Goal: Task Accomplishment & Management: Use online tool/utility

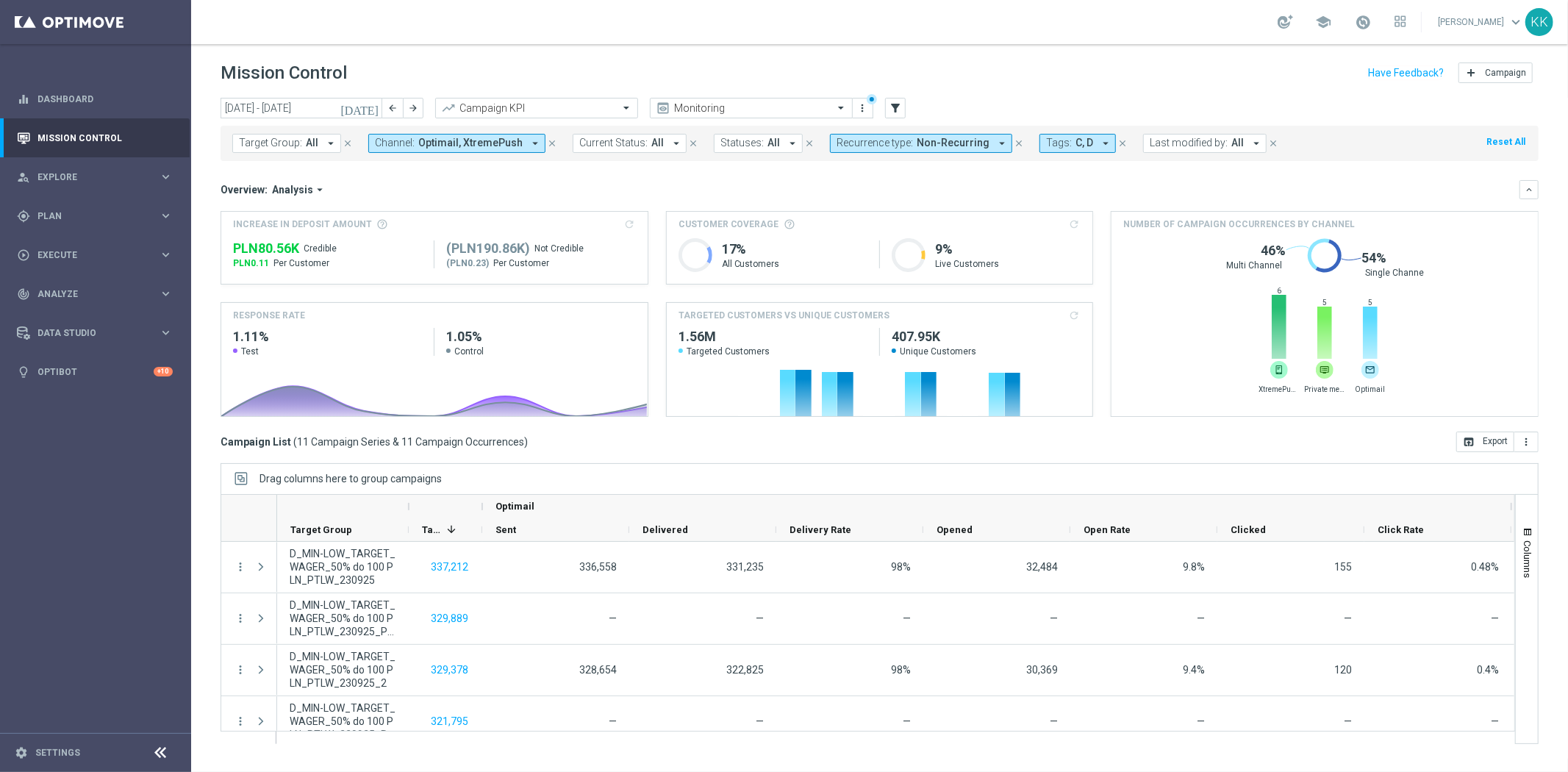
click at [1532, 25] on div "KK" at bounding box center [1539, 22] width 27 height 27
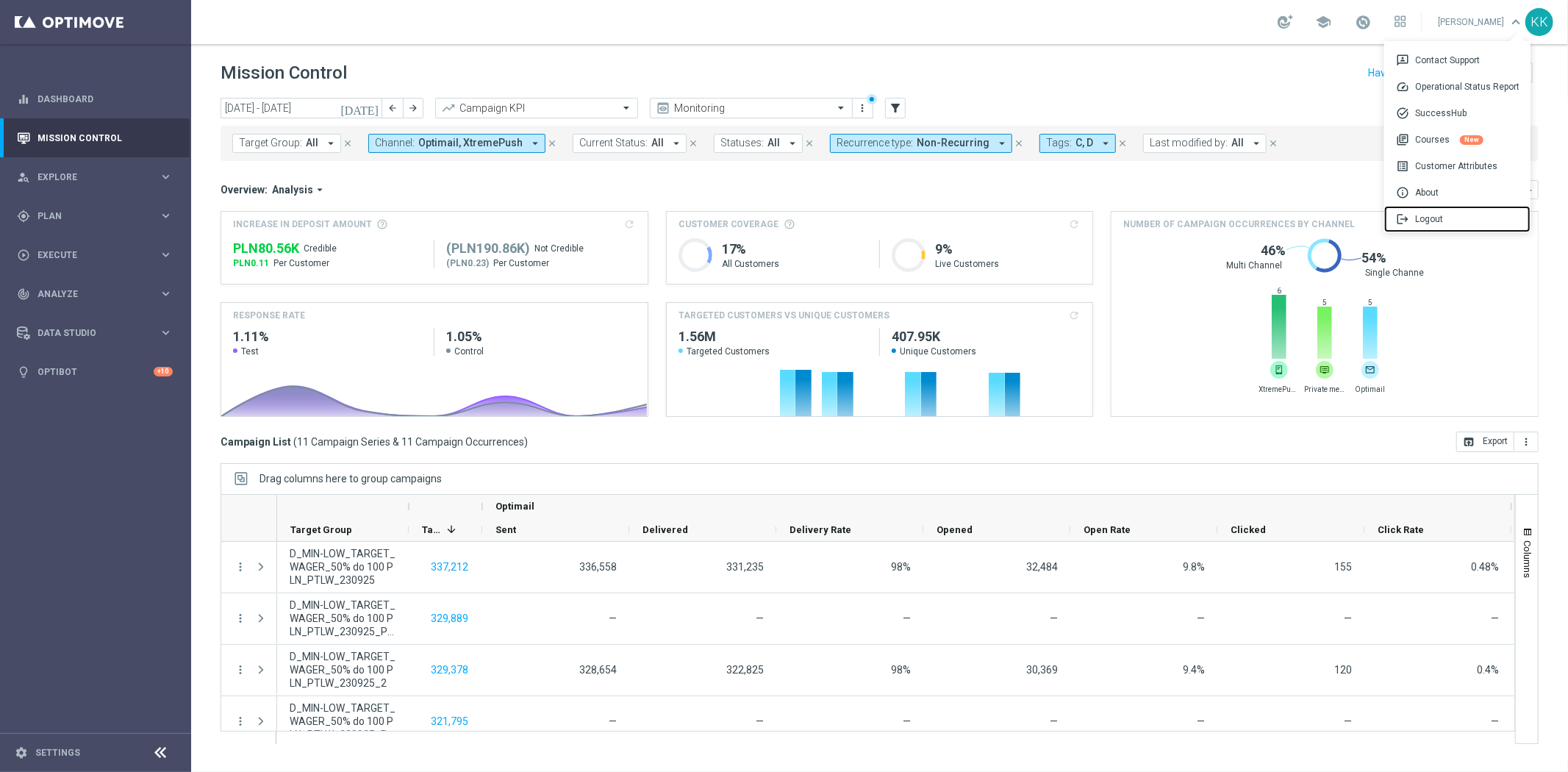
click at [1416, 218] on div "logout Logout" at bounding box center [1457, 219] width 146 height 27
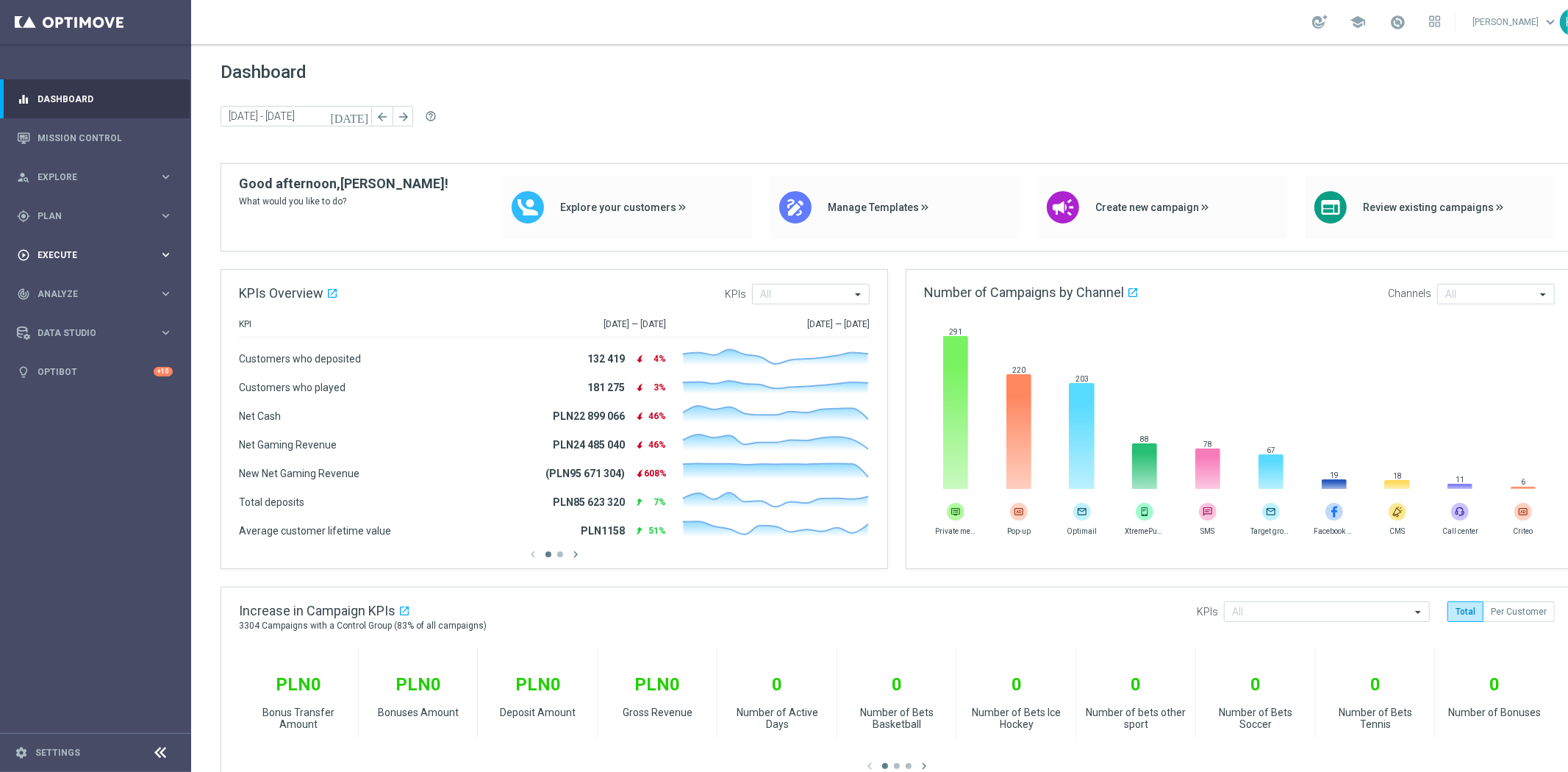
click at [78, 246] on div "play_circle_outline Execute keyboard_arrow_right" at bounding box center [95, 254] width 189 height 39
click at [79, 279] on link "Campaign Builder" at bounding box center [95, 285] width 115 height 11
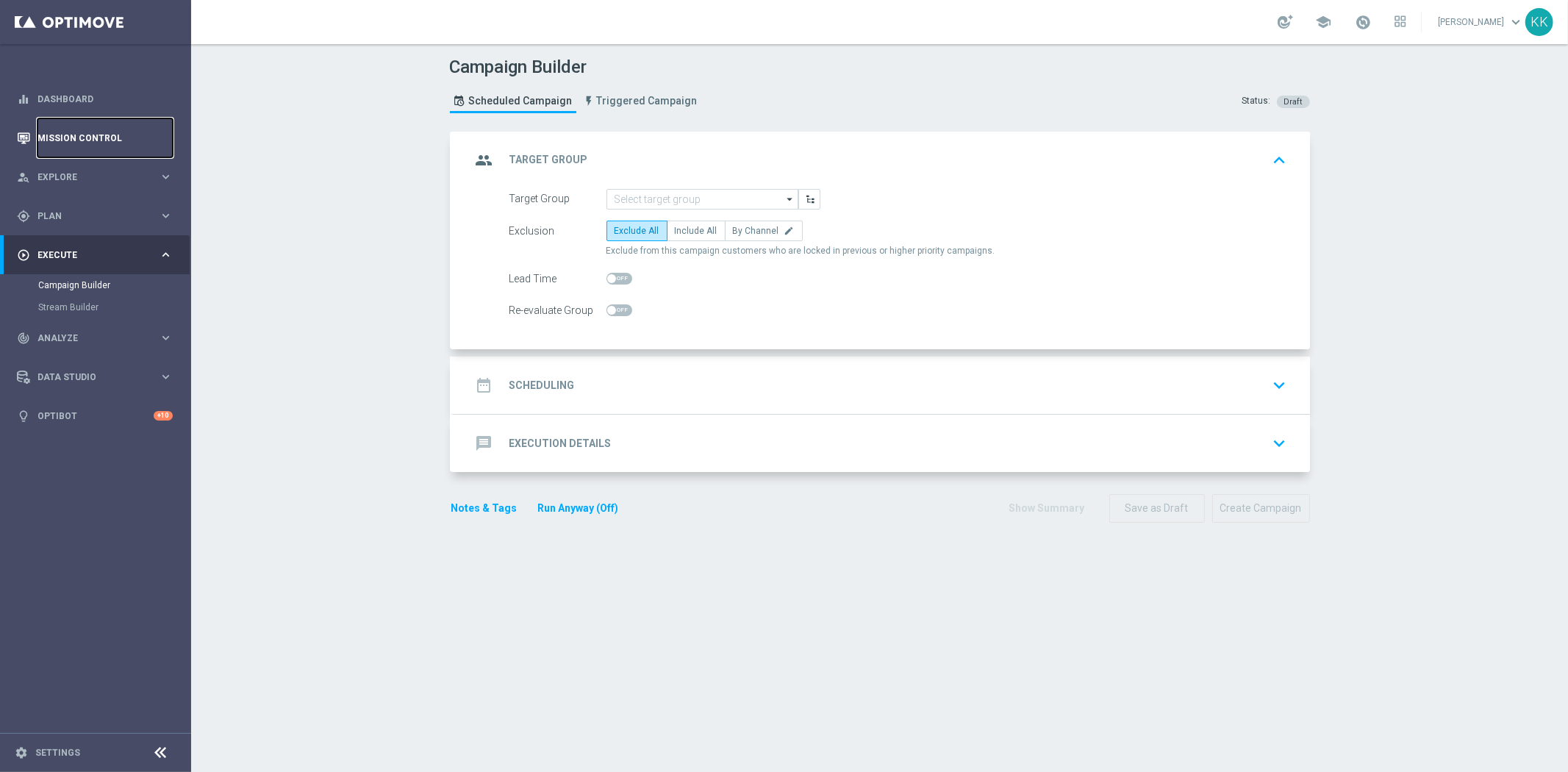
click at [64, 133] on link "Mission Control" at bounding box center [105, 137] width 135 height 39
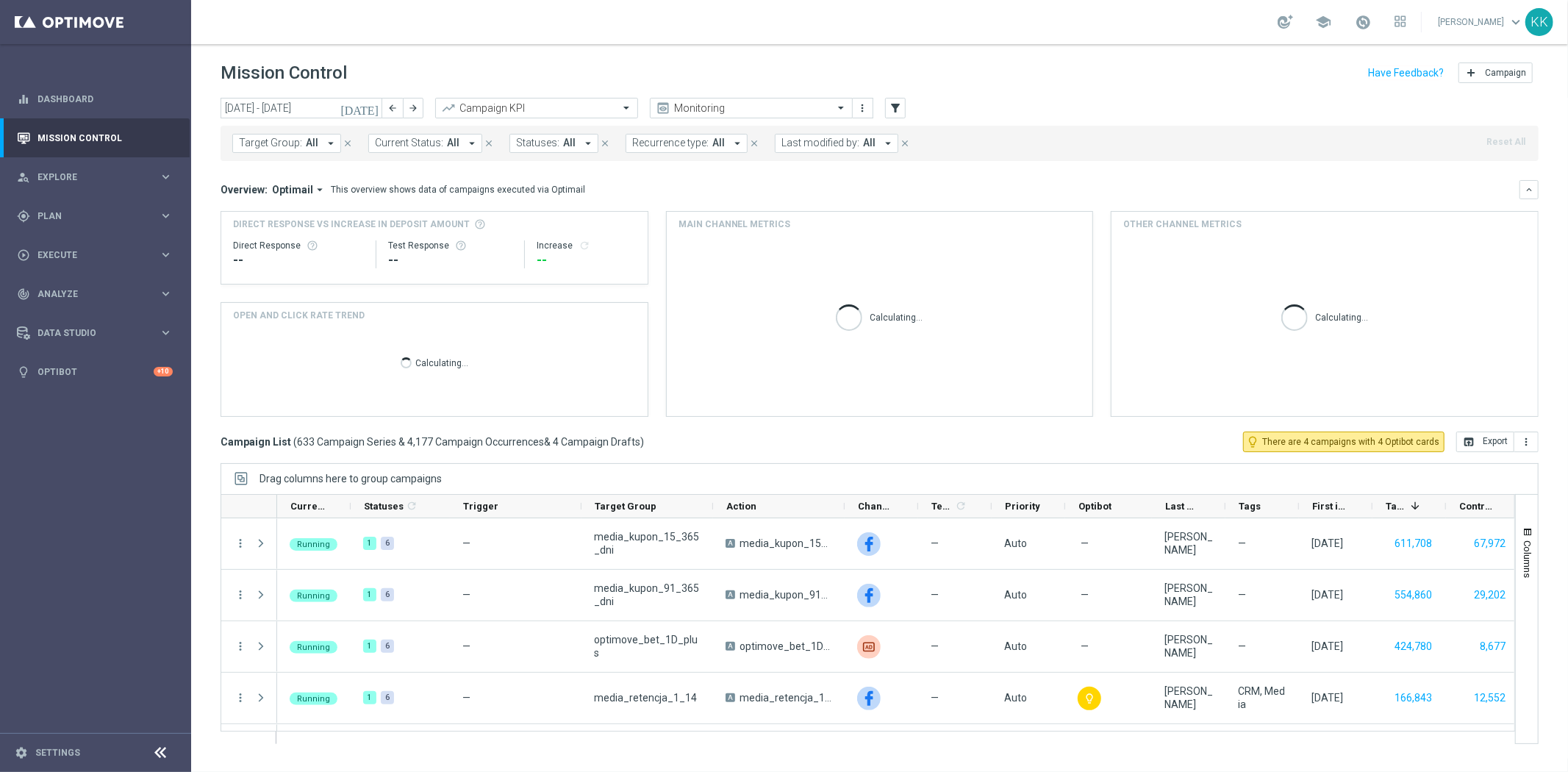
click at [284, 138] on span "Target Group:" at bounding box center [270, 142] width 63 height 12
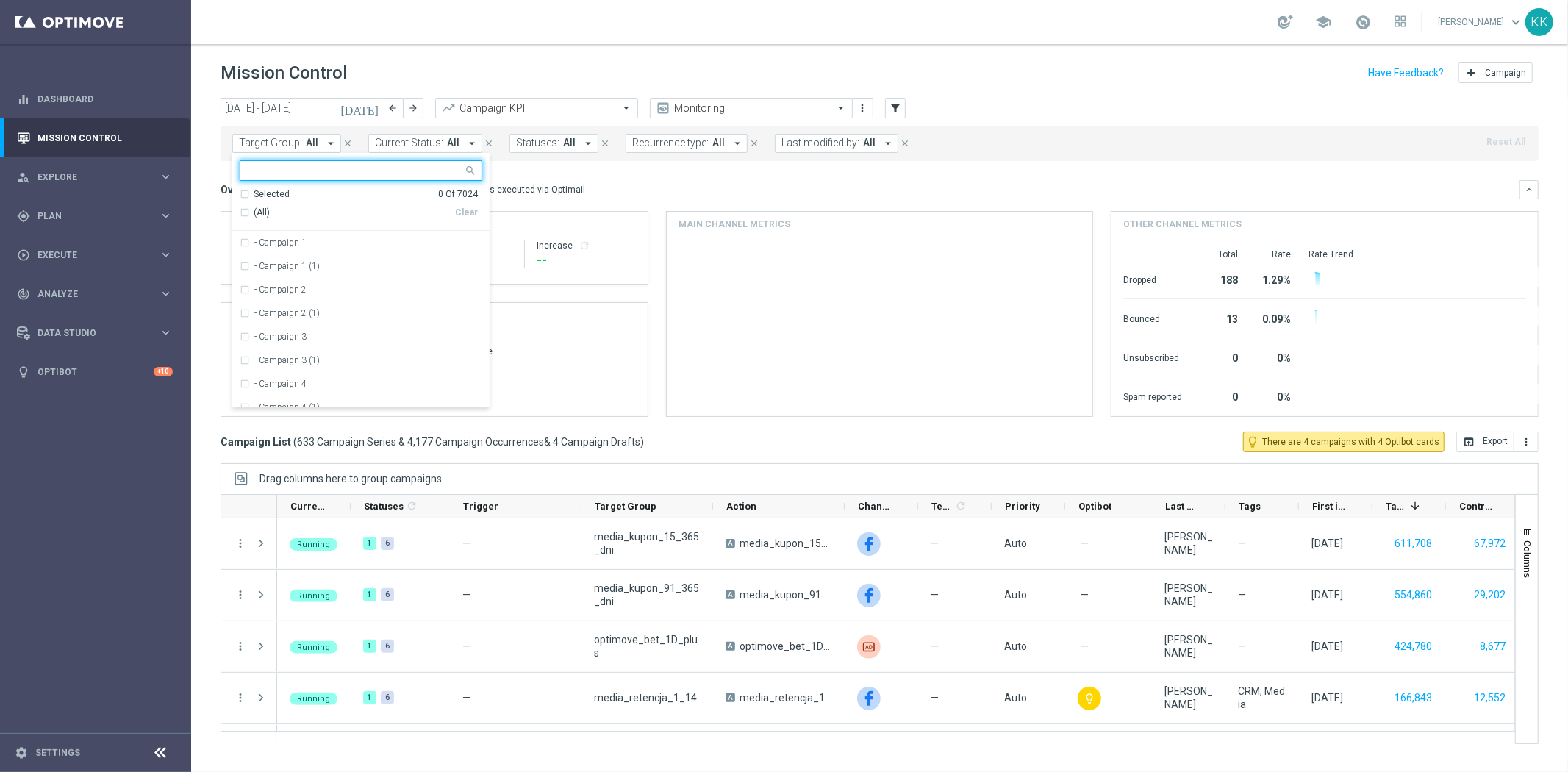
click at [315, 166] on input "text" at bounding box center [355, 171] width 215 height 12
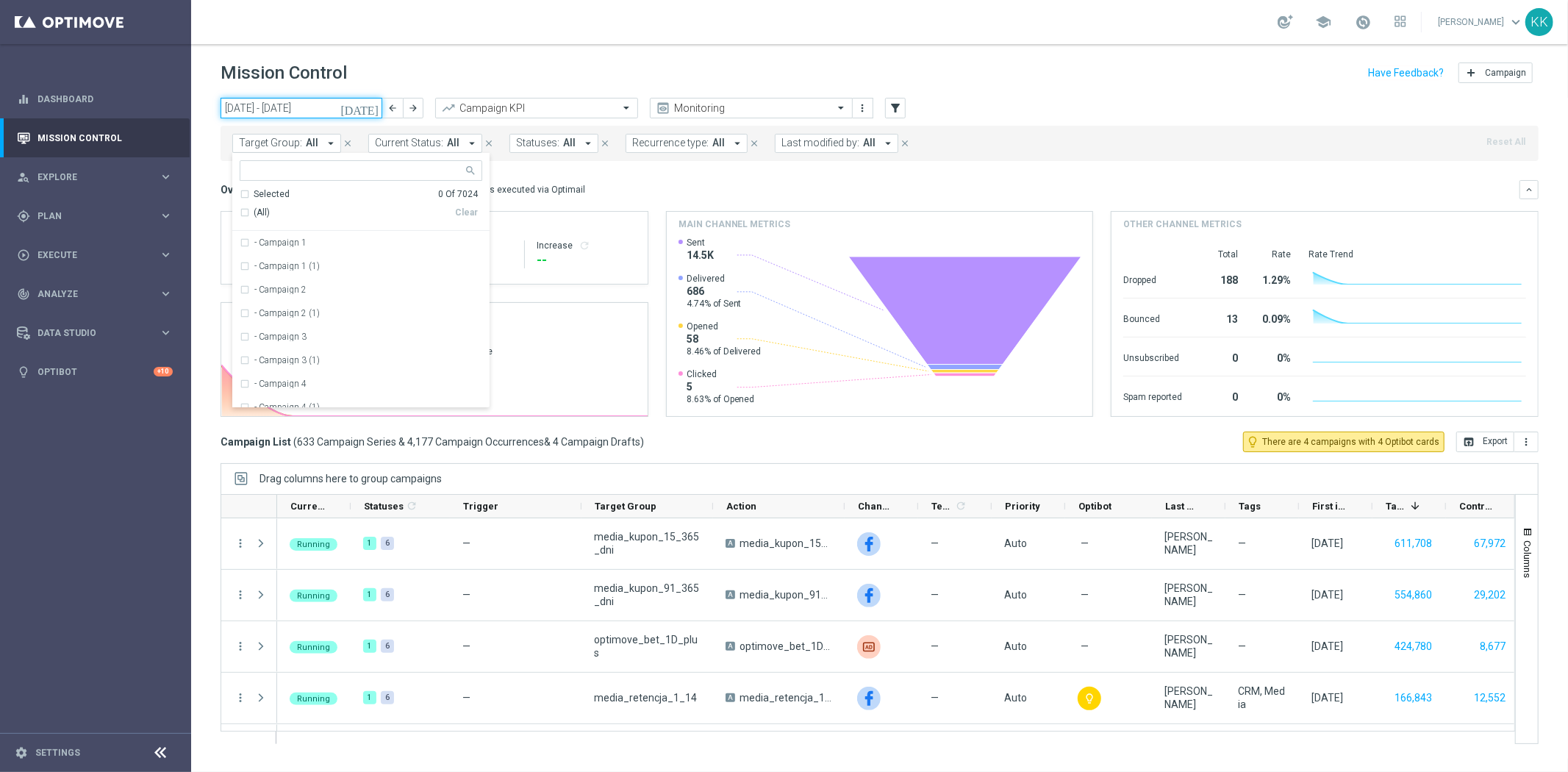
click at [243, 100] on input "29 Sep 2025 - 05 Oct 2025" at bounding box center [301, 108] width 162 height 21
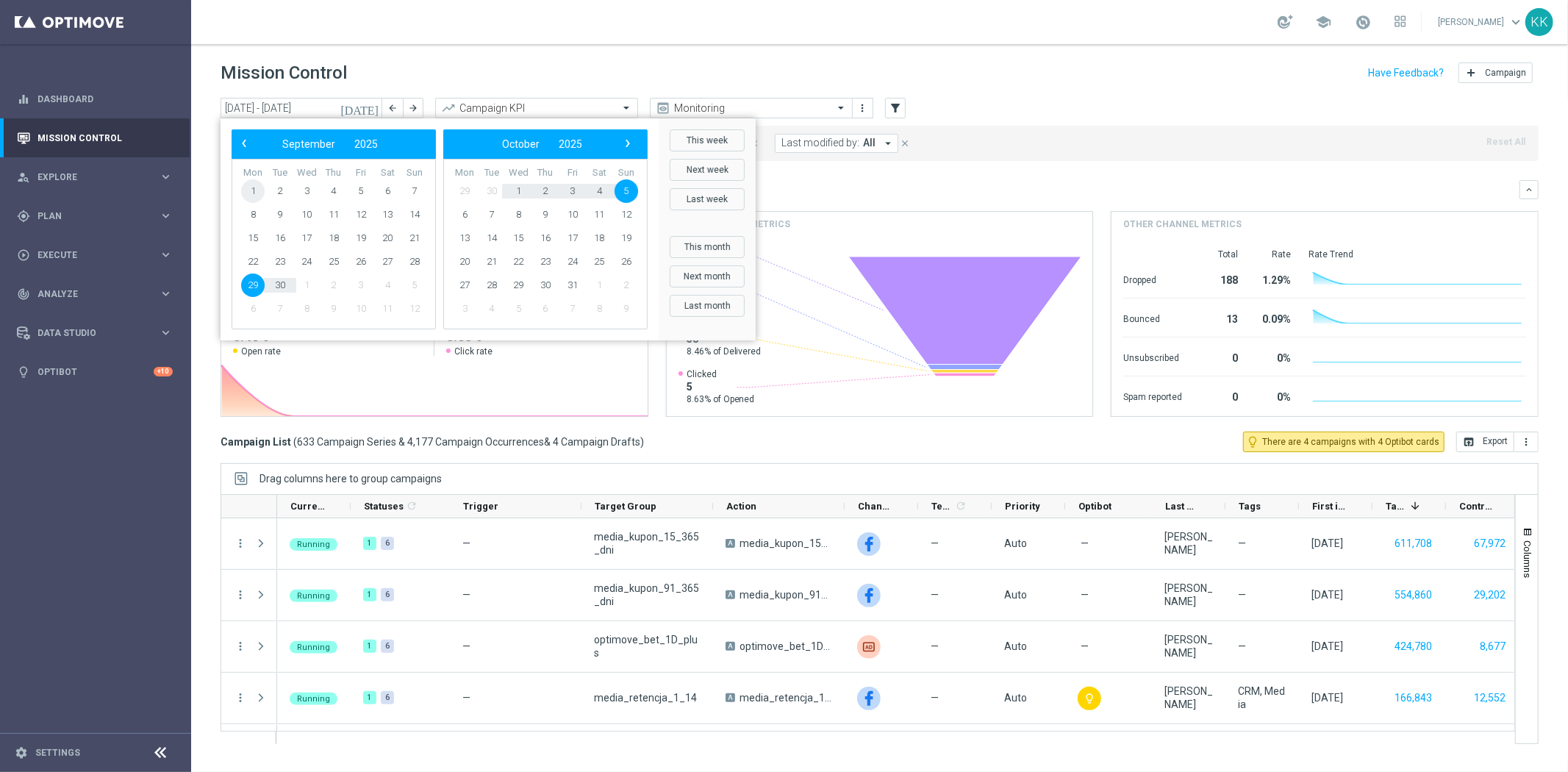
click at [255, 199] on span "1" at bounding box center [253, 190] width 24 height 24
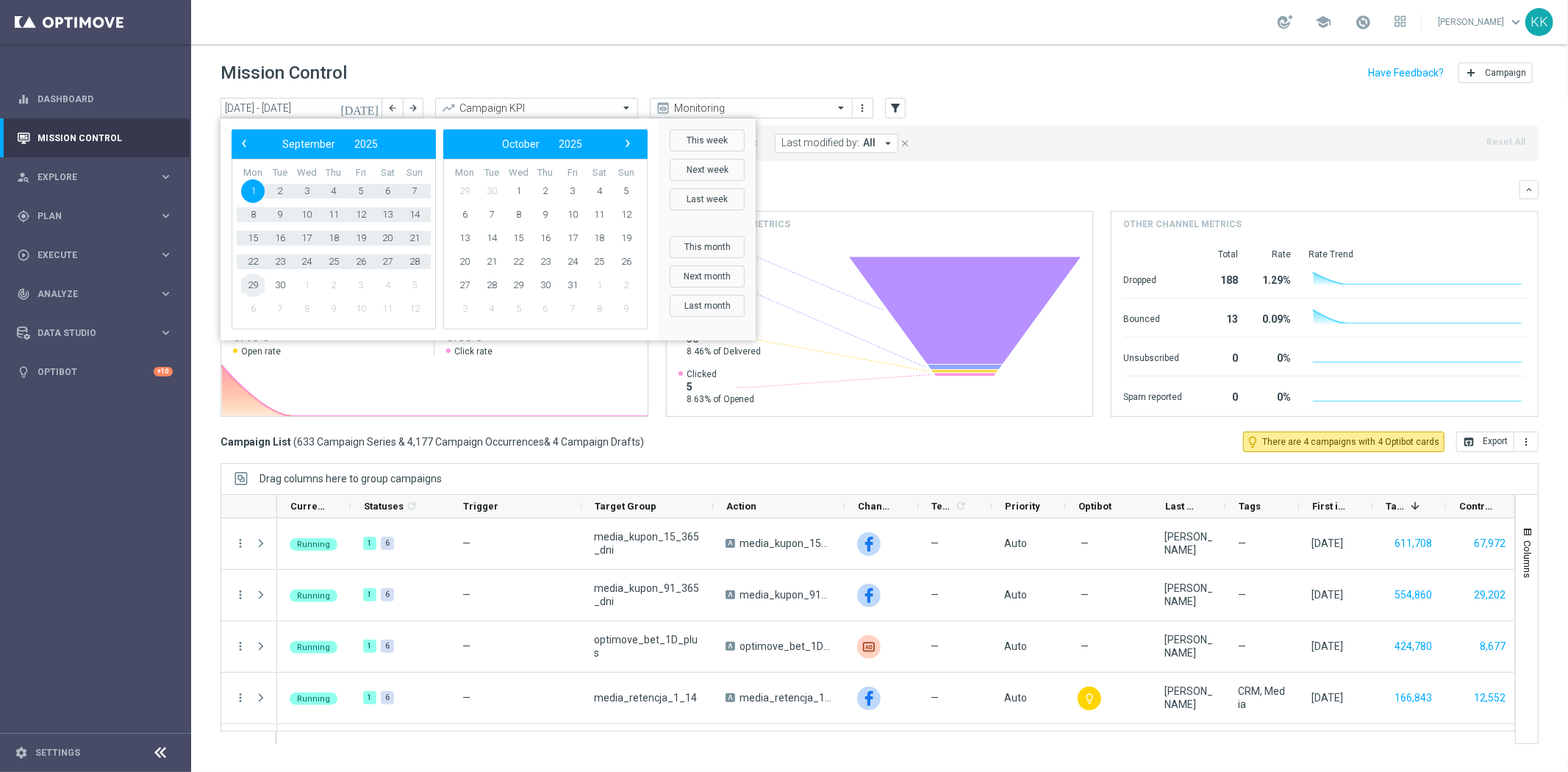
click at [259, 287] on span "29" at bounding box center [253, 285] width 24 height 24
type input "01 Sep 2025 - 29 Sep 2025"
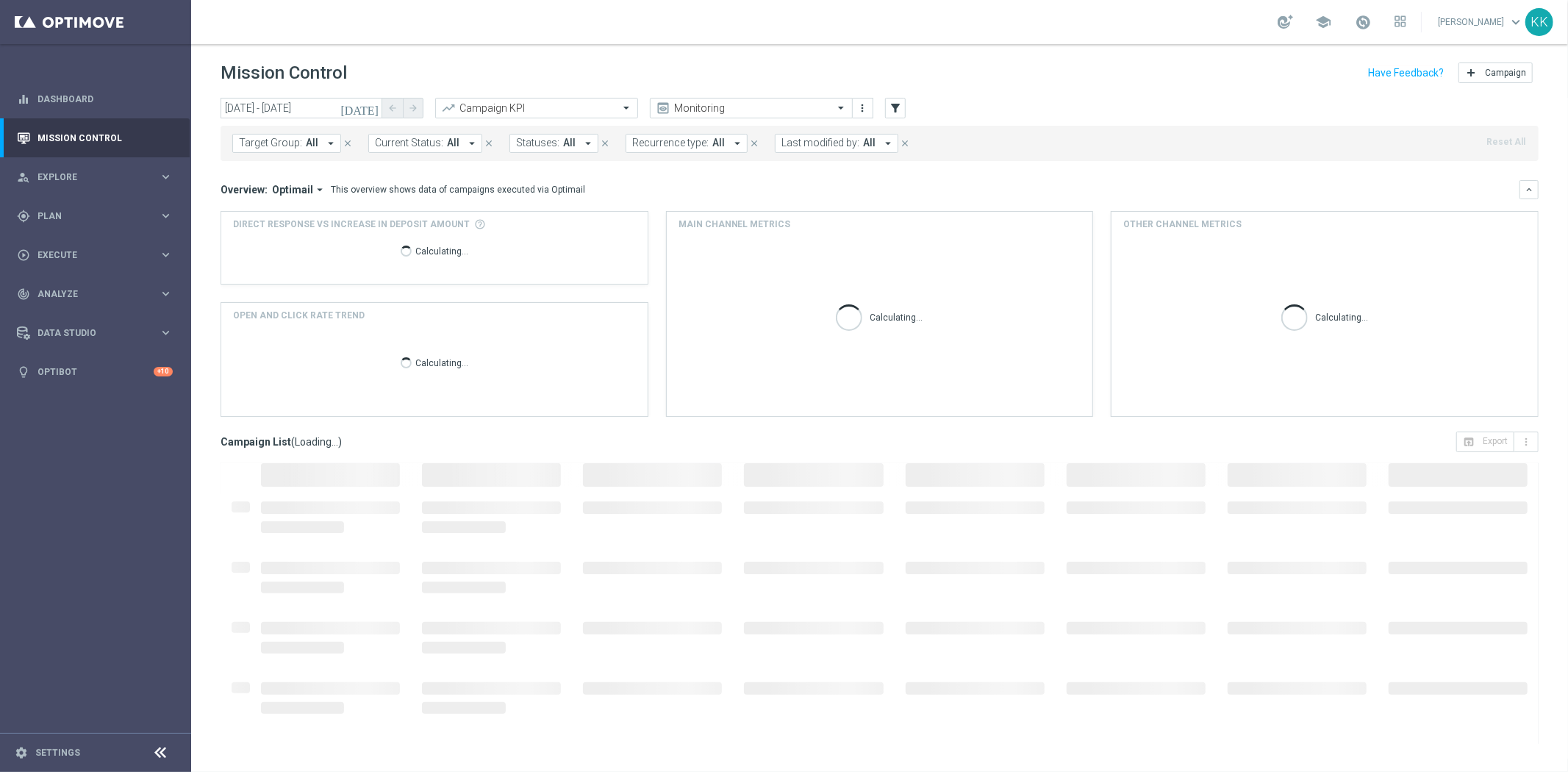
click at [264, 146] on span "Target Group:" at bounding box center [270, 142] width 63 height 12
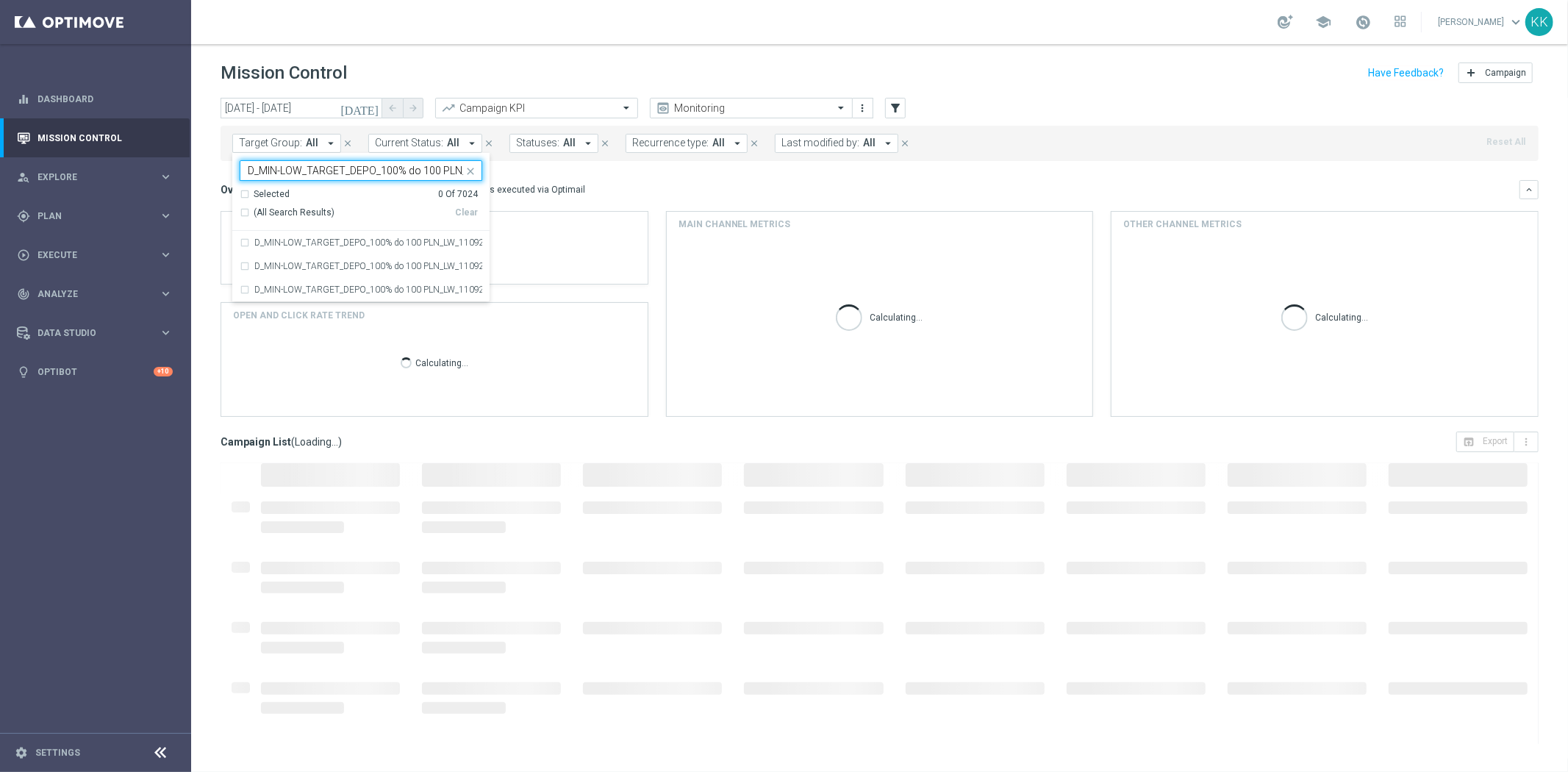
scroll to position [0, 53]
click at [319, 240] on label "D_MIN-LOW_TARGET_DEPO_100% do 100 PLN_LW_110925" at bounding box center [369, 242] width 228 height 9
type input "D_MIN-LOW_TARGET_DEPO_100% do 100 PLN_LW_110925"
click at [641, 31] on div "school Katarzyna Kamińska keyboard_arrow_down KK" at bounding box center [880, 22] width 1378 height 45
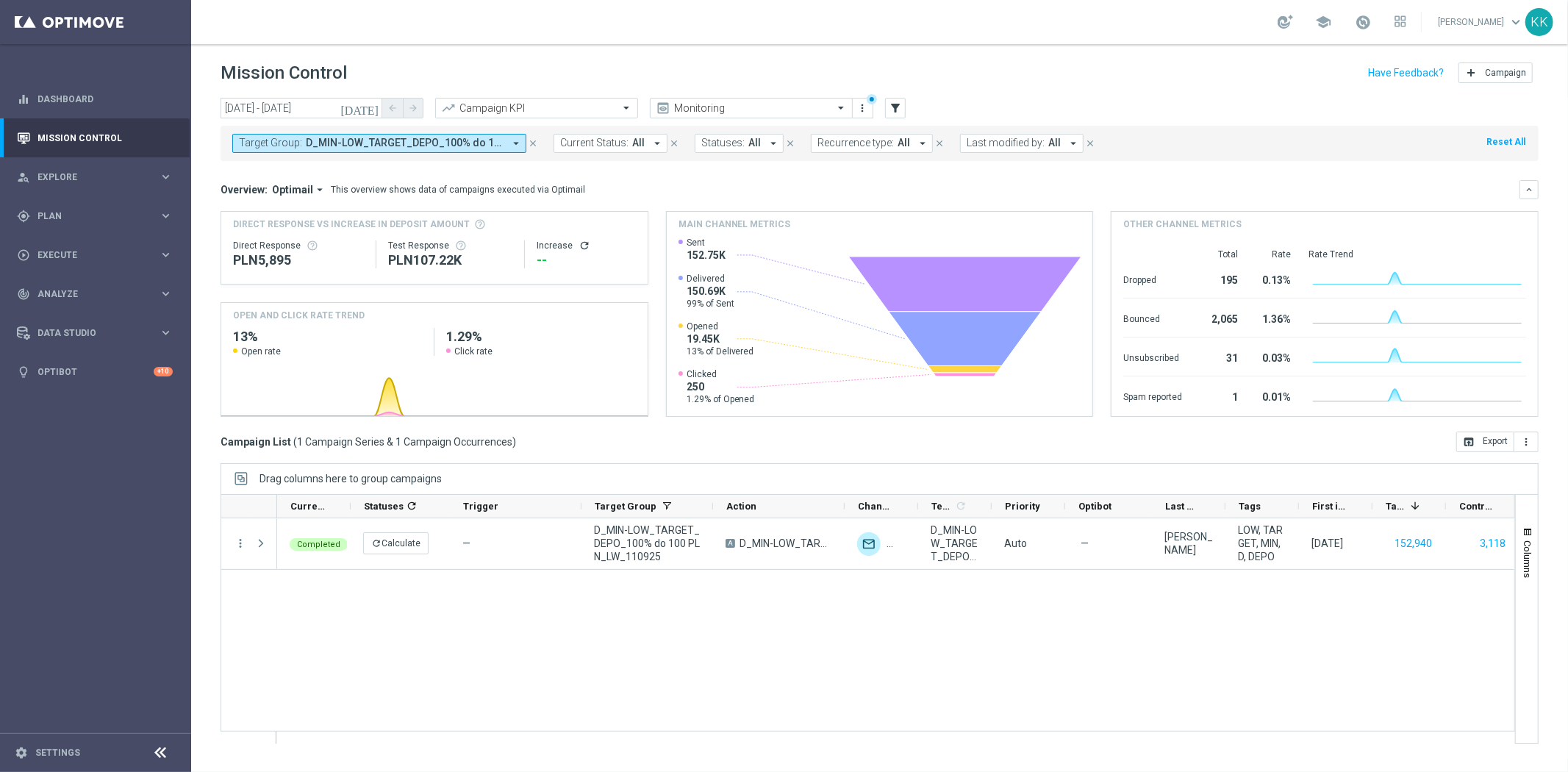
click at [425, 142] on span "D_MIN-LOW_TARGET_DEPO_100% do 100 PLN_LW_110925" at bounding box center [405, 142] width 198 height 12
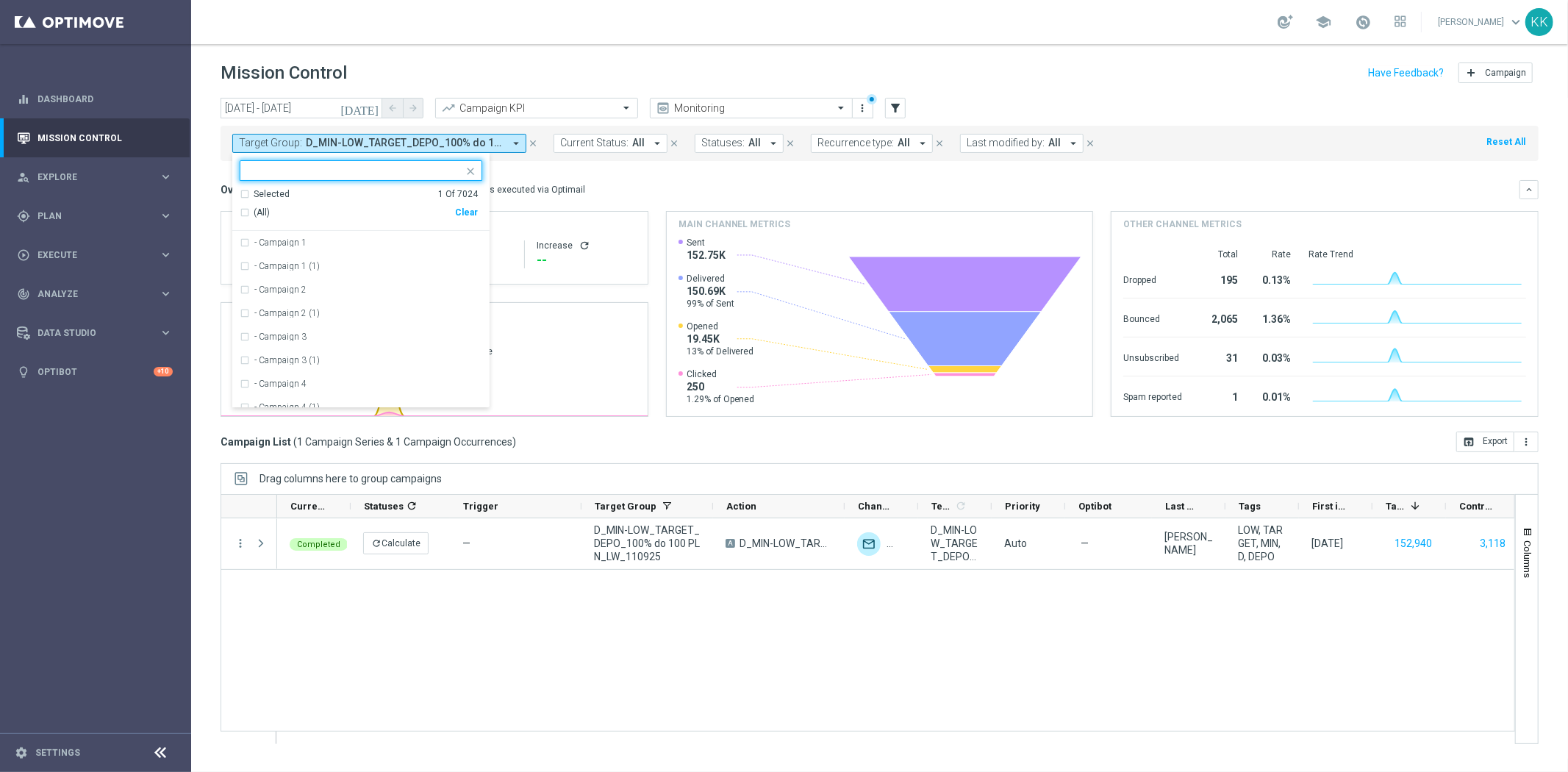
click at [0, 0] on div "Clear" at bounding box center [0, 0] width 0 height 0
click at [351, 173] on input "text" at bounding box center [355, 171] width 215 height 12
paste input "D_MIN-LOW_TARGET_CASHBACK_50% do 100 PLN_LMLW_160925"
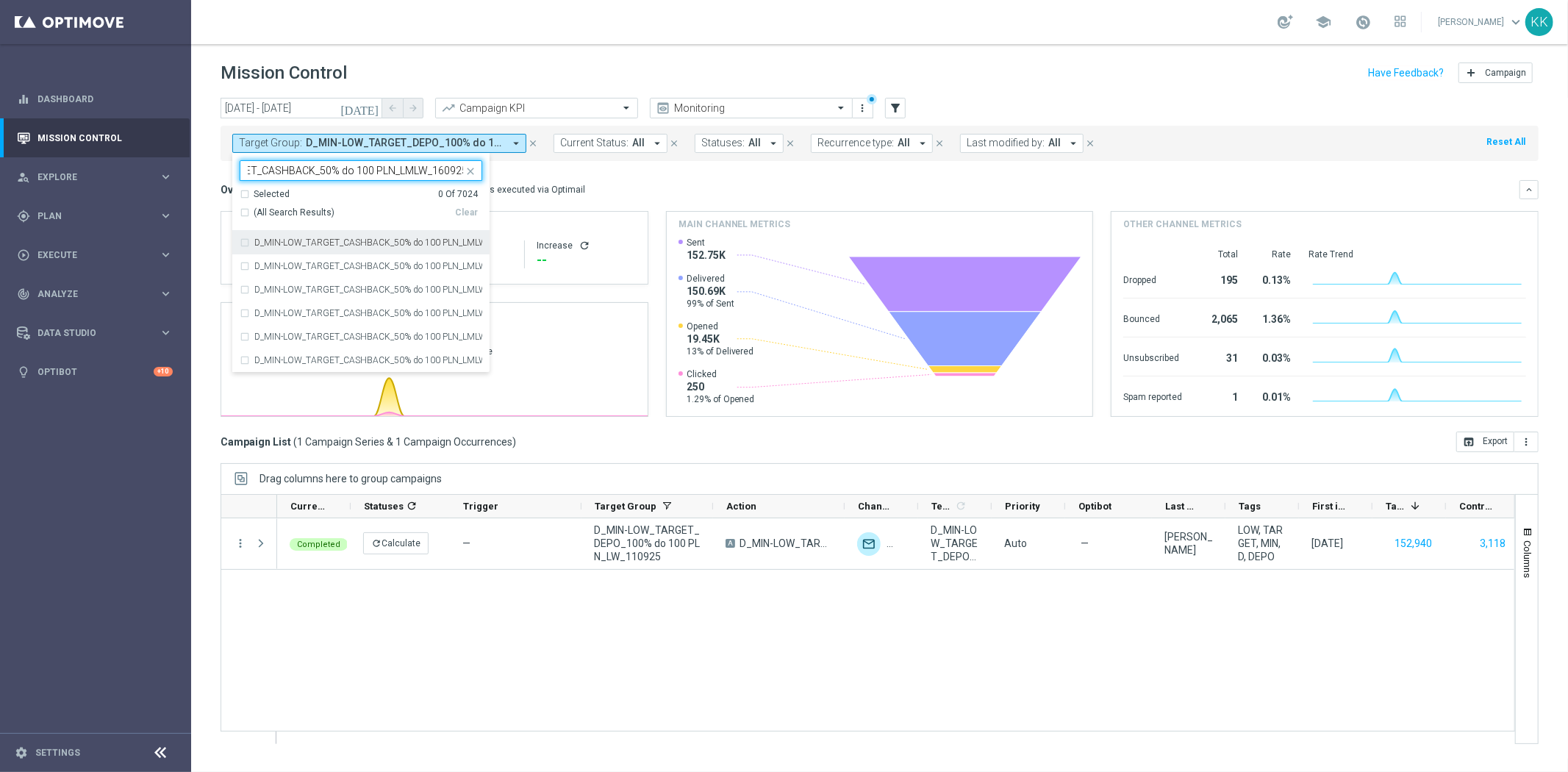
click at [366, 248] on div "D_MIN-LOW_TARGET_CASHBACK_50% do 100 PLN_LMLW_160925" at bounding box center [361, 242] width 243 height 24
type input "D_MIN-LOW_TARGET_CASHBACK_50% do 100 PLN_LMLW_160925"
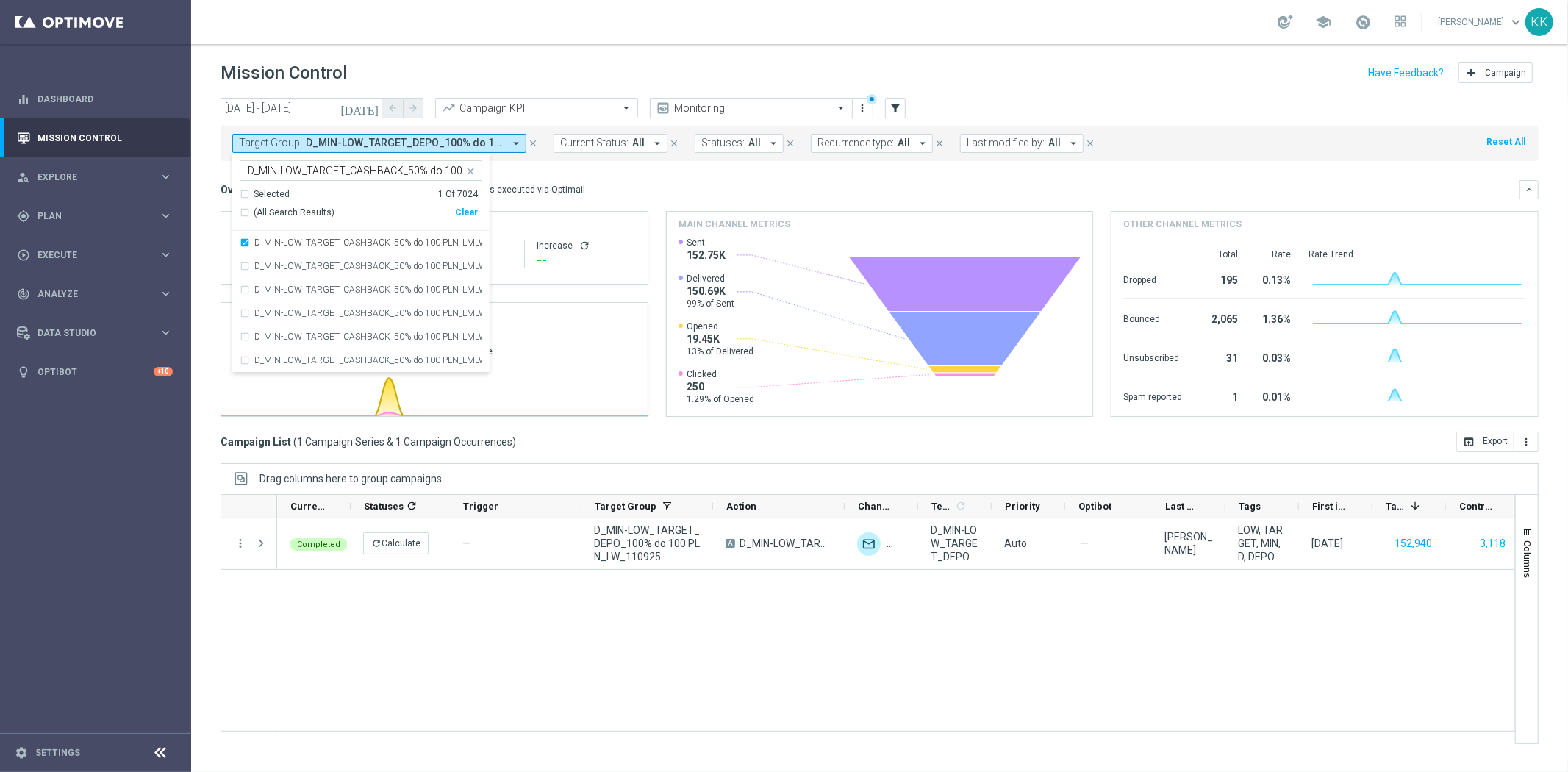
click at [542, 18] on div "school Katarzyna Kamińska keyboard_arrow_down KK" at bounding box center [880, 22] width 1378 height 45
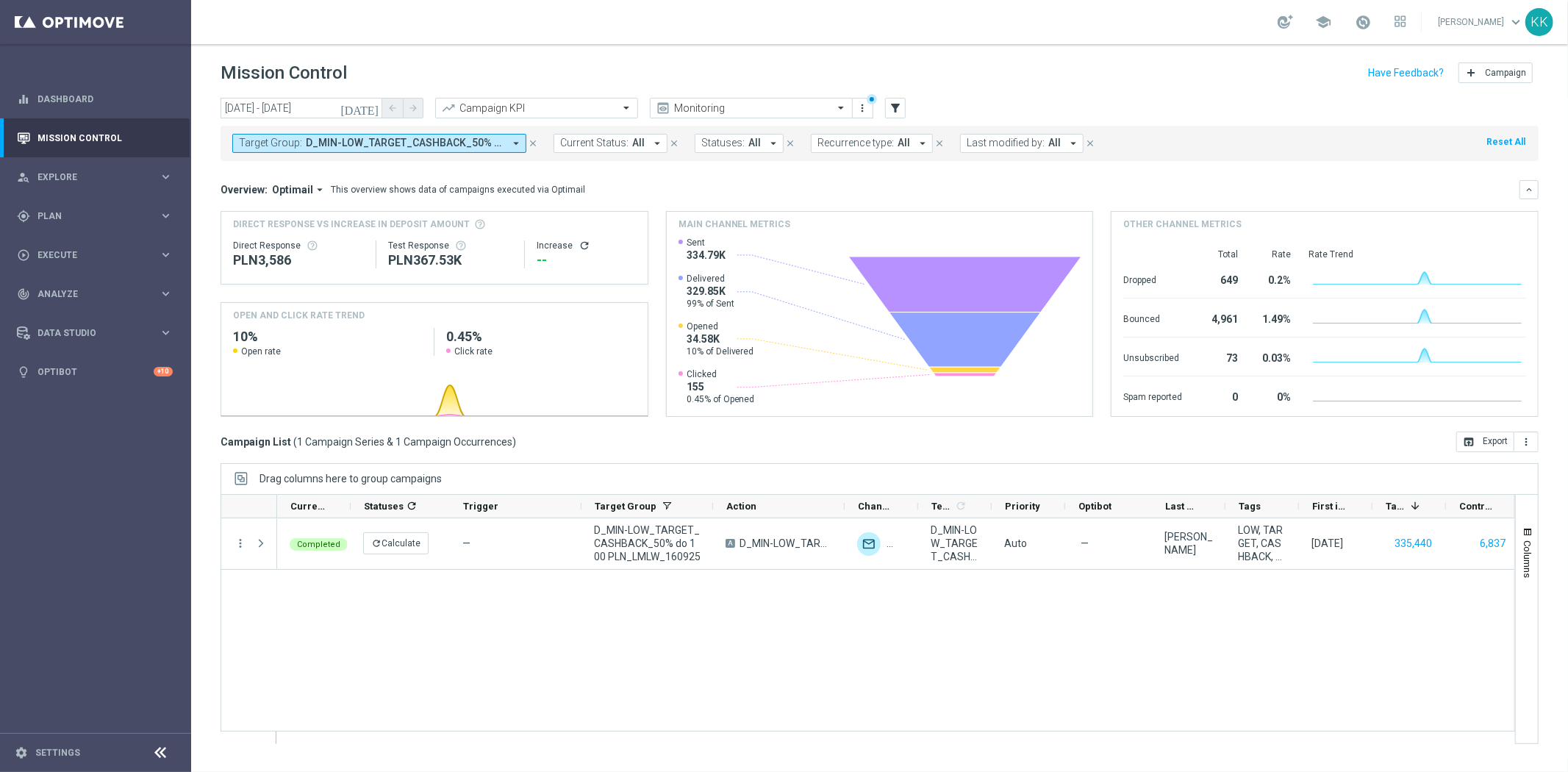
click at [347, 144] on span "D_MIN-LOW_TARGET_CASHBACK_50% do 100 PLN_LMLW_160925" at bounding box center [405, 142] width 198 height 12
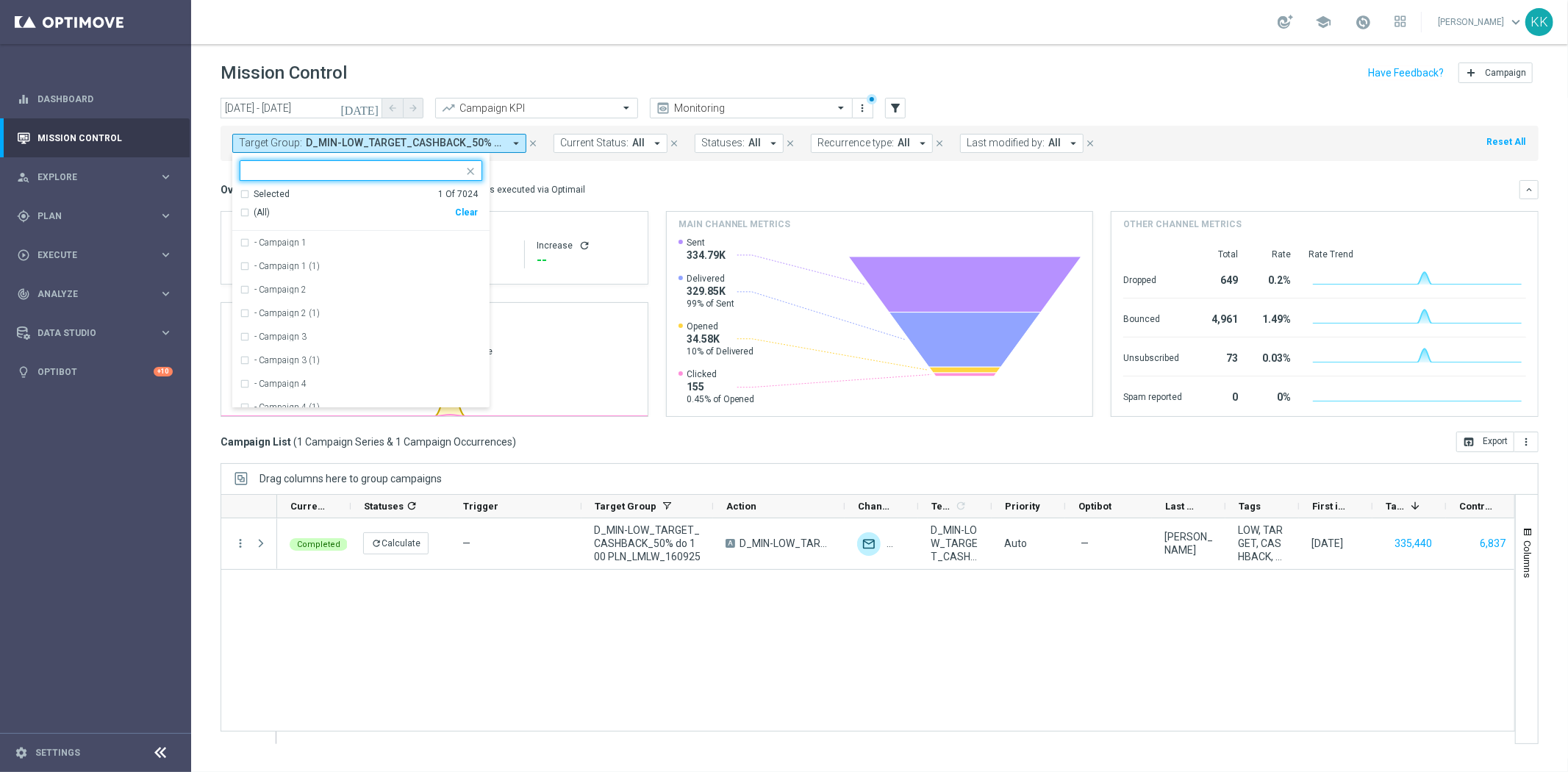
click at [0, 0] on div "Clear" at bounding box center [0, 0] width 0 height 0
click at [393, 173] on input "text" at bounding box center [355, 171] width 215 height 12
paste input "D_HIGH_TARGET_CASHBACK_50% do 500 PLN_LMLW_160925_2"
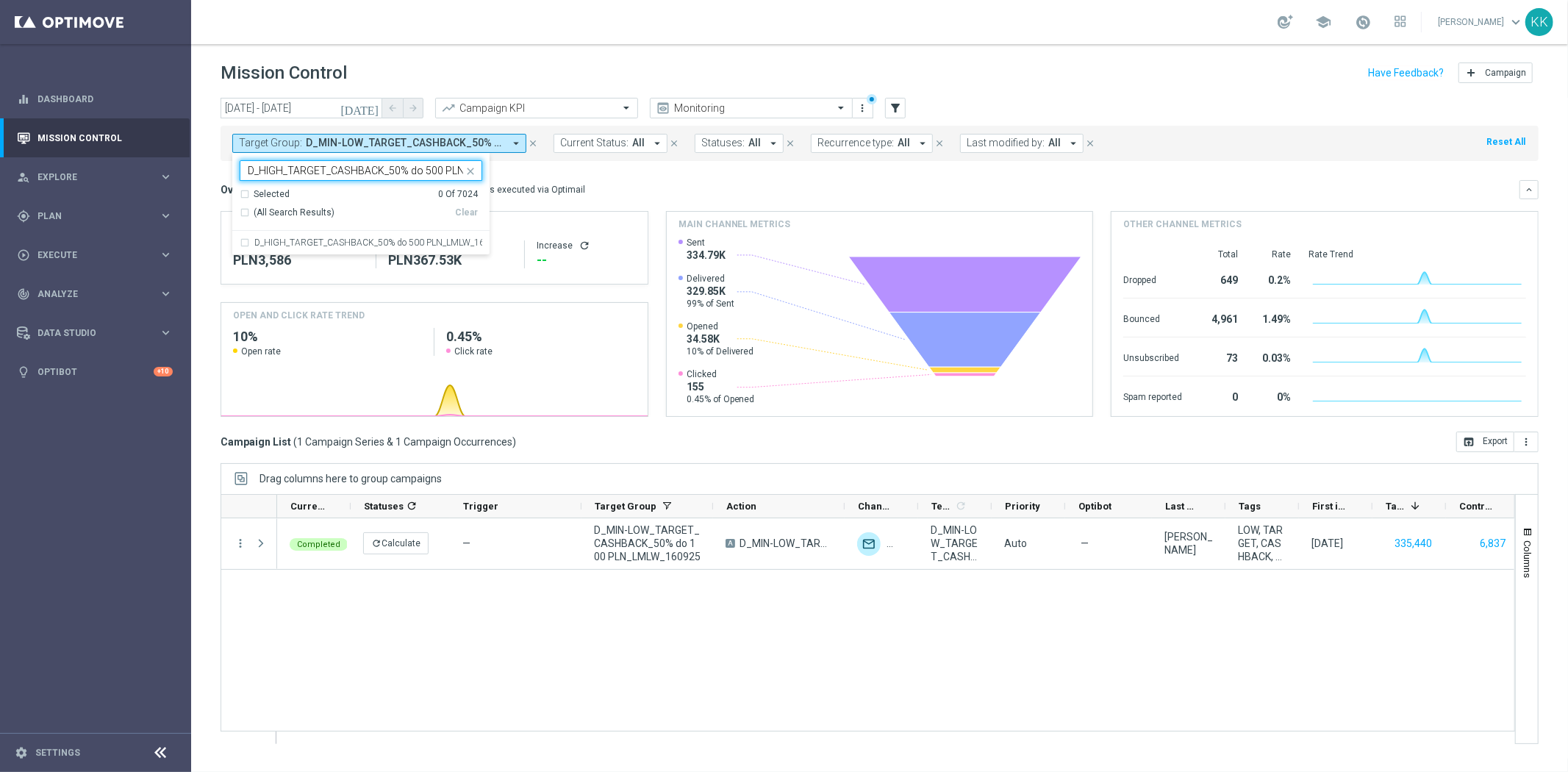
scroll to position [0, 79]
click at [363, 244] on label "D_HIGH_TARGET_CASHBACK_50% do 500 PLN_LMLW_160925_2" at bounding box center [369, 242] width 228 height 9
type input "D_HIGH_TARGET_CASHBACK_50% do 500 PLN_LMLW_160925_2"
click at [478, 67] on div "Mission Control add Campaign" at bounding box center [879, 73] width 1318 height 28
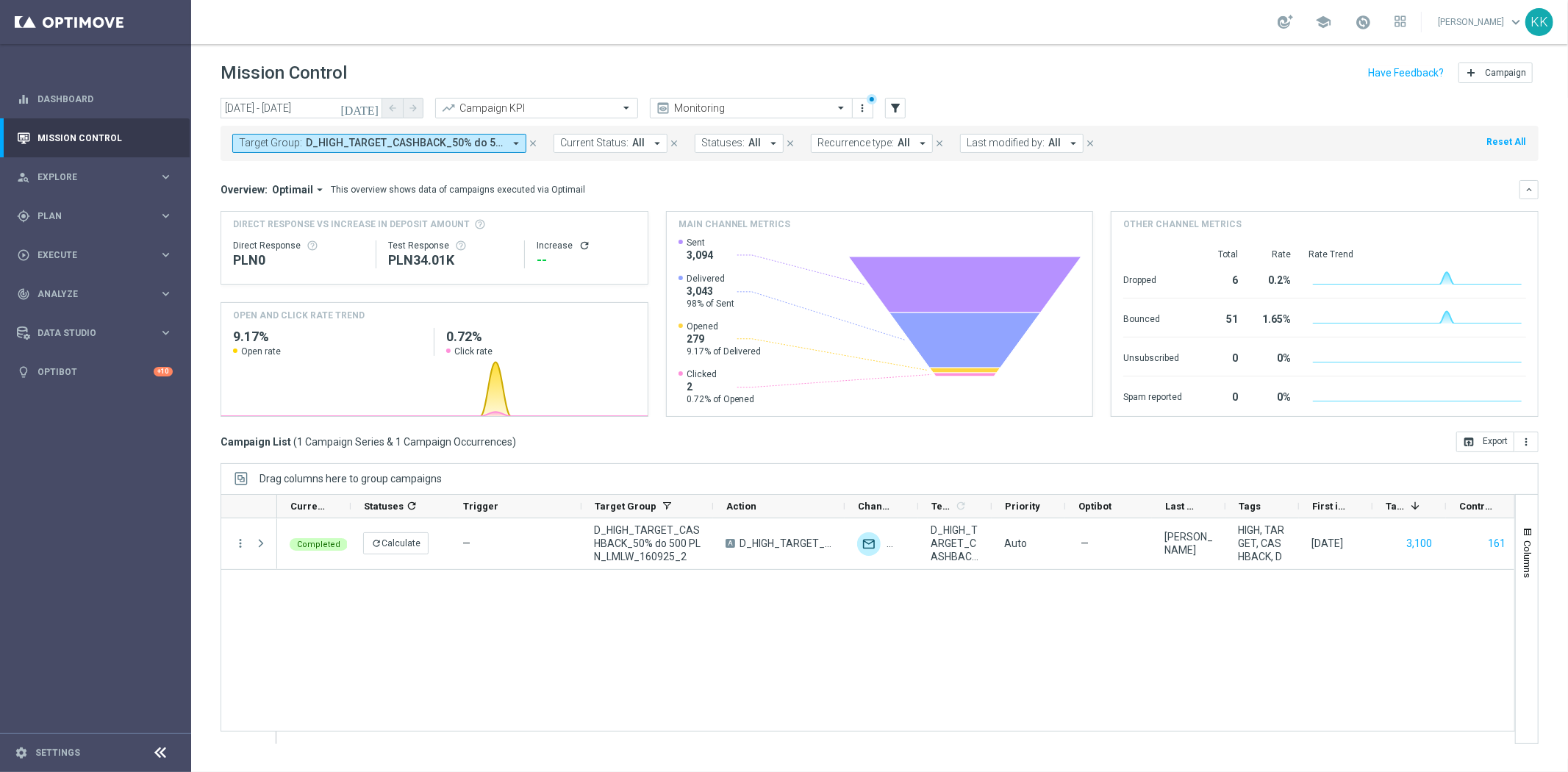
click at [316, 136] on span "D_HIGH_TARGET_CASHBACK_50% do 500 PLN_LMLW_160925_2" at bounding box center [405, 142] width 198 height 12
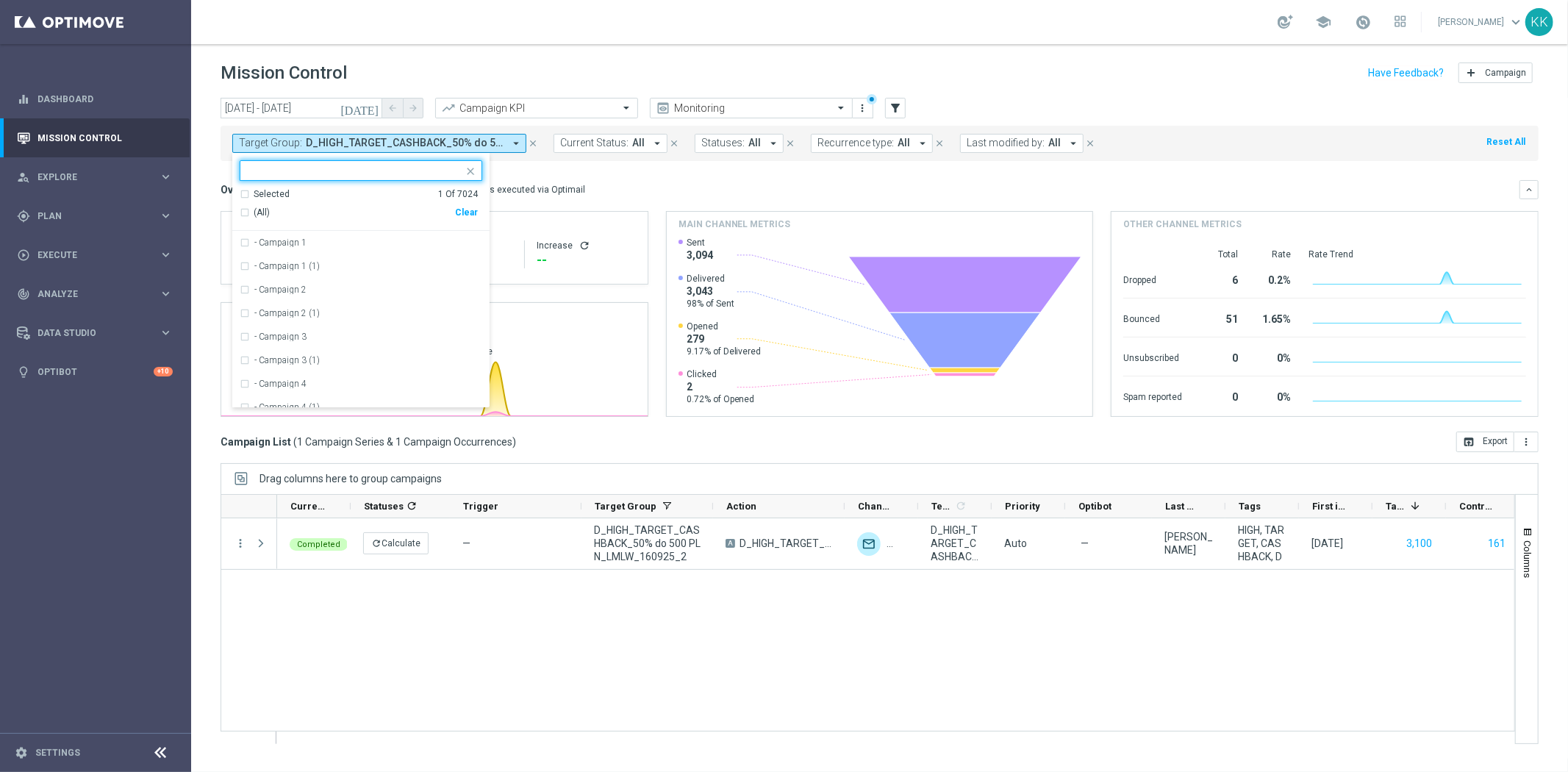
drag, startPoint x: 471, startPoint y: 208, endPoint x: 423, endPoint y: 196, distance: 49.5
click at [0, 0] on div "Clear" at bounding box center [0, 0] width 0 height 0
click at [313, 182] on ng-select "Selected 0 Of 7024 (All) Clear - Campaign 1 - Campaign 1 (1) - Campaign 2 - Cam…" at bounding box center [361, 284] width 258 height 248
click at [316, 175] on input "text" at bounding box center [355, 171] width 215 height 12
paste input "D_MIN-LOW_TARGET_CASHBACK_50% do 100 PLN_LMLW_160925_PUSH"
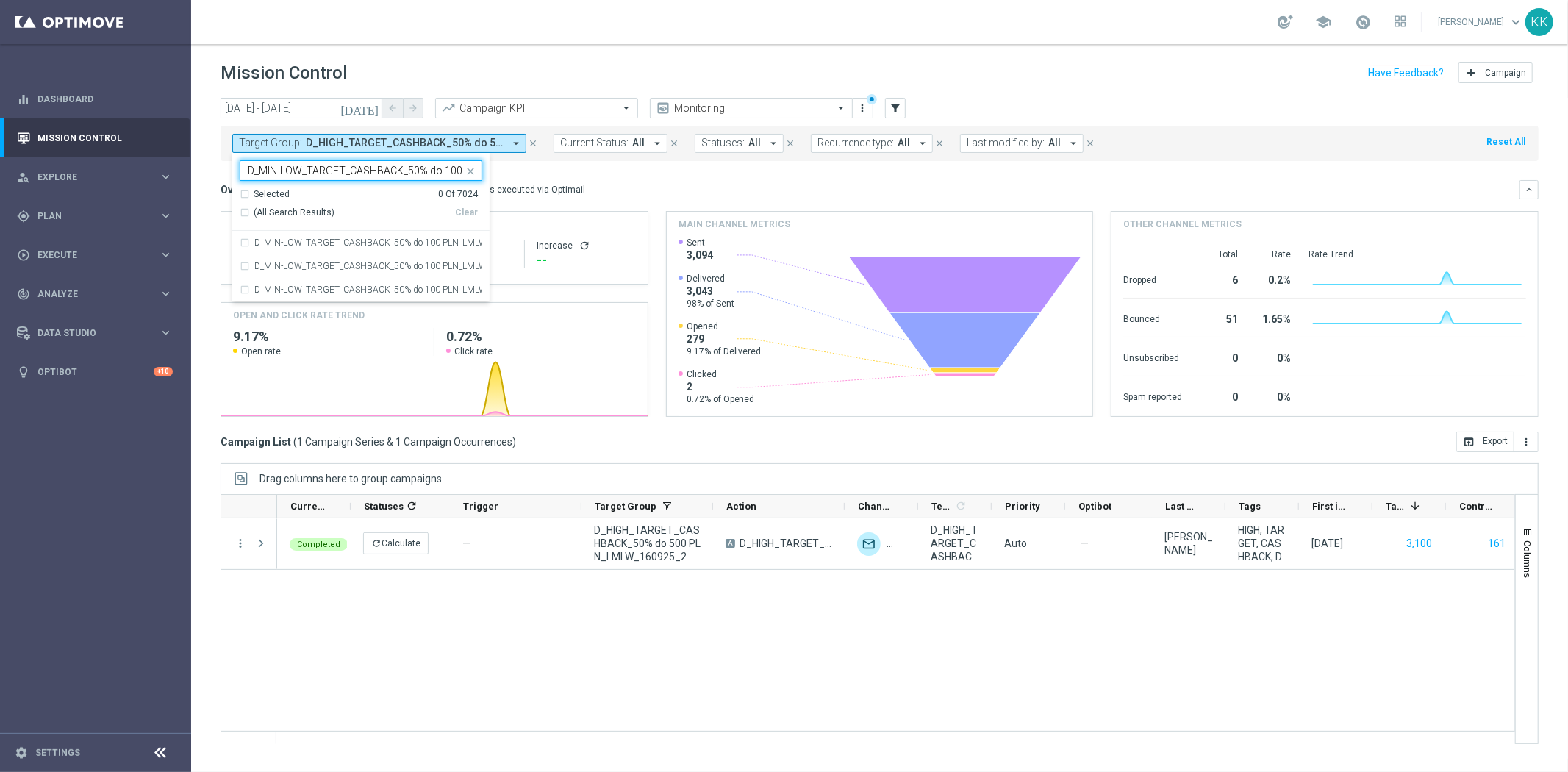
scroll to position [0, 119]
click at [244, 242] on div "D_MIN-LOW_TARGET_CASHBACK_50% do 100 PLN_LMLW_160925_PUSH" at bounding box center [361, 242] width 243 height 24
type input "D_MIN-LOW_TARGET_CASHBACK_50% do 100 PLN_LMLW_160925_PUSH"
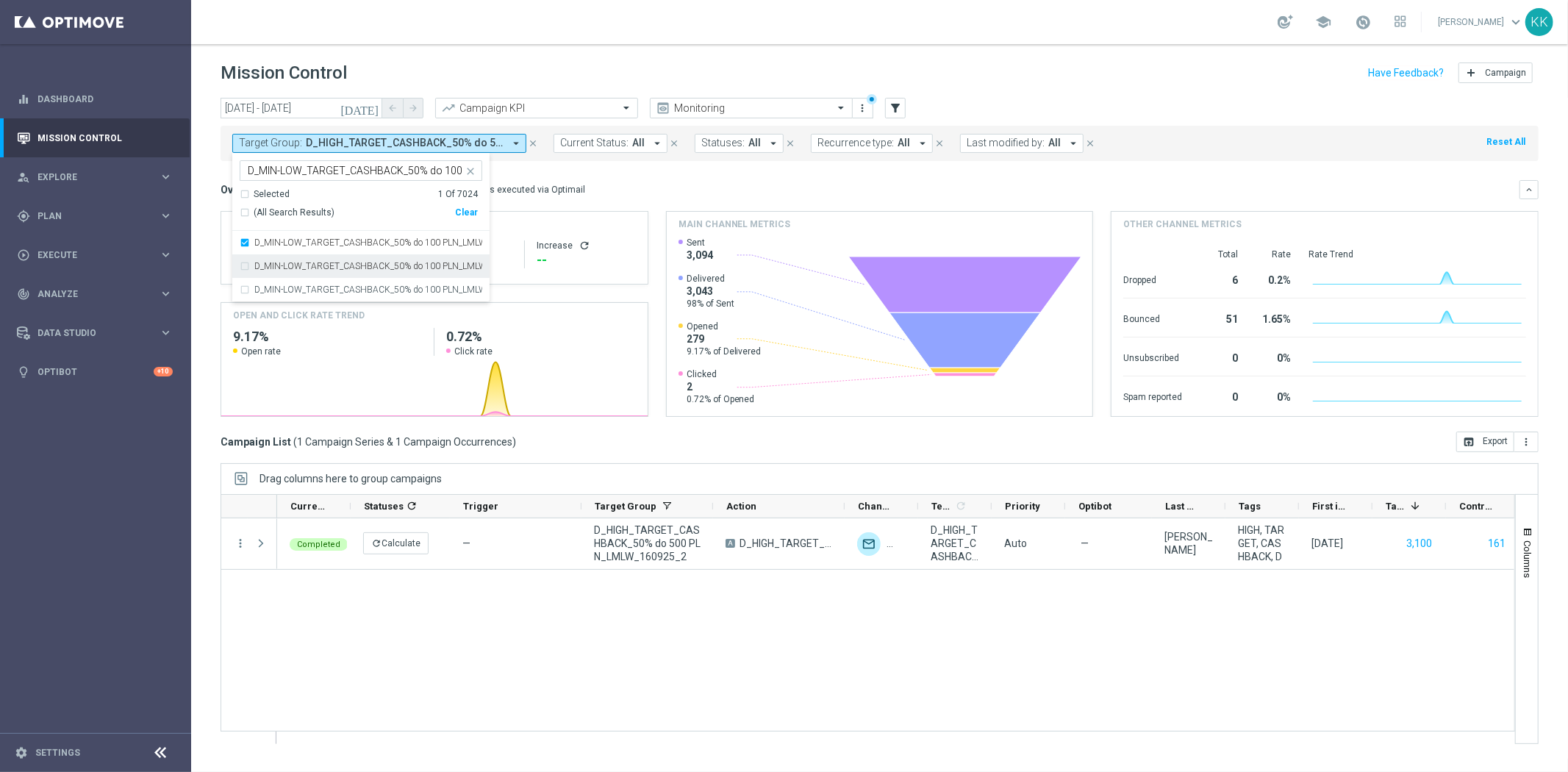
click at [248, 266] on div "D_MIN-LOW_TARGET_CASHBACK_50% do 100 PLN_LMLW_160925_PUSH2" at bounding box center [361, 266] width 243 height 24
click at [244, 287] on div "D_MIN-LOW_TARGET_CASHBACK_50% do 100 PLN_LMLW_160925_PUSH3" at bounding box center [361, 289] width 243 height 24
click at [455, 72] on div "Mission Control add Campaign" at bounding box center [879, 73] width 1318 height 28
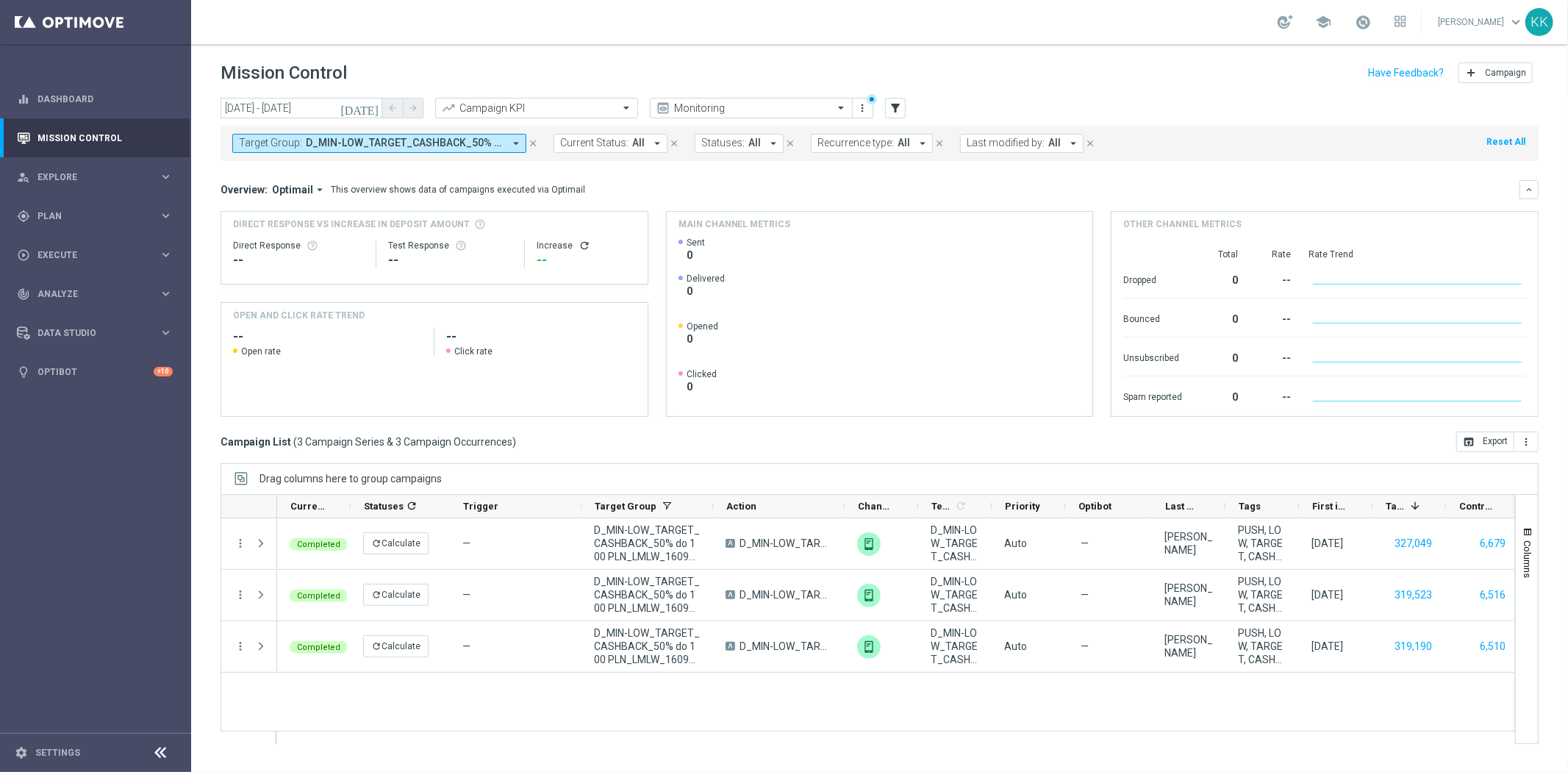
click at [476, 150] on button "Target Group: D_MIN-LOW_TARGET_CASHBACK_50% do 100 PLN_LMLW_160925_PUSH, D_MIN-…" at bounding box center [379, 143] width 294 height 19
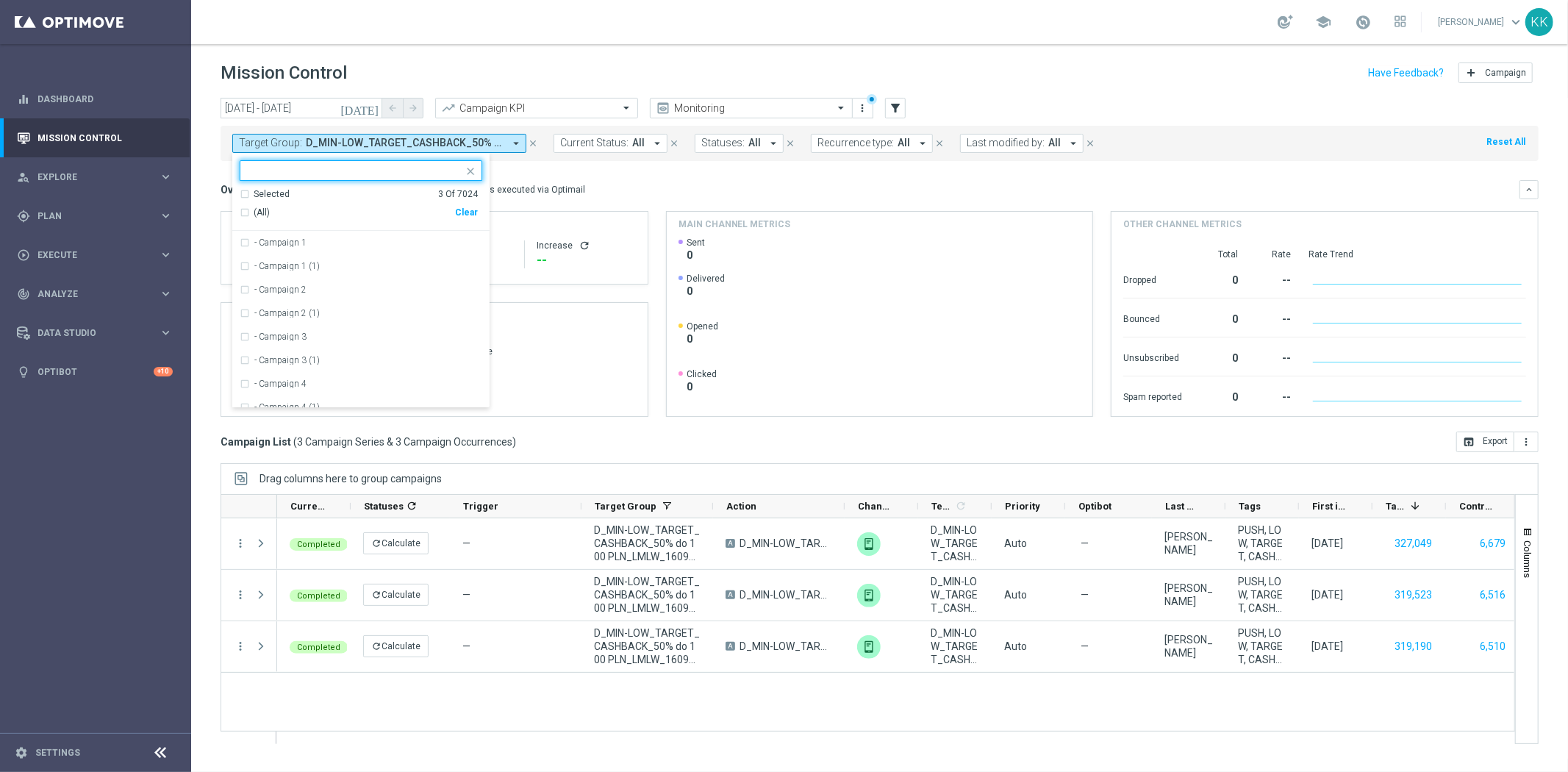
click at [0, 0] on div "Clear" at bounding box center [0, 0] width 0 height 0
click at [487, 43] on div "school Katarzyna Kamińska keyboard_arrow_down KK" at bounding box center [880, 22] width 1378 height 45
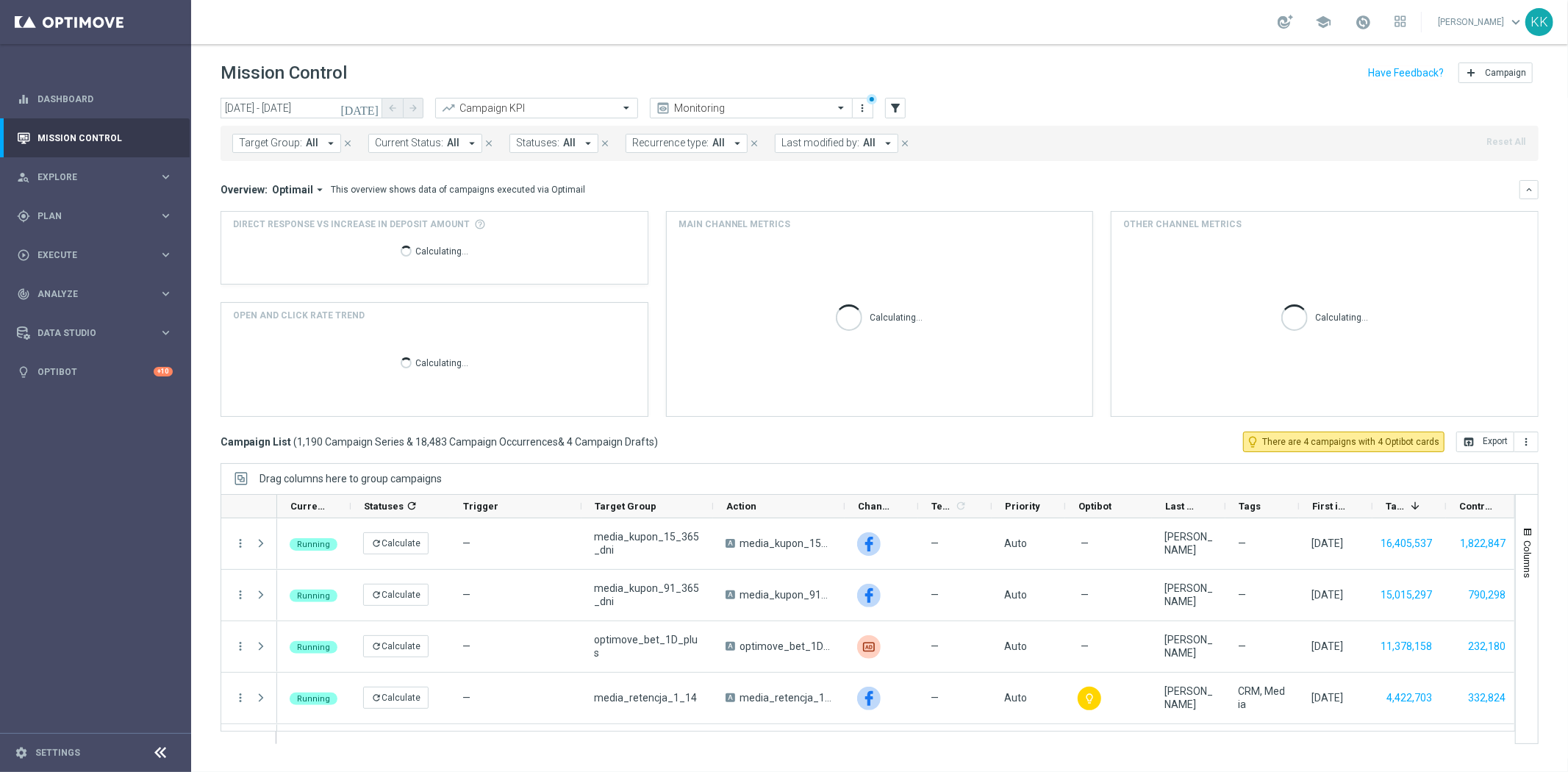
click at [320, 153] on div "Target Group: All arrow_drop_down close Current Status: All arrow_drop_down clo…" at bounding box center [879, 143] width 1318 height 35
click at [320, 152] on button "Target Group: All arrow_drop_down" at bounding box center [286, 143] width 109 height 19
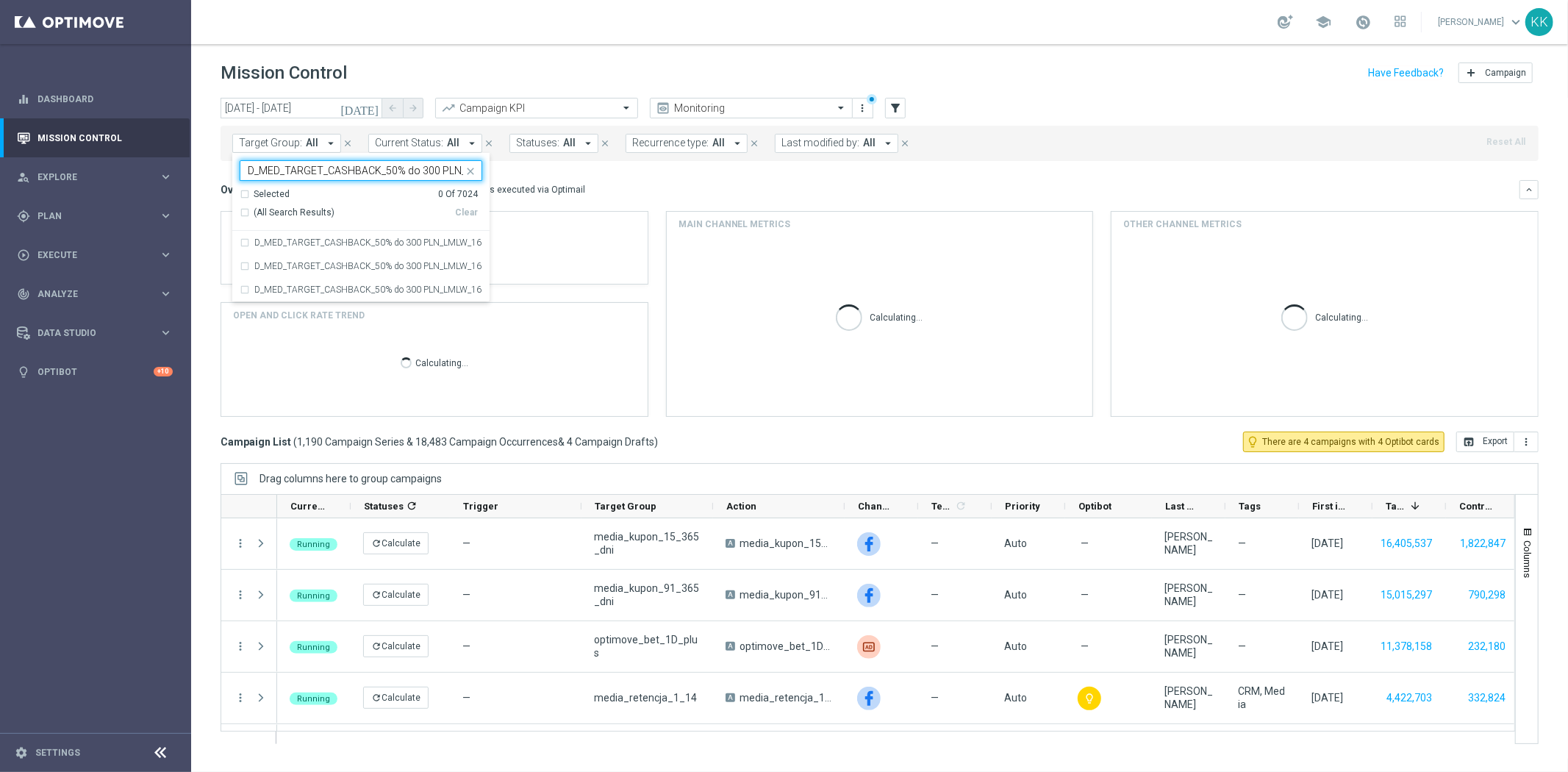
scroll to position [0, 97]
click at [240, 244] on div "D_MED_TARGET_CASHBACK_50% do 300 PLN_LMLW_160925_PUSH" at bounding box center [361, 242] width 243 height 24
type input "D_MED_TARGET_CASHBACK_50% do 300 PLN_LMLW_160925_PUSH"
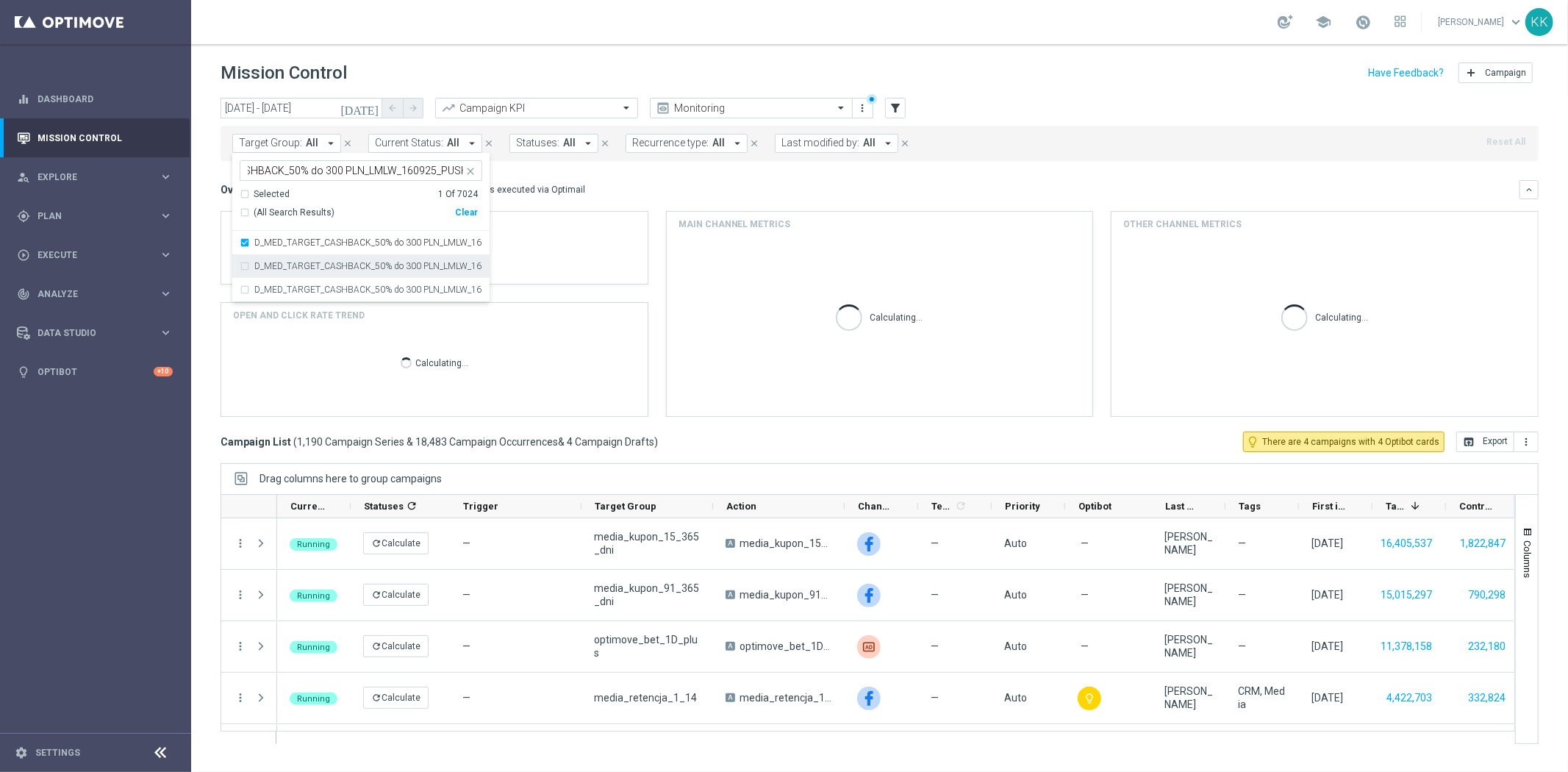
scroll to position [0, 0]
click at [245, 267] on div "D_MED_TARGET_CASHBACK_50% do 300 PLN_LMLW_160925_PUSH2" at bounding box center [361, 266] width 243 height 24
click at [246, 291] on div "D_MED_TARGET_CASHBACK_50% do 300 PLN_LMLW_160925_PUSH3" at bounding box center [361, 289] width 243 height 24
click at [523, 52] on header "Mission Control add Campaign" at bounding box center [880, 71] width 1378 height 54
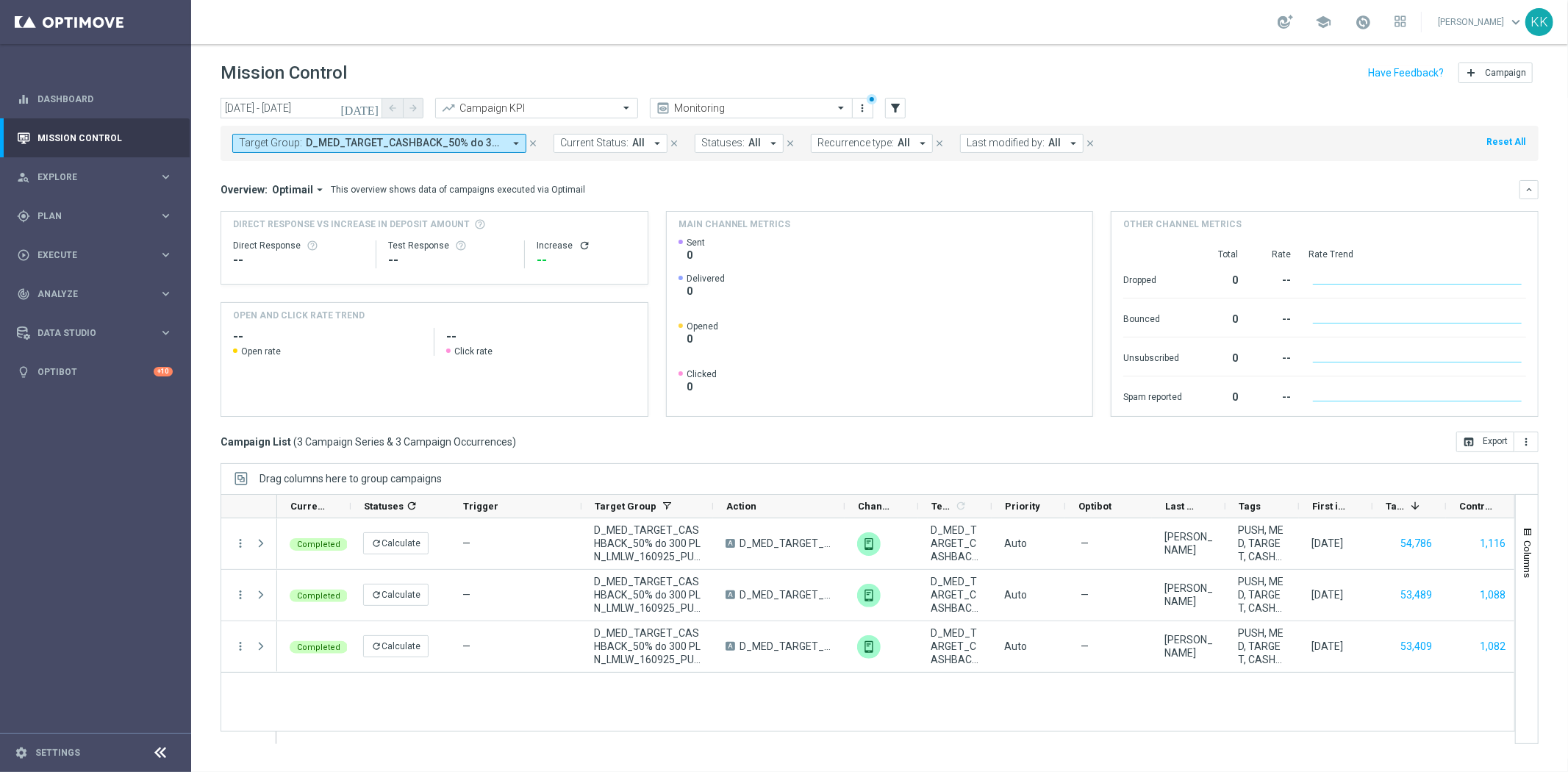
click at [476, 141] on span "D_MED_TARGET_CASHBACK_50% do 300 PLN_LMLW_160925_PUSH, D_MED_TARGET_CASHBACK_50…" at bounding box center [405, 142] width 198 height 12
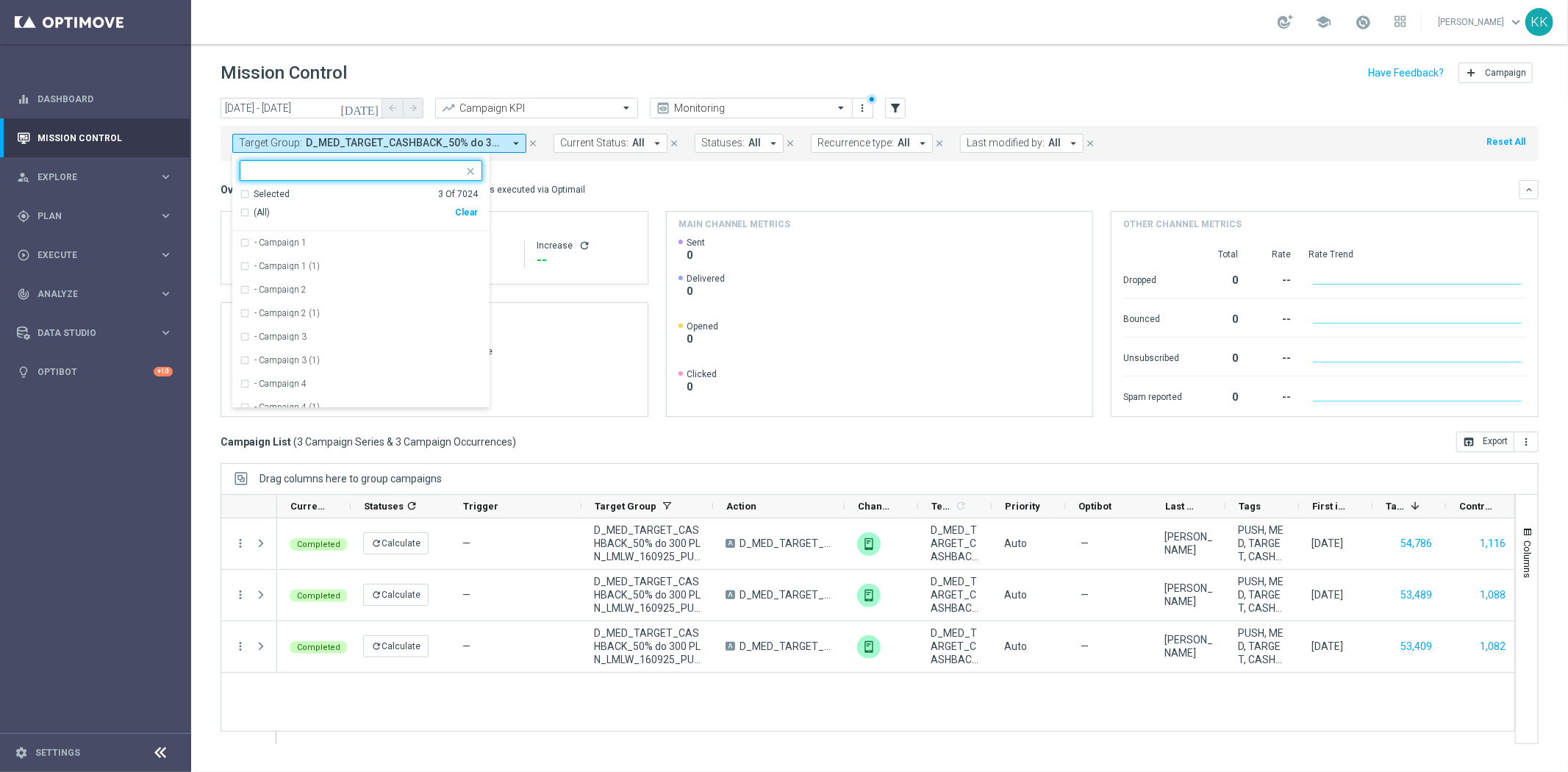
click at [0, 0] on div "Clear" at bounding box center [0, 0] width 0 height 0
click at [340, 160] on div at bounding box center [361, 171] width 243 height 21
paste input "C_ALL_TARGET_WAGER_CC LM 50% do 300 PLN CZW PUSH_150925"
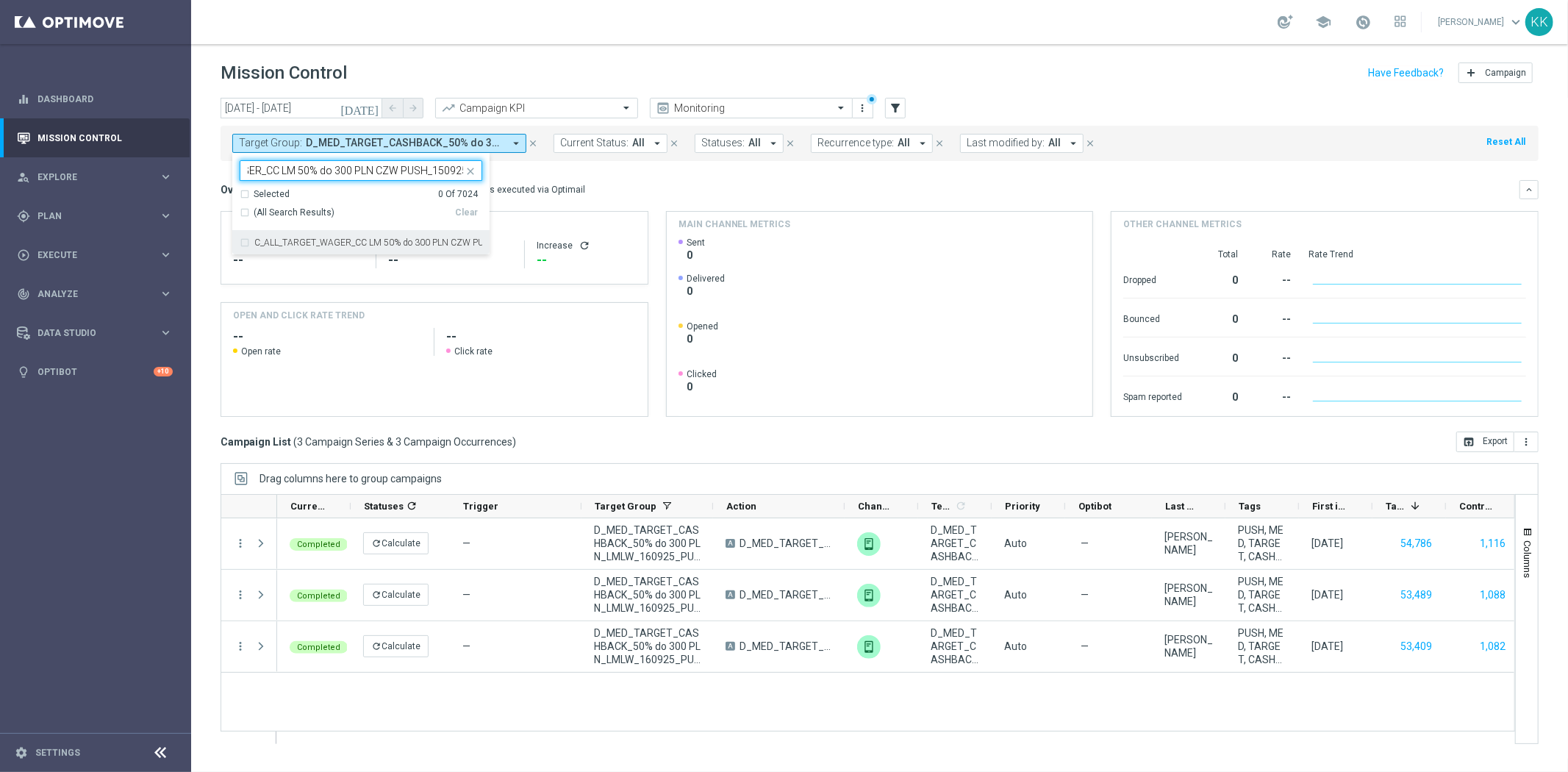
click at [329, 248] on div "C_ALL_TARGET_WAGER_CC LM 50% do 300 PLN CZW PUSH_150925" at bounding box center [361, 242] width 243 height 24
type input "C_ALL_TARGET_WAGER_CC LM 50% do 300 PLN CZW PUSH_150925"
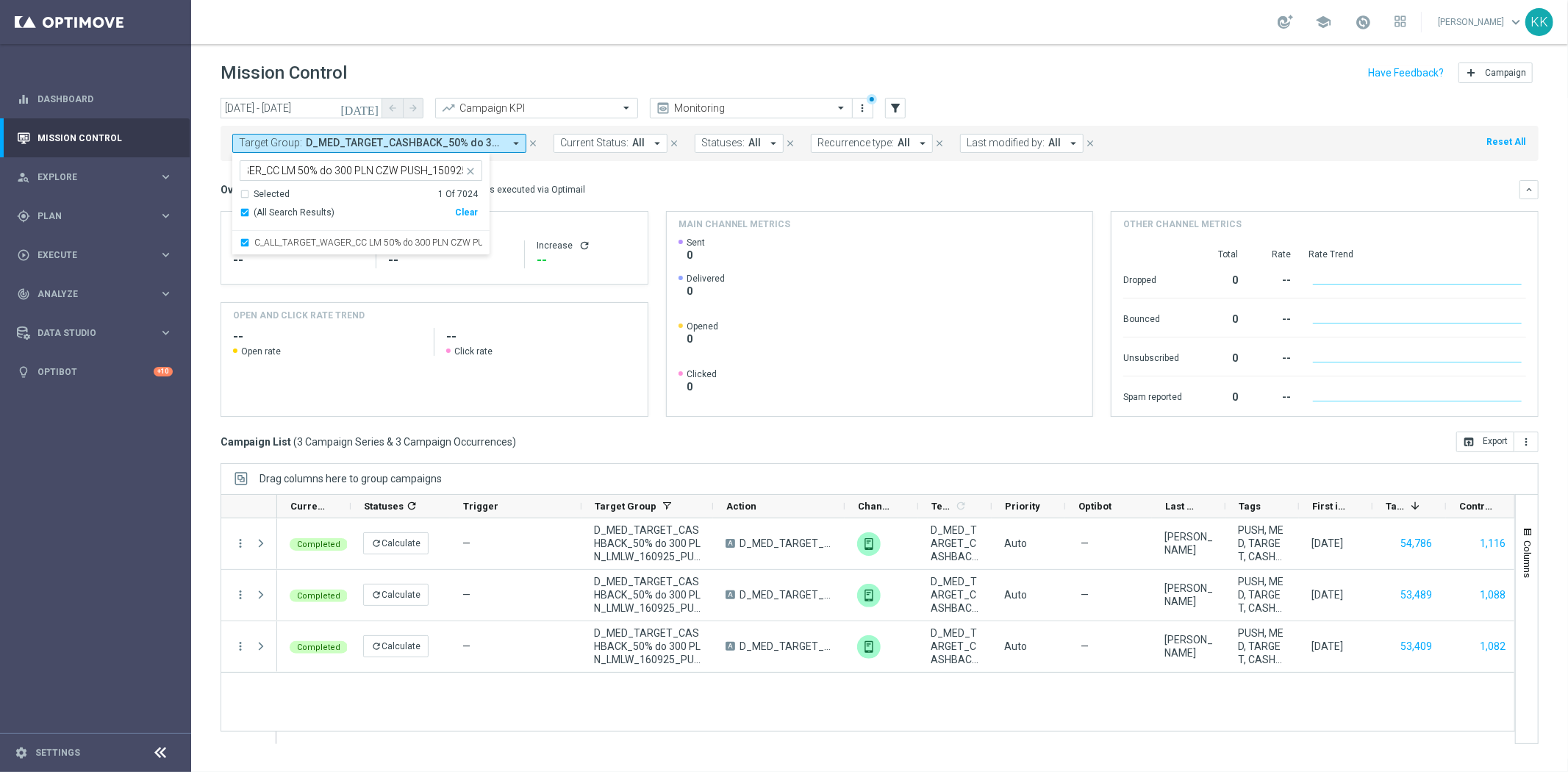
scroll to position [0, 0]
click at [396, 71] on div "Mission Control add Campaign" at bounding box center [879, 73] width 1318 height 28
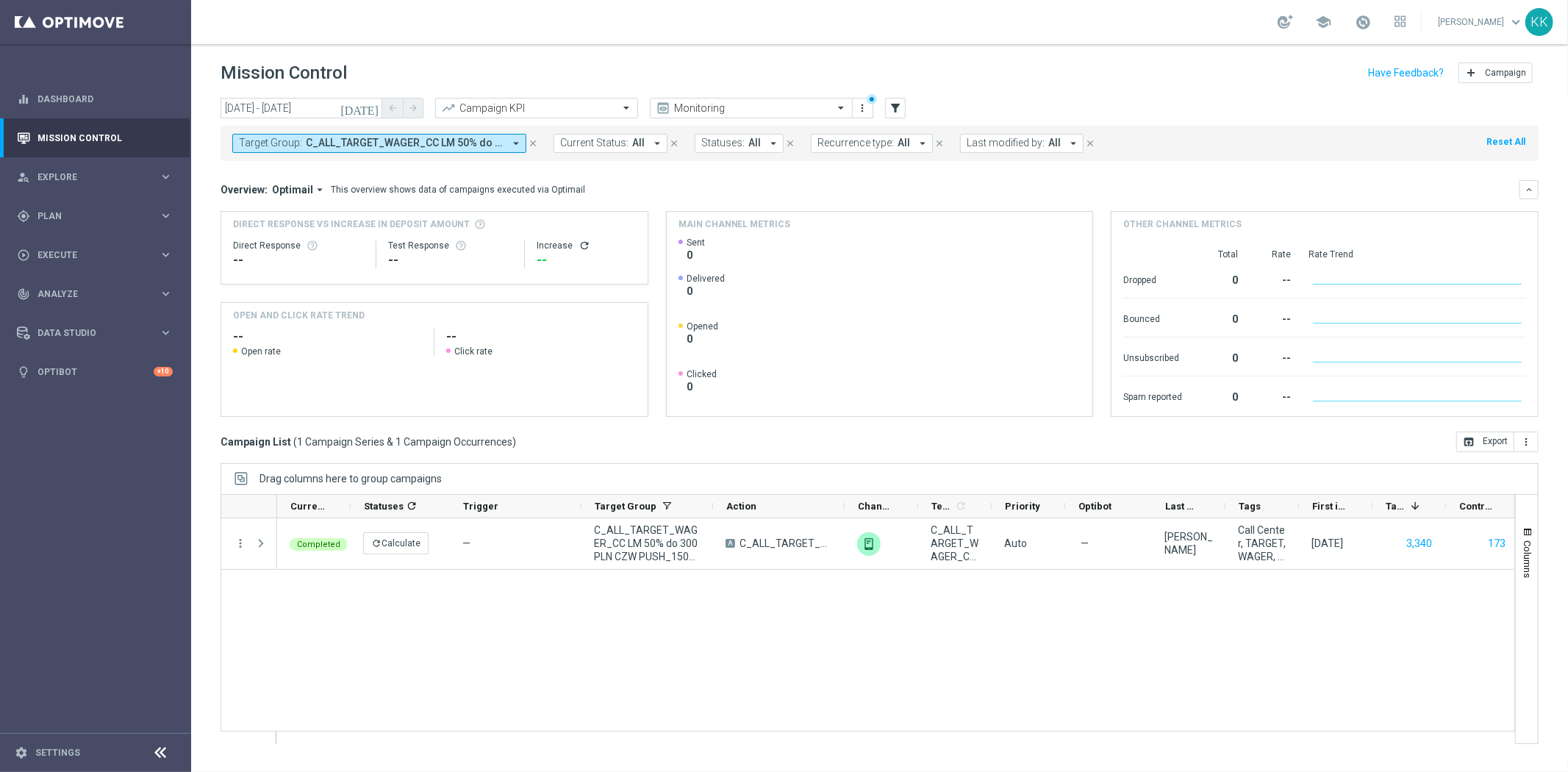
click at [350, 141] on span "C_ALL_TARGET_WAGER_CC LM 50% do 300 PLN CZW PUSH_150925" at bounding box center [405, 142] width 198 height 12
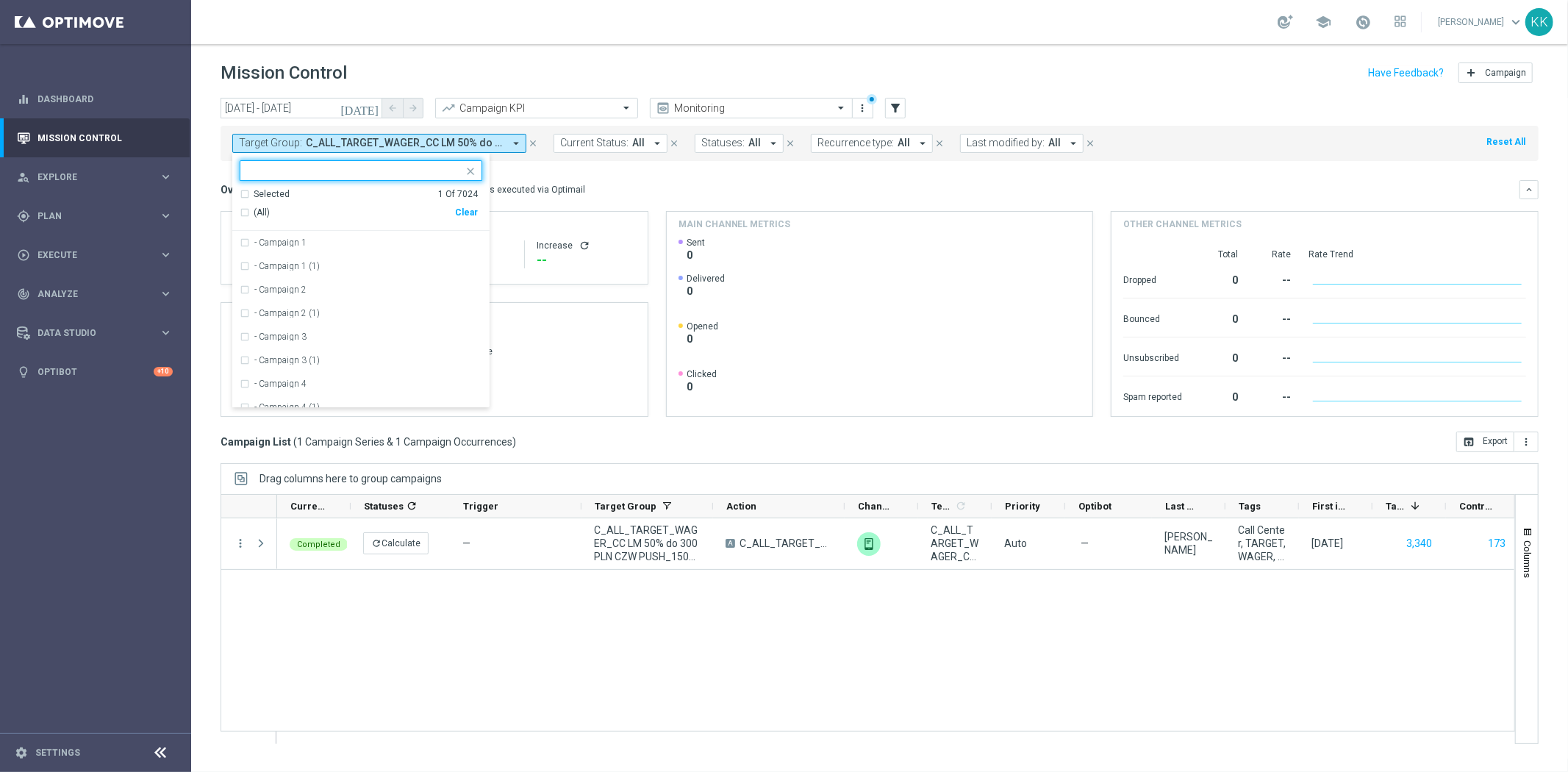
click at [475, 219] on div "(All) Clear" at bounding box center [358, 213] width 238 height 25
click at [0, 0] on div "Clear" at bounding box center [0, 0] width 0 height 0
click at [365, 163] on div at bounding box center [351, 170] width 223 height 18
paste input "D_HIGH_TARGET_CASHBACK_50% do 500 PLN_LMLW_160925_PUSH"
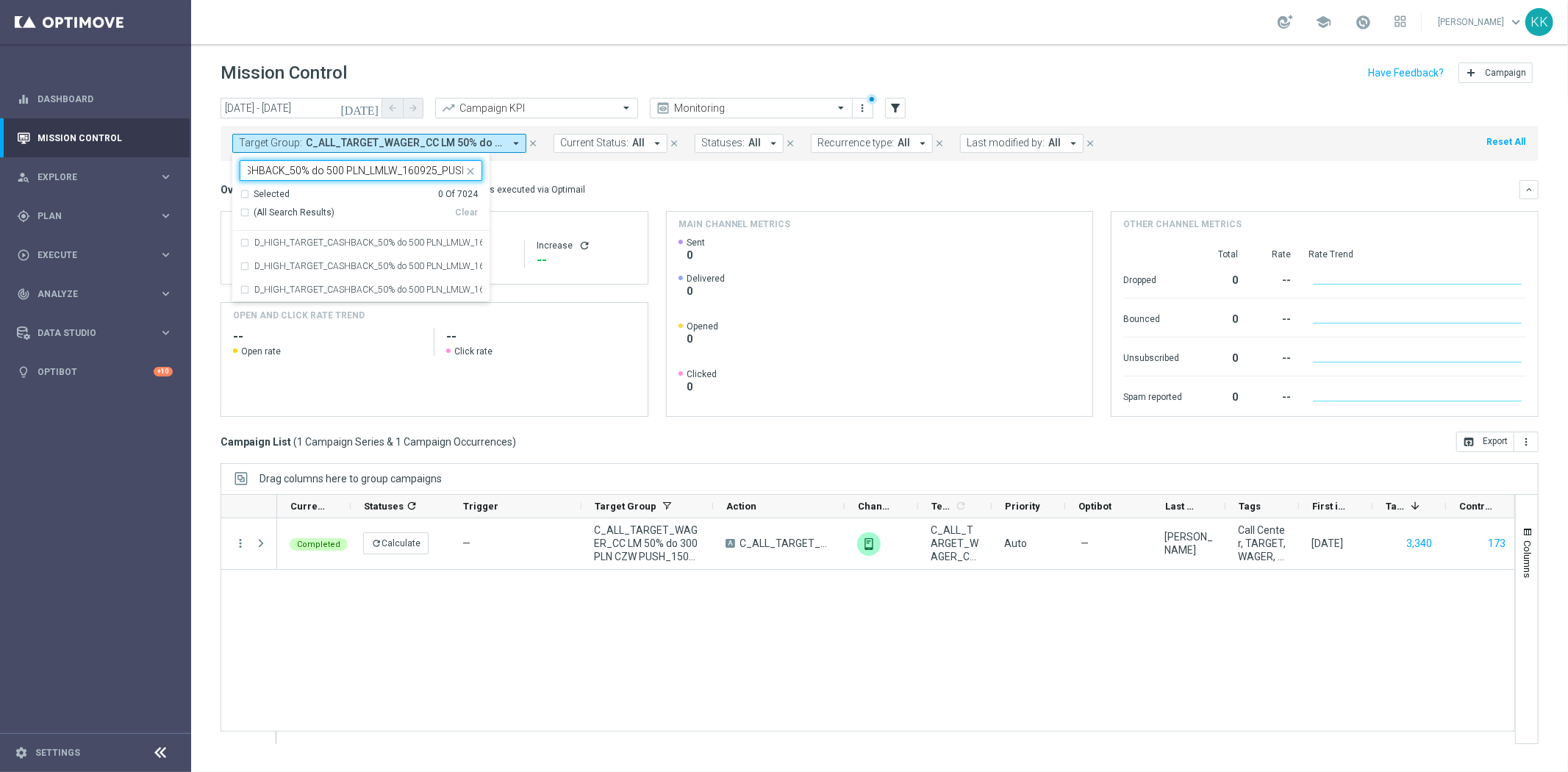
click at [350, 229] on div "Selected 0 Of 7024 (All Search Results) Clear" at bounding box center [361, 210] width 258 height 44
click at [246, 245] on div "D_HIGH_TARGET_CASHBACK_50% do 500 PLN_LMLW_160925_PUSH" at bounding box center [361, 242] width 243 height 24
type input "D_HIGH_TARGET_CASHBACK_50% do 500 PLN_LMLW_160925_PUSH"
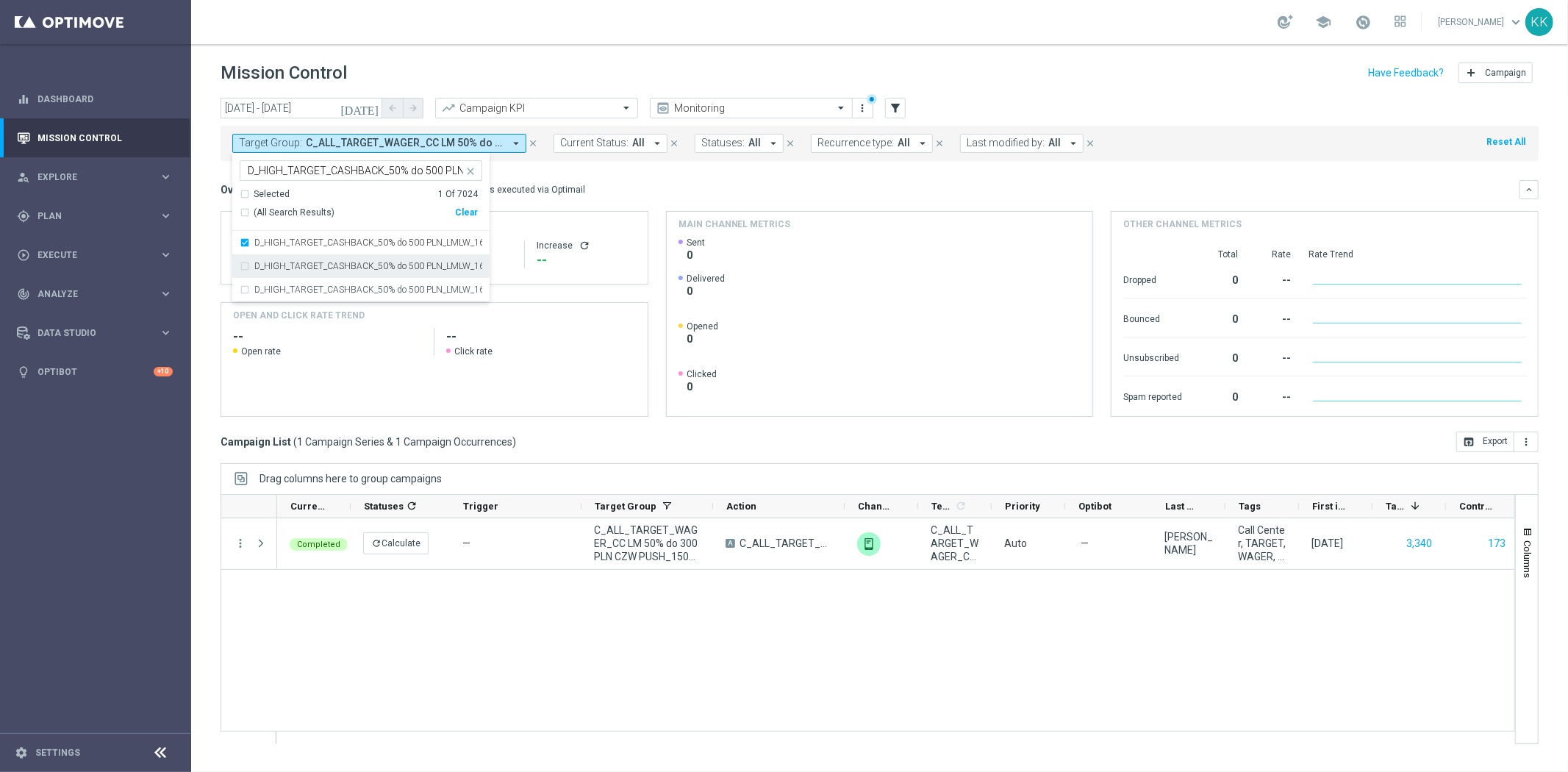
click at [242, 265] on div "D_HIGH_TARGET_CASHBACK_50% do 500 PLN_LMLW_160925_PUSH2" at bounding box center [361, 266] width 243 height 24
click at [247, 288] on div "D_HIGH_TARGET_CASHBACK_50% do 500 PLN_LMLW_160925_PUSH3" at bounding box center [361, 289] width 243 height 24
click at [608, 79] on div "Mission Control add Campaign" at bounding box center [879, 73] width 1318 height 28
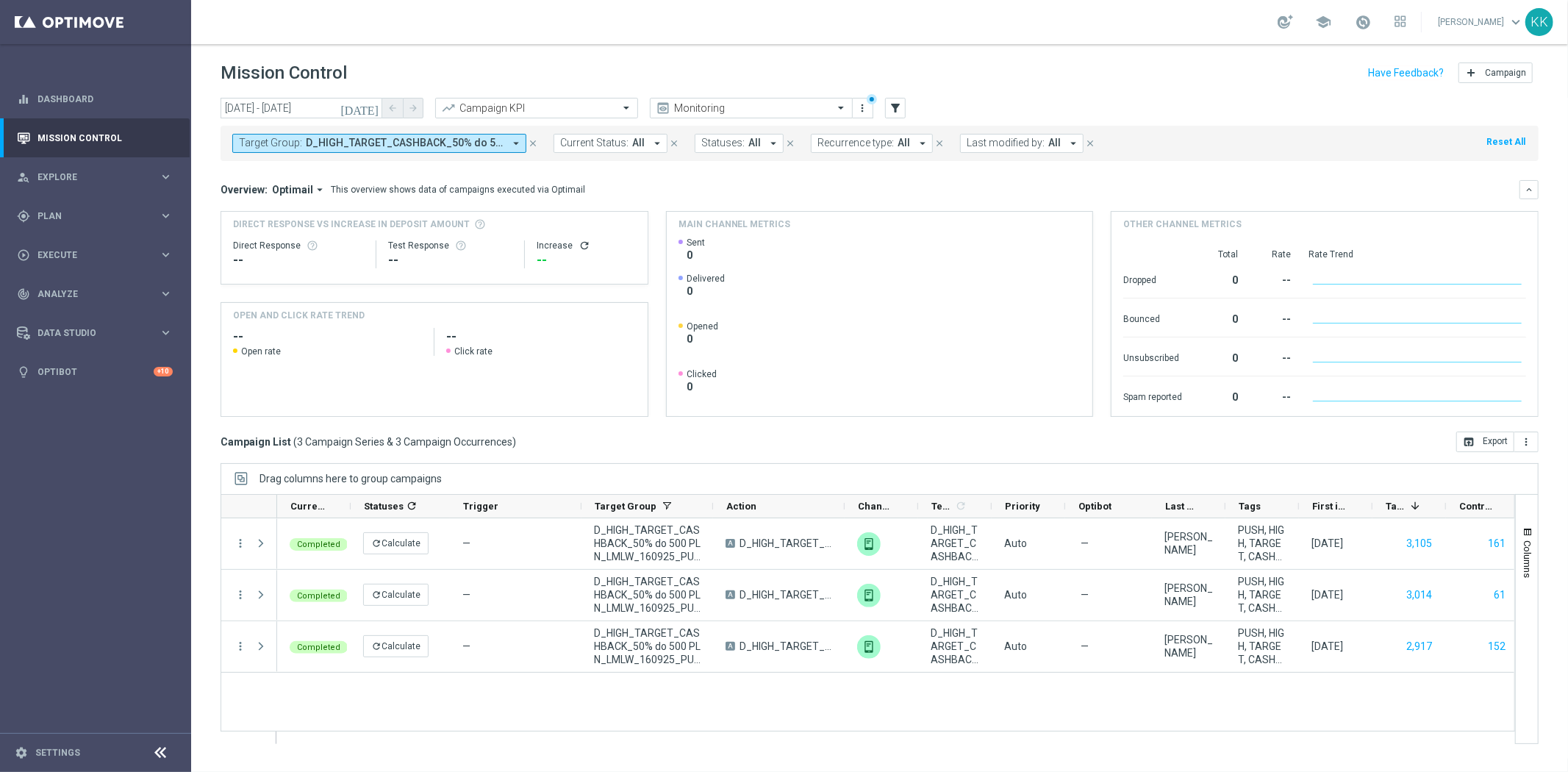
click at [406, 148] on span "D_HIGH_TARGET_CASHBACK_50% do 500 PLN_LMLW_160925_PUSH, D_HIGH_TARGET_CASHBACK_…" at bounding box center [405, 142] width 198 height 12
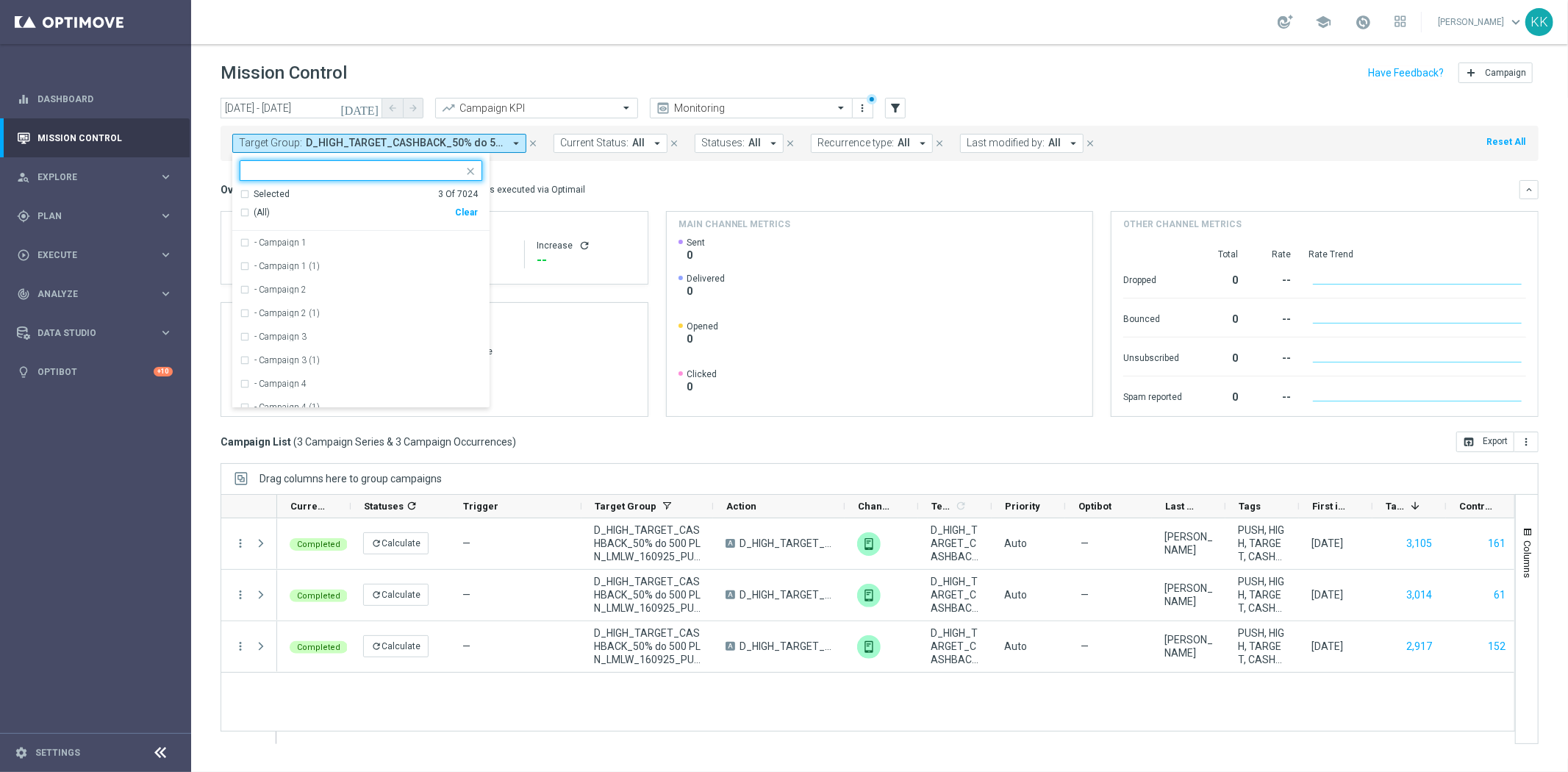
click at [0, 0] on div "Clear" at bounding box center [0, 0] width 0 height 0
click at [331, 172] on input "text" at bounding box center [355, 171] width 215 height 12
paste input "D_ALL_TARGET_WAGER_CC LM100% do 500 PLN SB PUSH_180925"
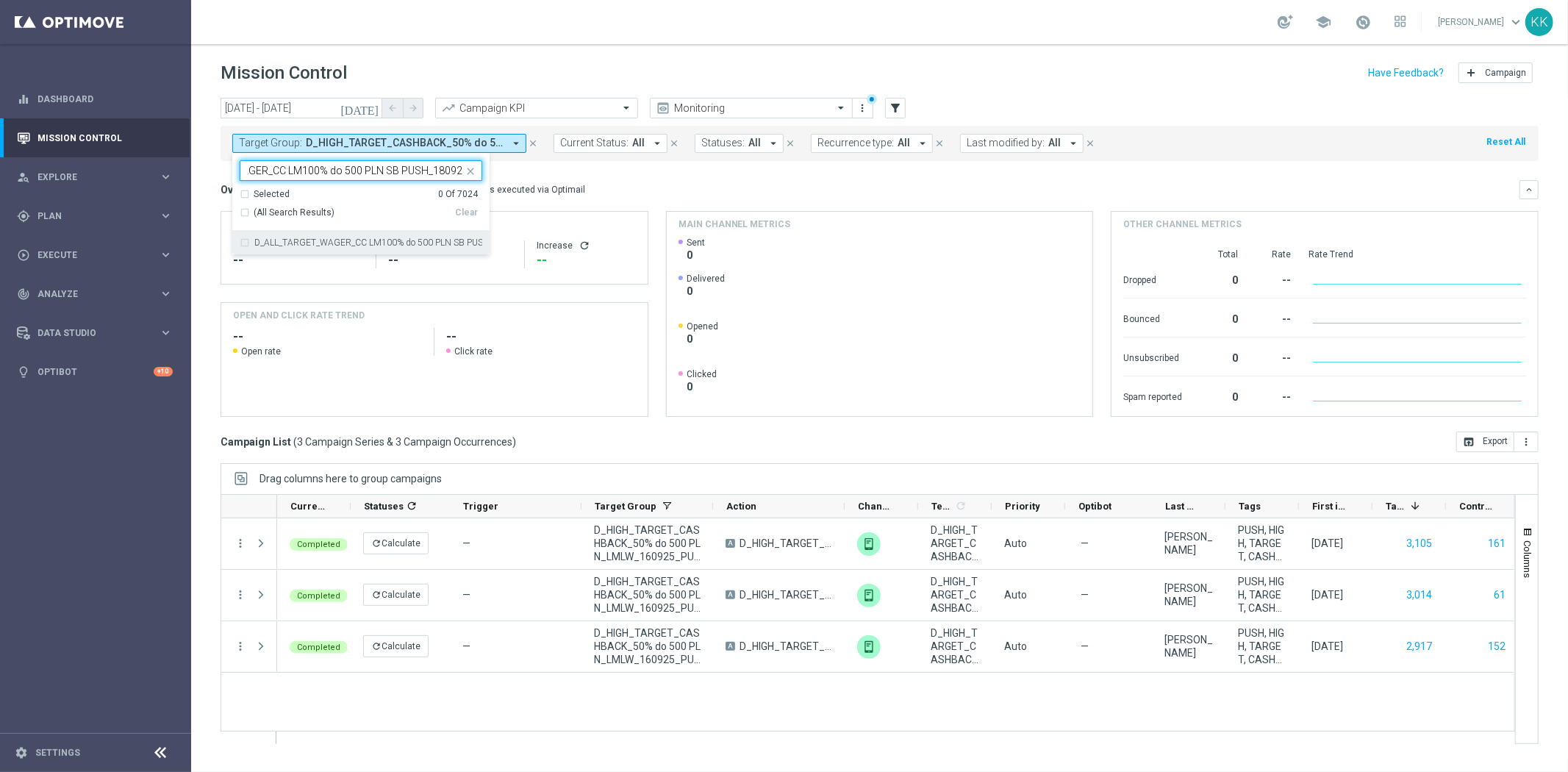
click at [277, 238] on label "D_ALL_TARGET_WAGER_CC LM100% do 500 PLN SB PUSH_180925" at bounding box center [369, 242] width 228 height 9
type input "D_ALL_TARGET_WAGER_CC LM100% do 500 PLN SB PUSH_180925"
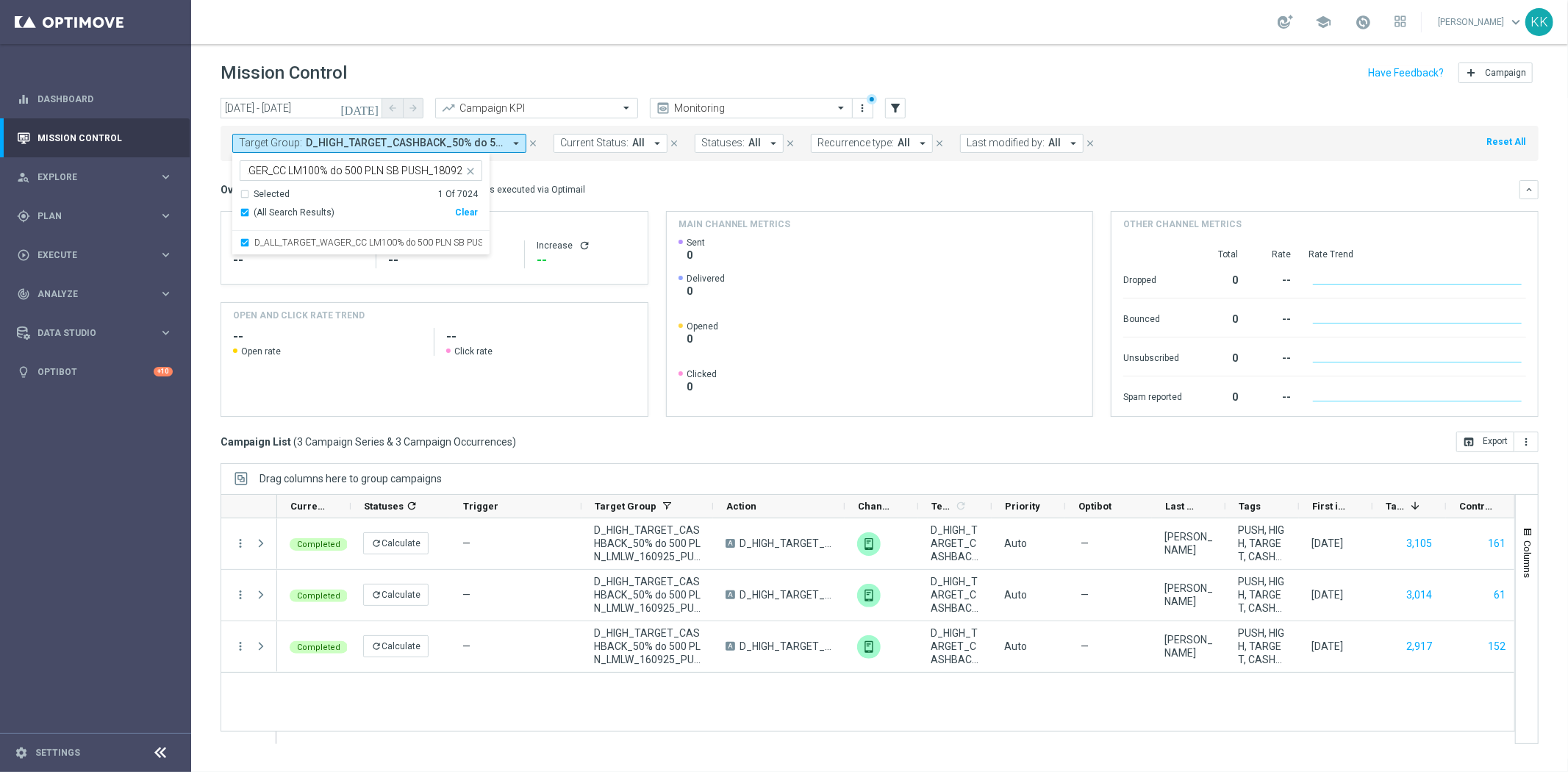
scroll to position [0, 0]
click at [406, 27] on div "school Katarzyna Kamińska keyboard_arrow_down KK" at bounding box center [880, 22] width 1378 height 45
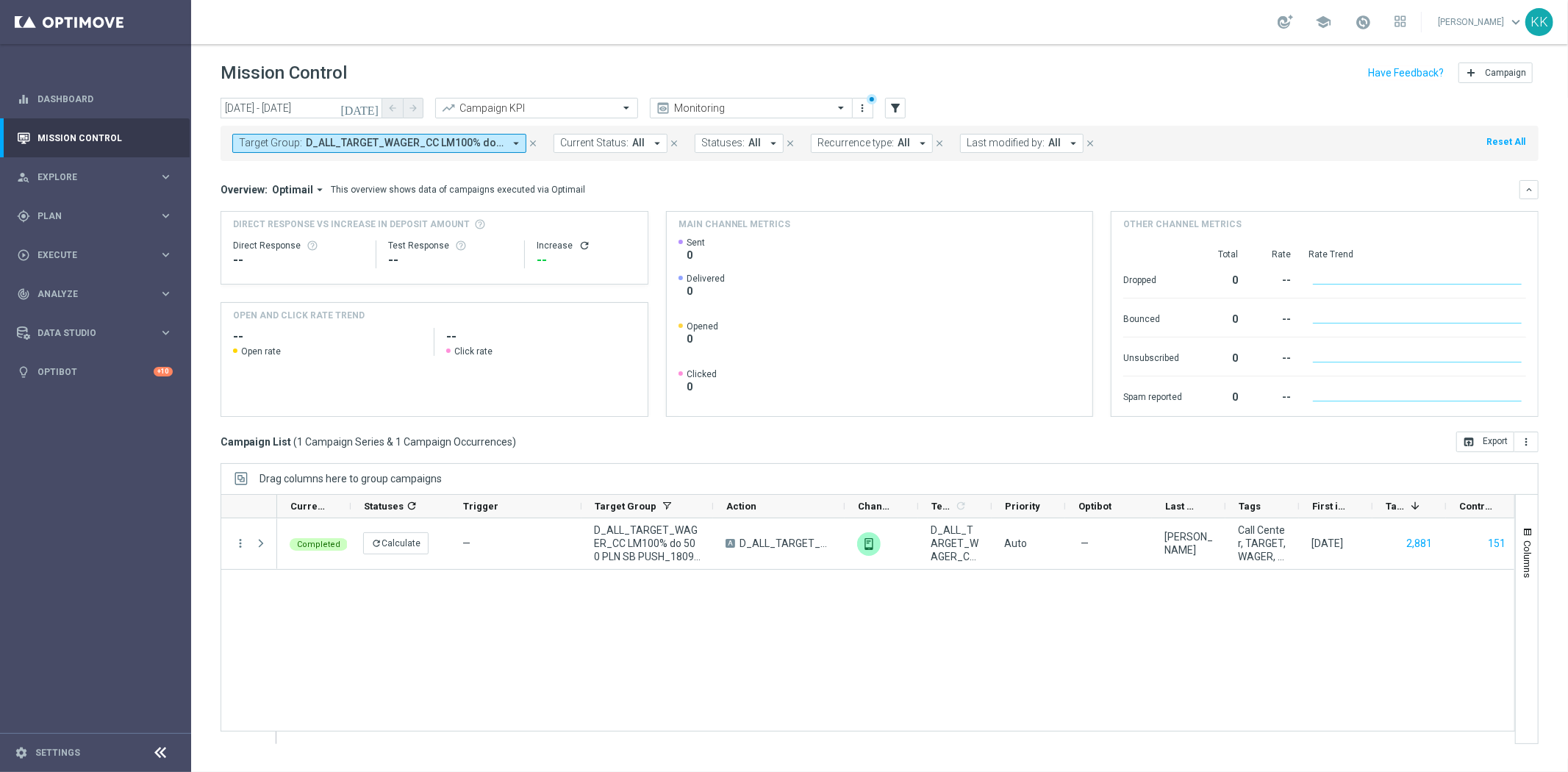
click at [387, 146] on span "D_ALL_TARGET_WAGER_CC LM100% do 500 PLN SB PUSH_180925" at bounding box center [405, 142] width 198 height 12
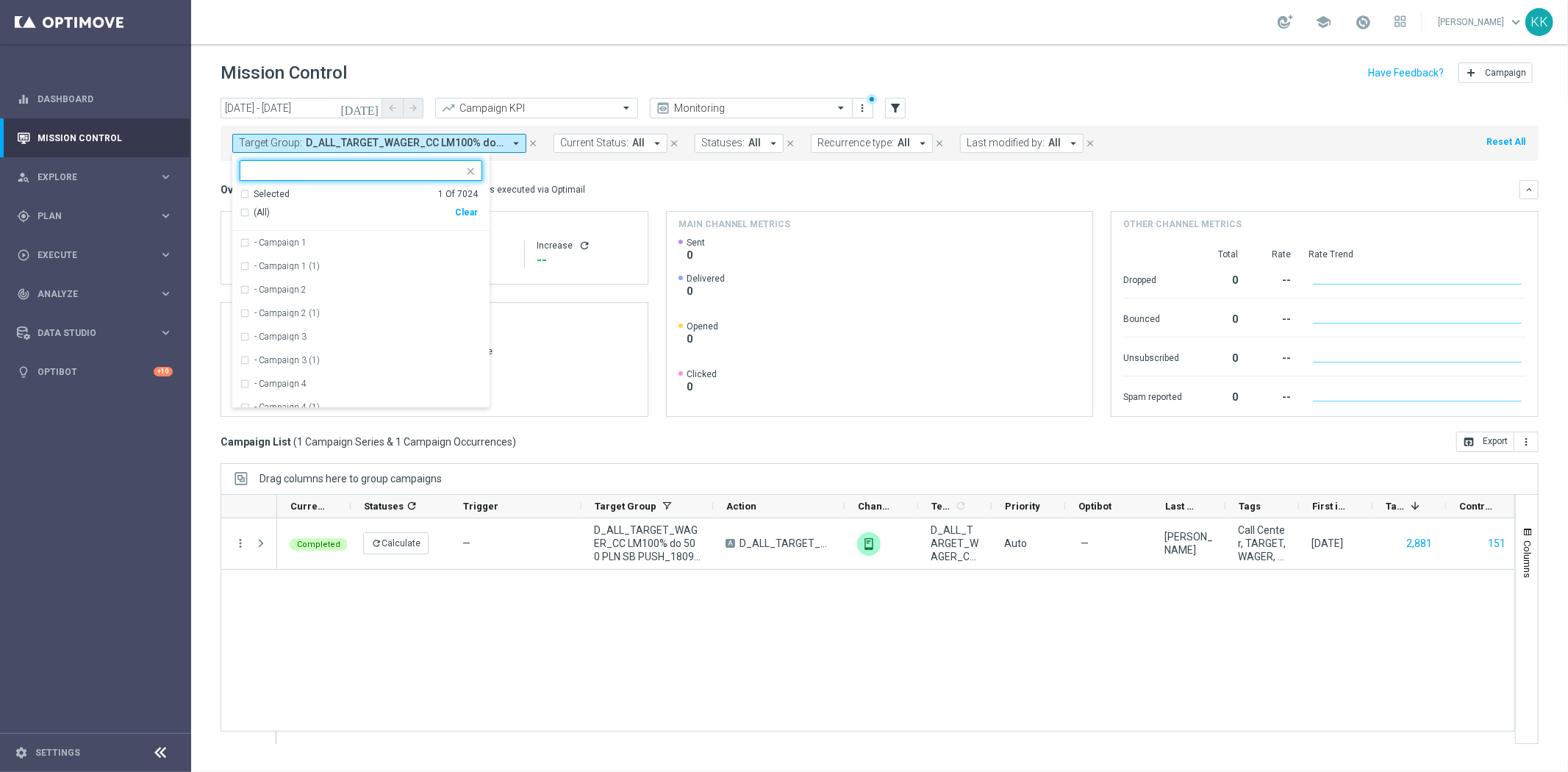
click at [0, 0] on div "Clear" at bounding box center [0, 0] width 0 height 0
click at [358, 168] on input "text" at bounding box center [355, 171] width 215 height 12
paste input "D_ALL_TARGET_WAGER_CC LM 100% do 500 PLN CZW PUSH_150925"
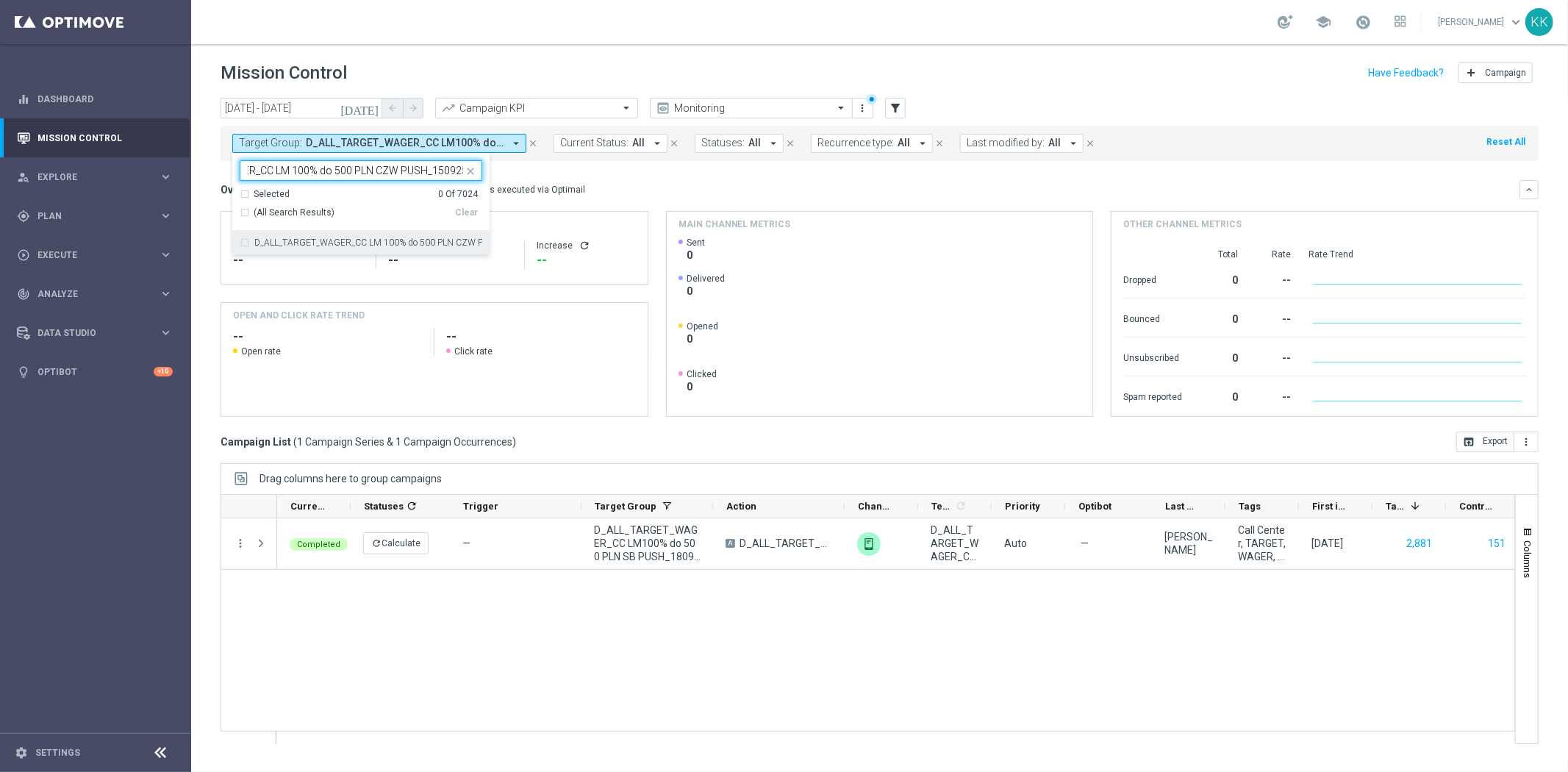
click at [343, 244] on label "D_ALL_TARGET_WAGER_CC LM 100% do 500 PLN CZW PUSH_150925" at bounding box center [369, 242] width 228 height 9
type input "D_ALL_TARGET_WAGER_CC LM 100% do 500 PLN CZW PUSH_150925"
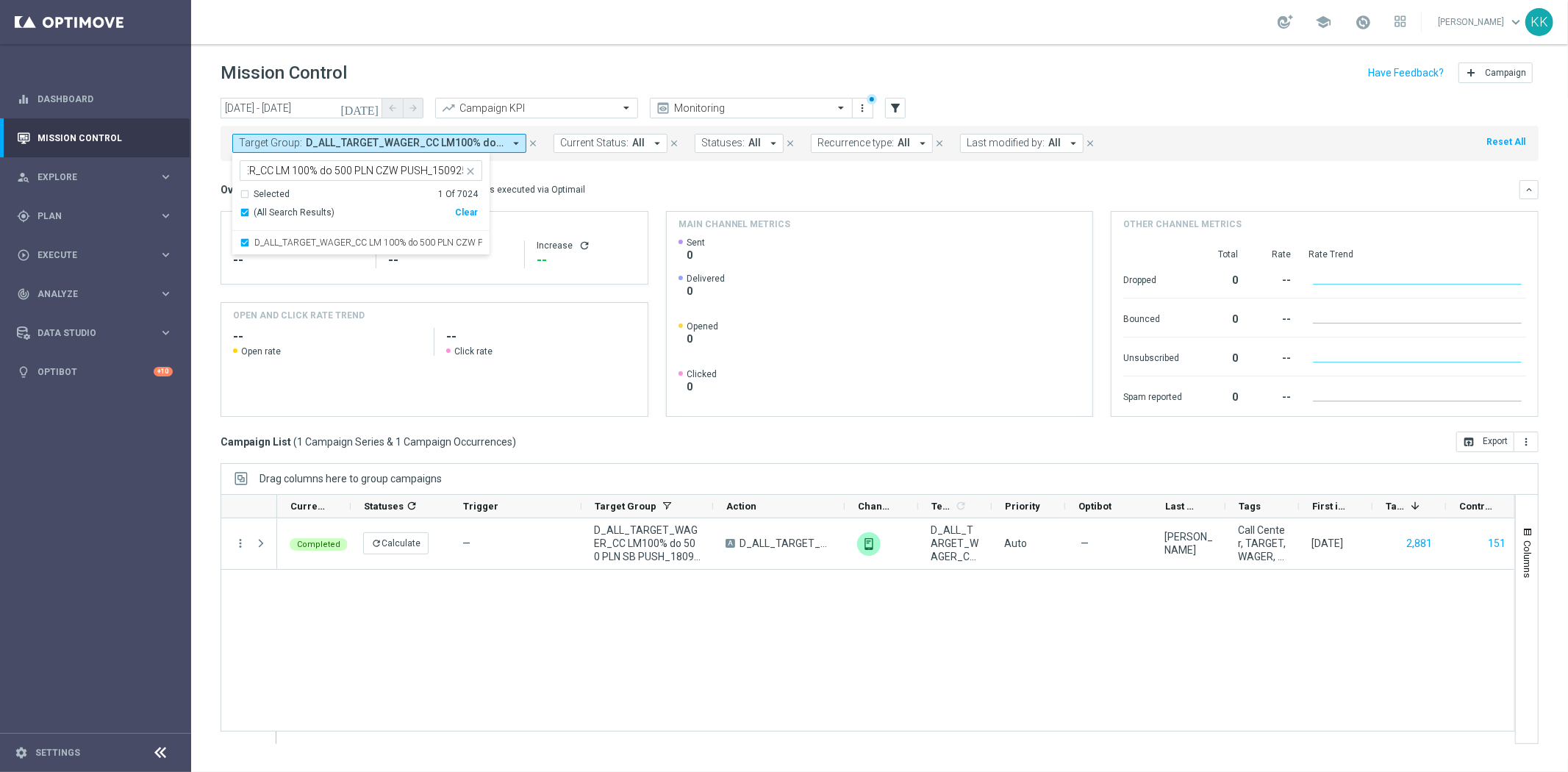
scroll to position [0, 0]
click at [568, 39] on div "school Katarzyna Kamińska keyboard_arrow_down KK" at bounding box center [880, 22] width 1378 height 45
click at [306, 144] on span "D_ALL_TARGET_WAGER_CC LM 100% do 500 PLN CZW PUSH_150925" at bounding box center [405, 142] width 198 height 12
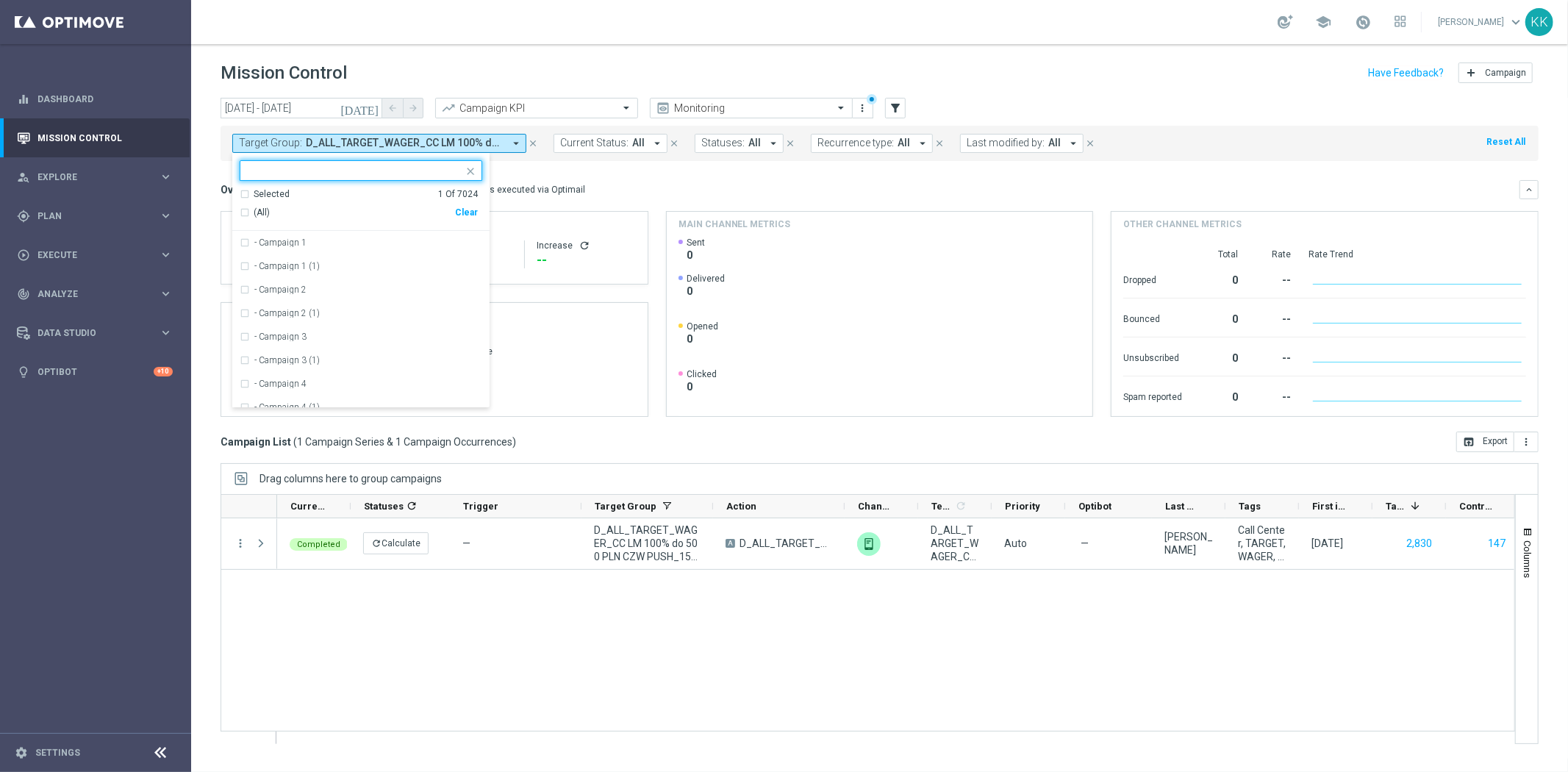
click at [0, 0] on div "Clear" at bounding box center [0, 0] width 0 height 0
click at [303, 170] on input "text" at bounding box center [355, 171] width 215 height 12
paste input "D_MIN-LOW_TARGET_WAGER_50% do 100 PLN_PTLW_230925_PUSH"
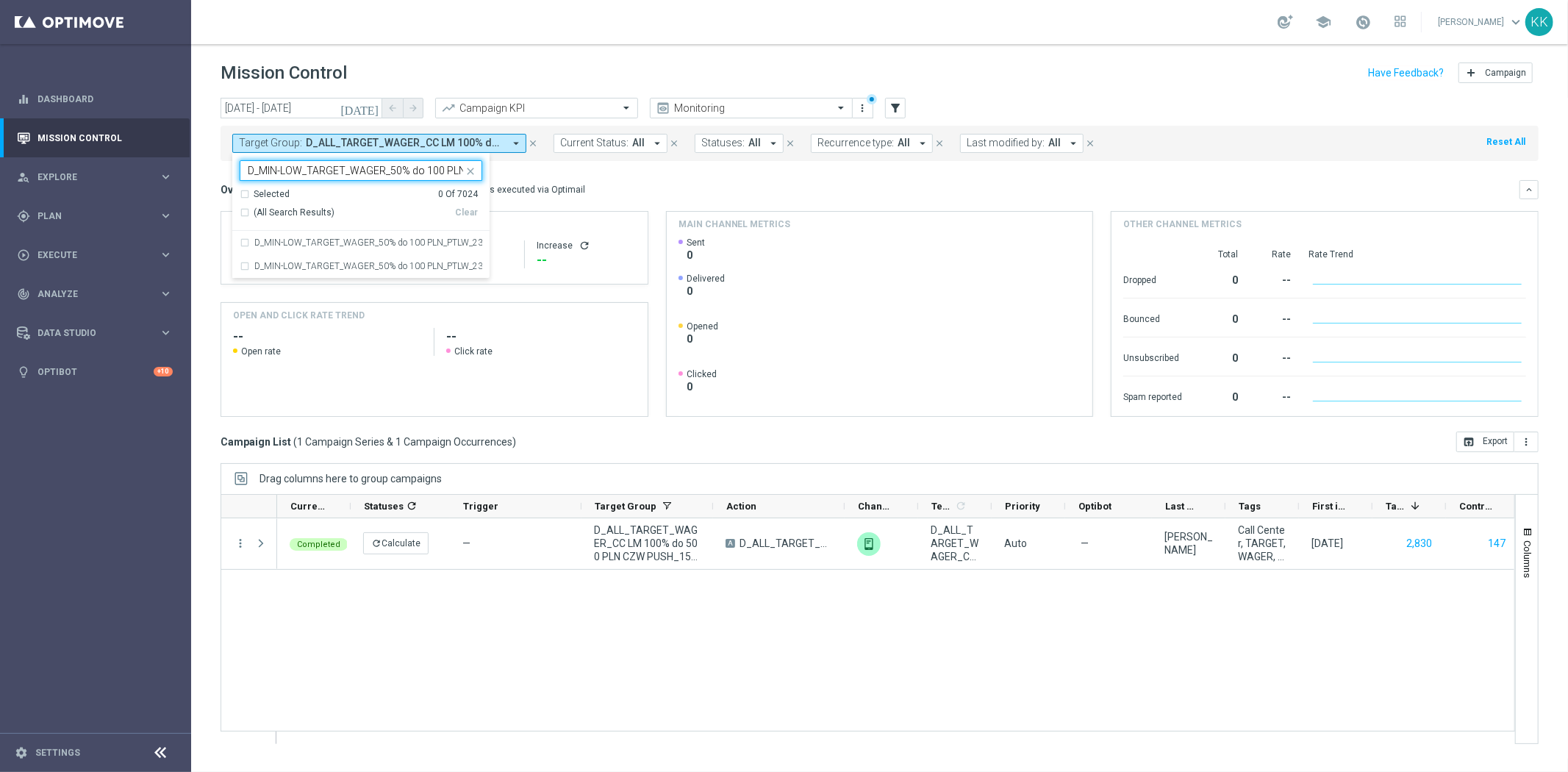
scroll to position [0, 99]
click at [245, 242] on div "D_MIN-LOW_TARGET_WAGER_50% do 100 PLN_PTLW_230925_PUSH" at bounding box center [361, 242] width 243 height 24
type input "D_MIN-LOW_TARGET_WAGER_50% do 100 PLN_PTLW_230925_PUSH"
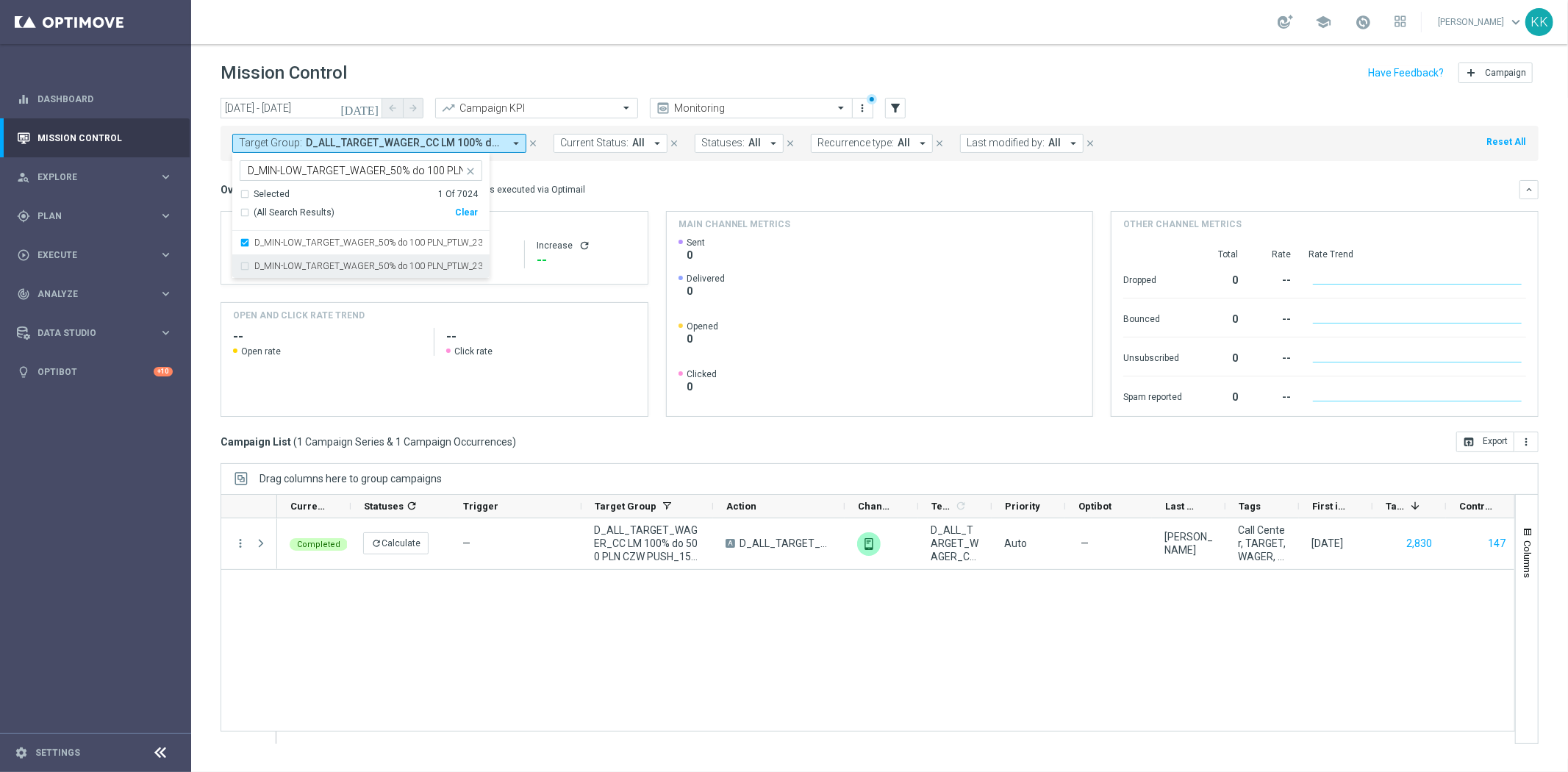
click at [250, 260] on div "D_MIN-LOW_TARGET_WAGER_50% do 100 PLN_PTLW_230925_PUSH2" at bounding box center [361, 266] width 243 height 24
click at [600, 52] on header "Mission Control add Campaign" at bounding box center [880, 71] width 1378 height 54
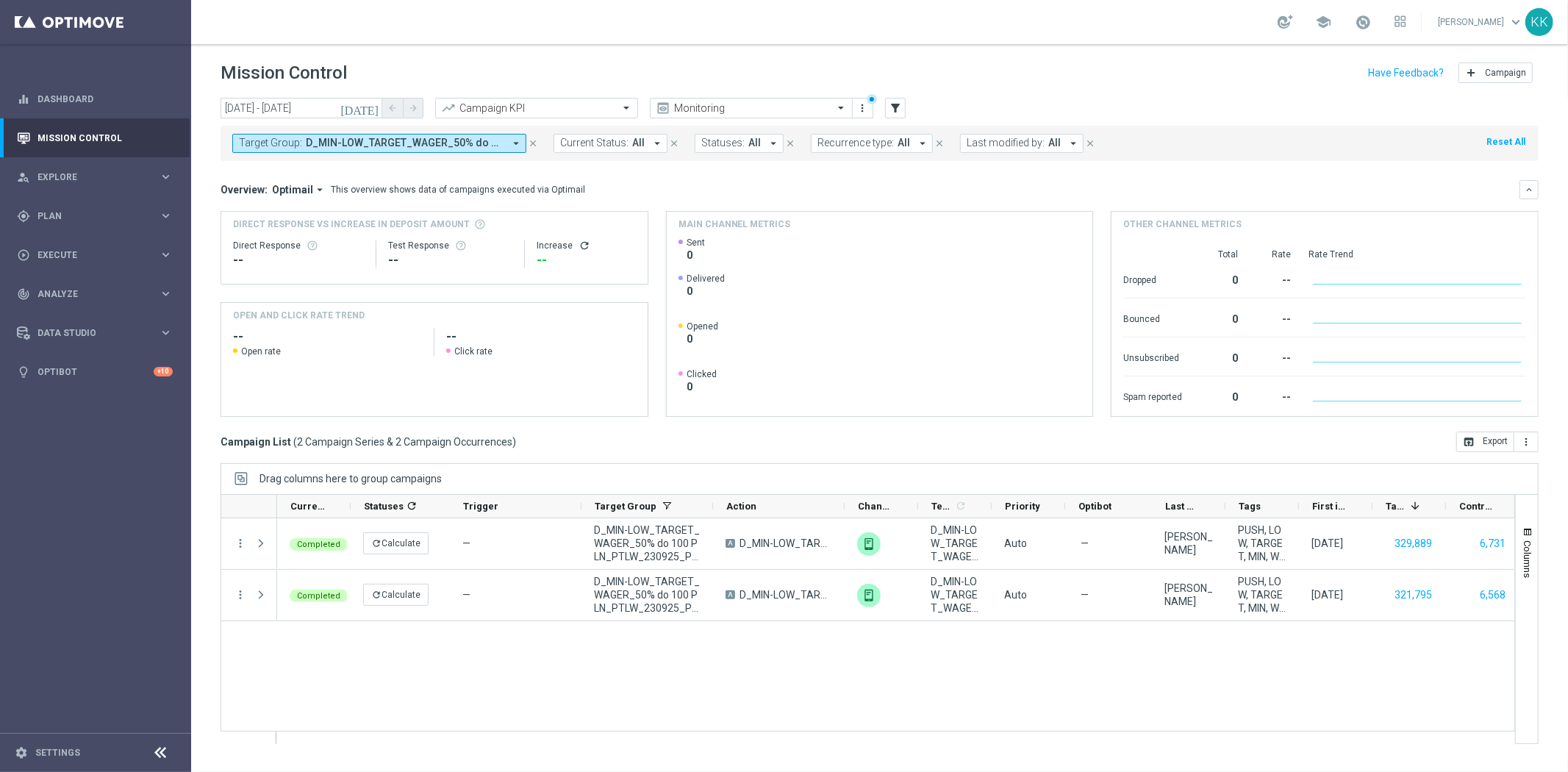
click at [508, 142] on button "Target Group: D_MIN-LOW_TARGET_WAGER_50% do 100 PLN_PTLW_230925_PUSH, D_MIN-LOW…" at bounding box center [379, 143] width 294 height 19
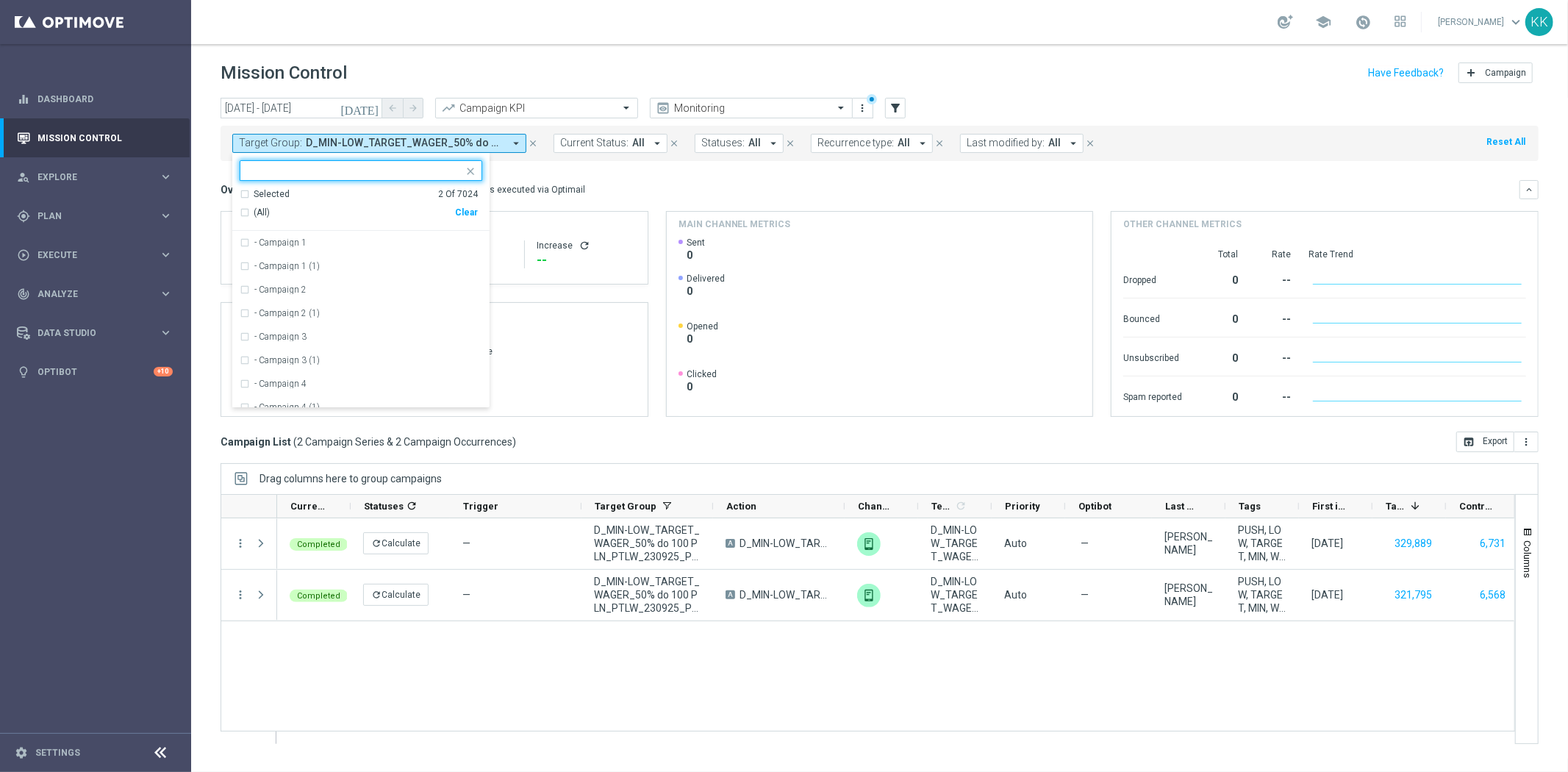
click at [0, 0] on div "Clear" at bounding box center [0, 0] width 0 height 0
click at [373, 174] on input "text" at bounding box center [355, 171] width 215 height 12
paste input "D_MED-HIGH_TARGET_WAGER_100% do 300 PLN_PTLW_230925_PUSH"
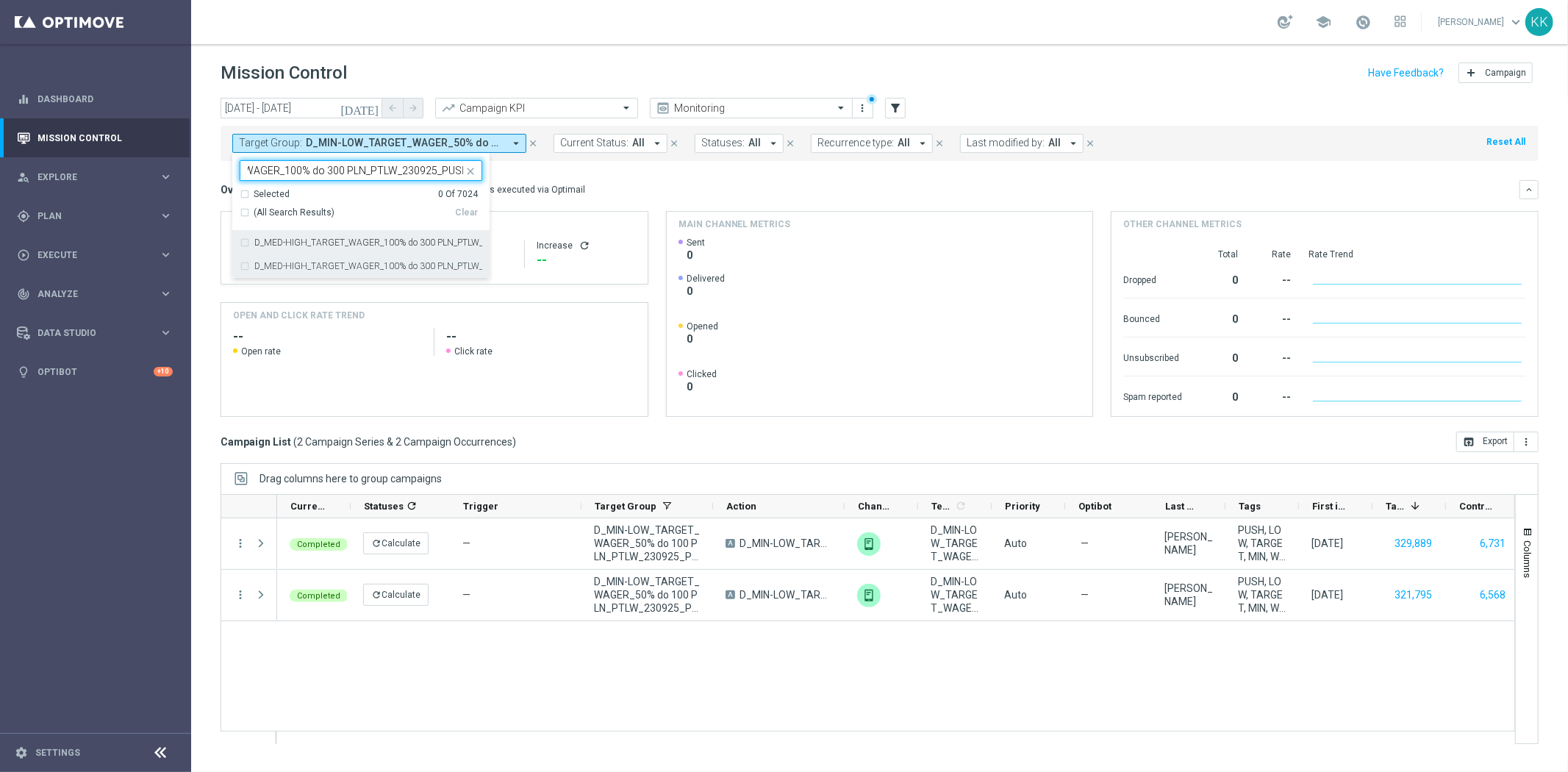
click at [304, 252] on div "D_MED-HIGH_TARGET_WAGER_100% do 300 PLN_PTLW_230925_PUSH" at bounding box center [361, 242] width 243 height 24
type input "D_MED-HIGH_TARGET_WAGER_100% do 300 PLN_PTLW_230925_PUSH"
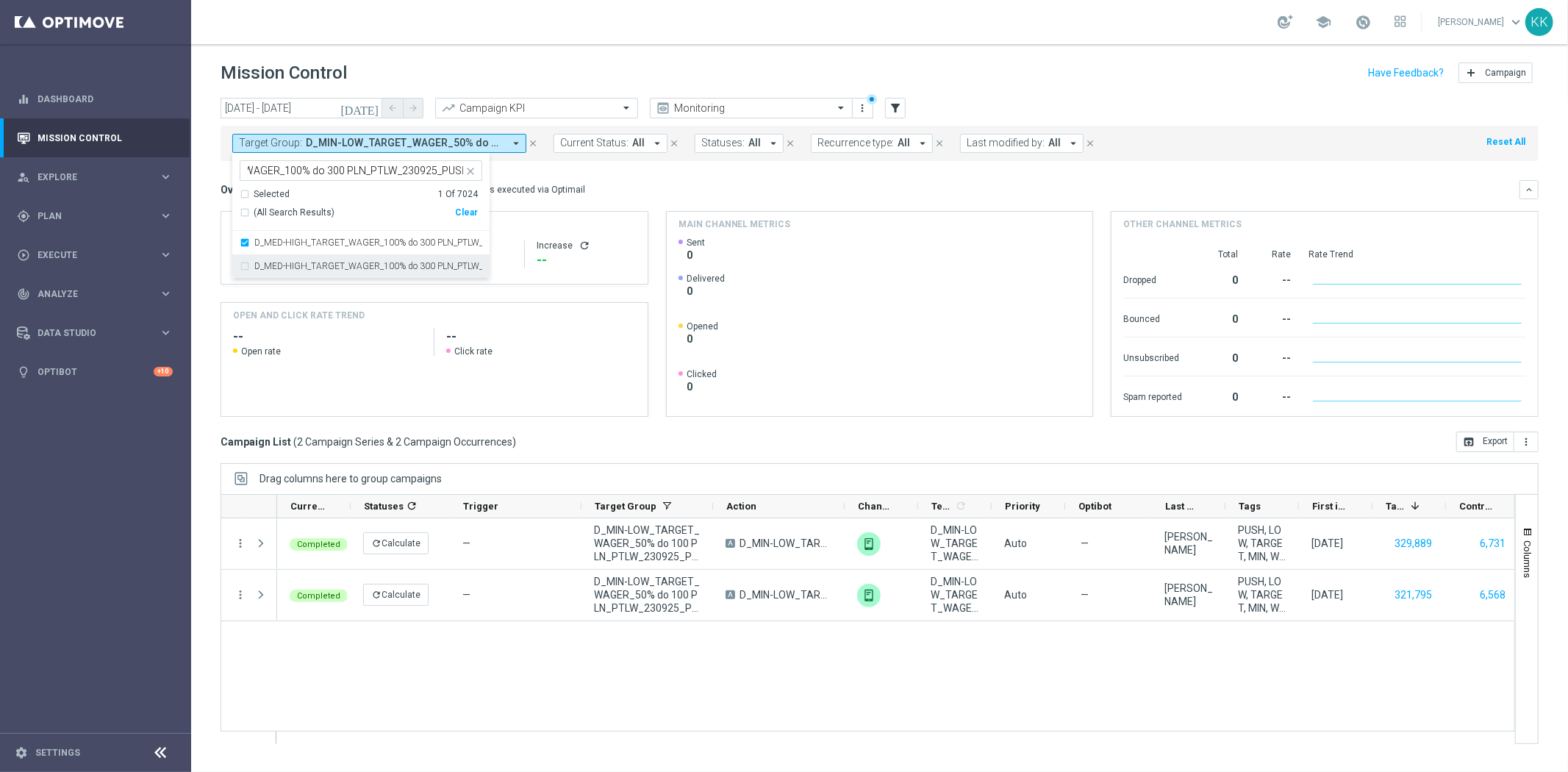
scroll to position [0, 0]
click at [304, 271] on div "D_MED-HIGH_TARGET_WAGER_100% do 300 PLN_PTLW_230925_PUSH2" at bounding box center [361, 266] width 243 height 24
click at [681, 63] on div "Mission Control add Campaign" at bounding box center [879, 73] width 1318 height 28
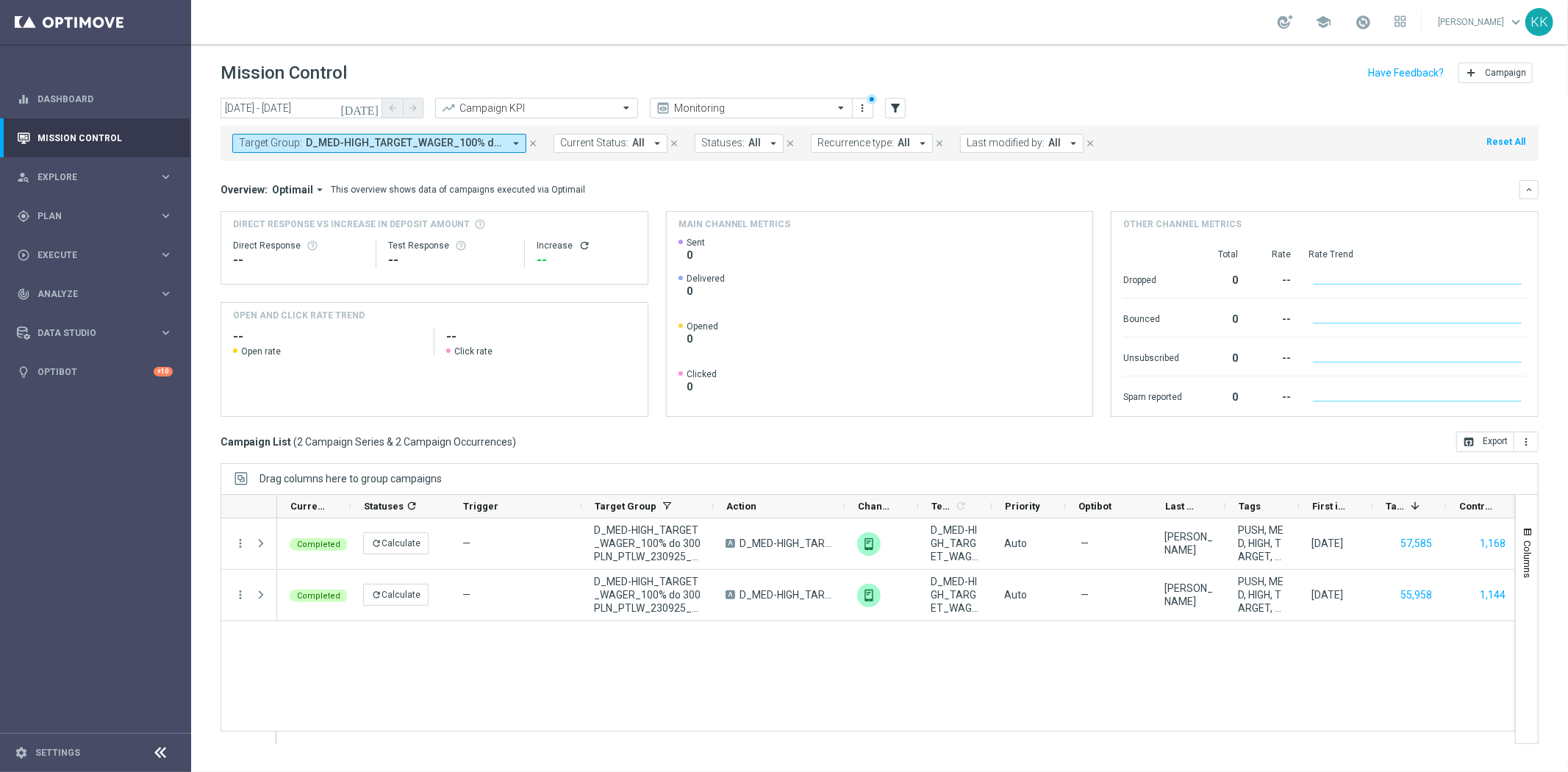
click at [461, 134] on button "Target Group: D_MED-HIGH_TARGET_WAGER_100% do 300 PLN_PTLW_230925_PUSH, D_MED-H…" at bounding box center [379, 143] width 294 height 19
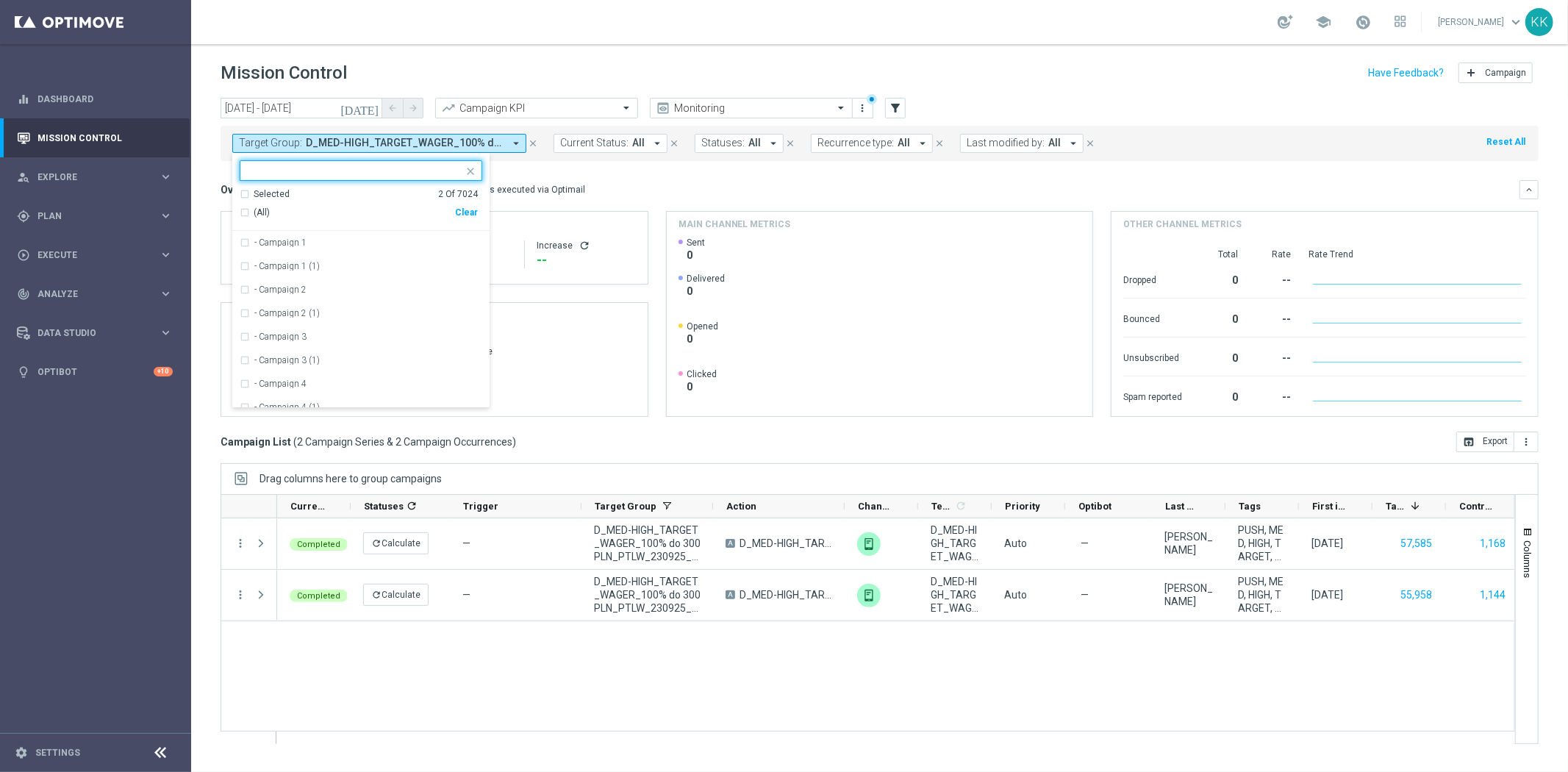
click at [0, 0] on div "Clear" at bounding box center [0, 0] width 0 height 0
click at [517, 54] on header "Mission Control add Campaign" at bounding box center [880, 71] width 1378 height 54
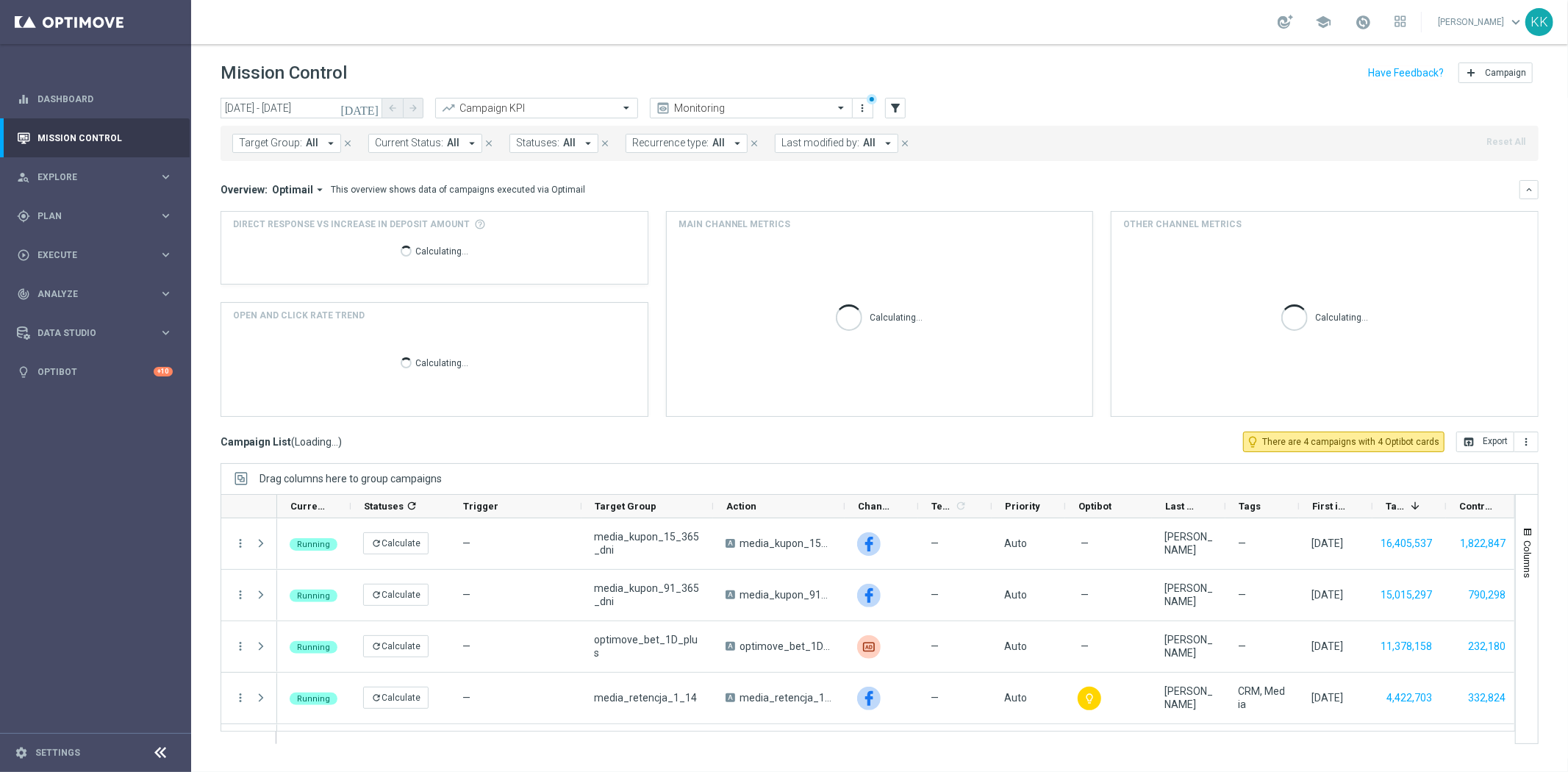
click at [395, 147] on span "Current Status:" at bounding box center [409, 142] width 68 height 12
click at [284, 139] on span "Target Group:" at bounding box center [270, 142] width 63 height 12
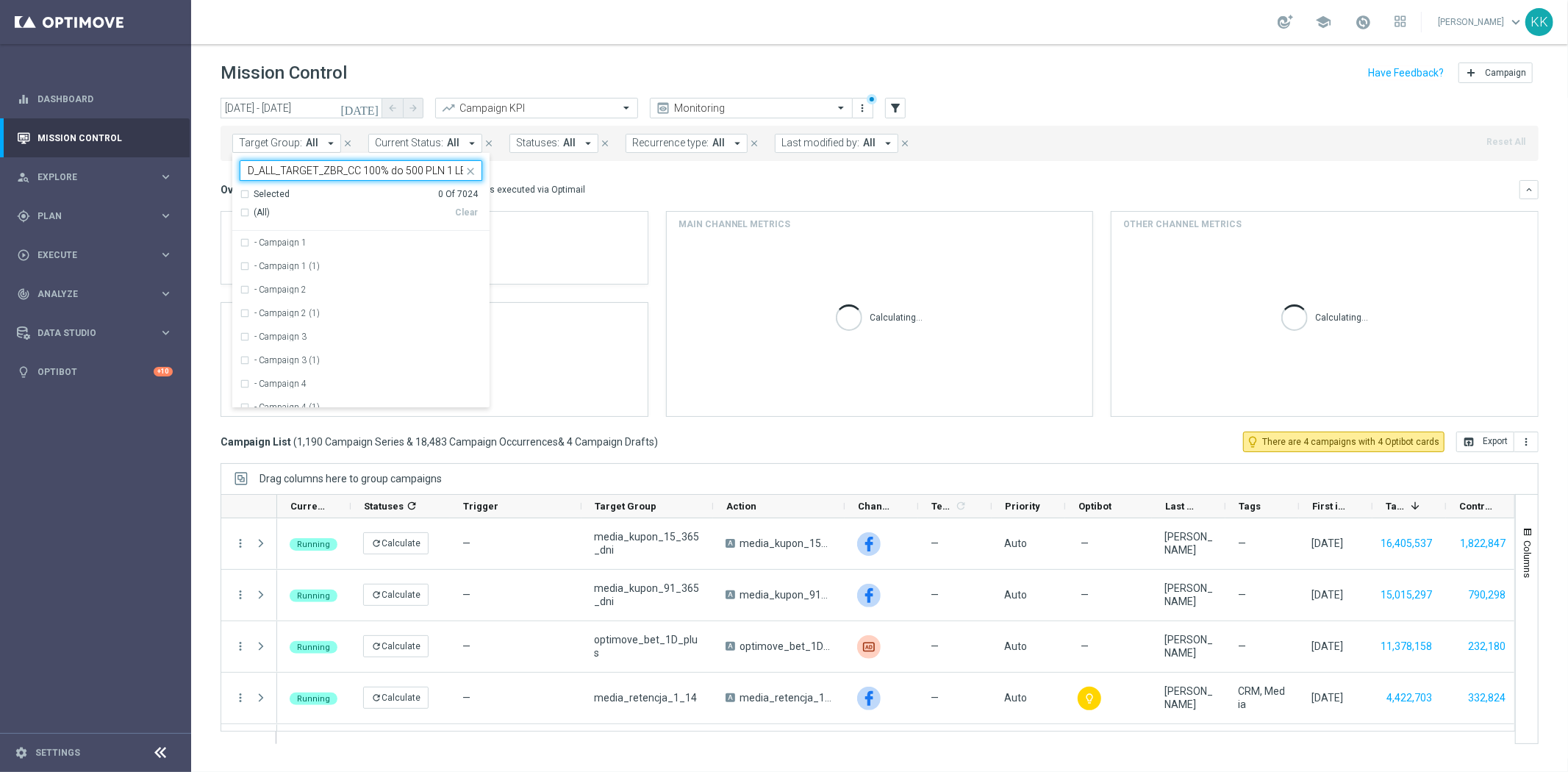
scroll to position [0, 81]
click at [442, 241] on label "D_ALL_TARGET_ZBR_CC 100% do 500 PLN 1 LE WT push_220925" at bounding box center [369, 242] width 228 height 9
type input "D_ALL_TARGET_ZBR_CC 100% do 500 PLN 1 LE WT push_220925"
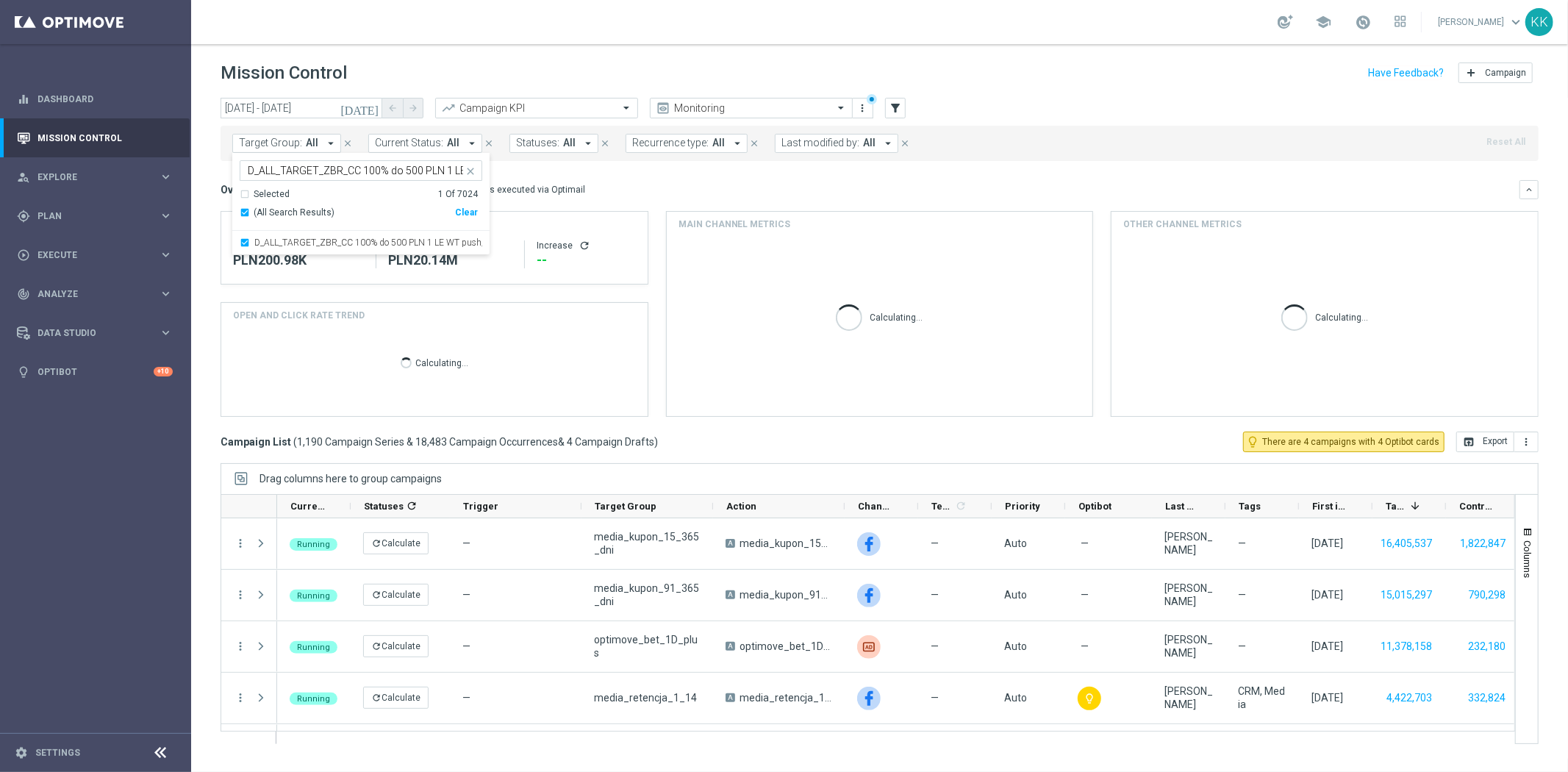
click at [655, 19] on div "school Katarzyna Kamińska keyboard_arrow_down KK" at bounding box center [880, 22] width 1378 height 45
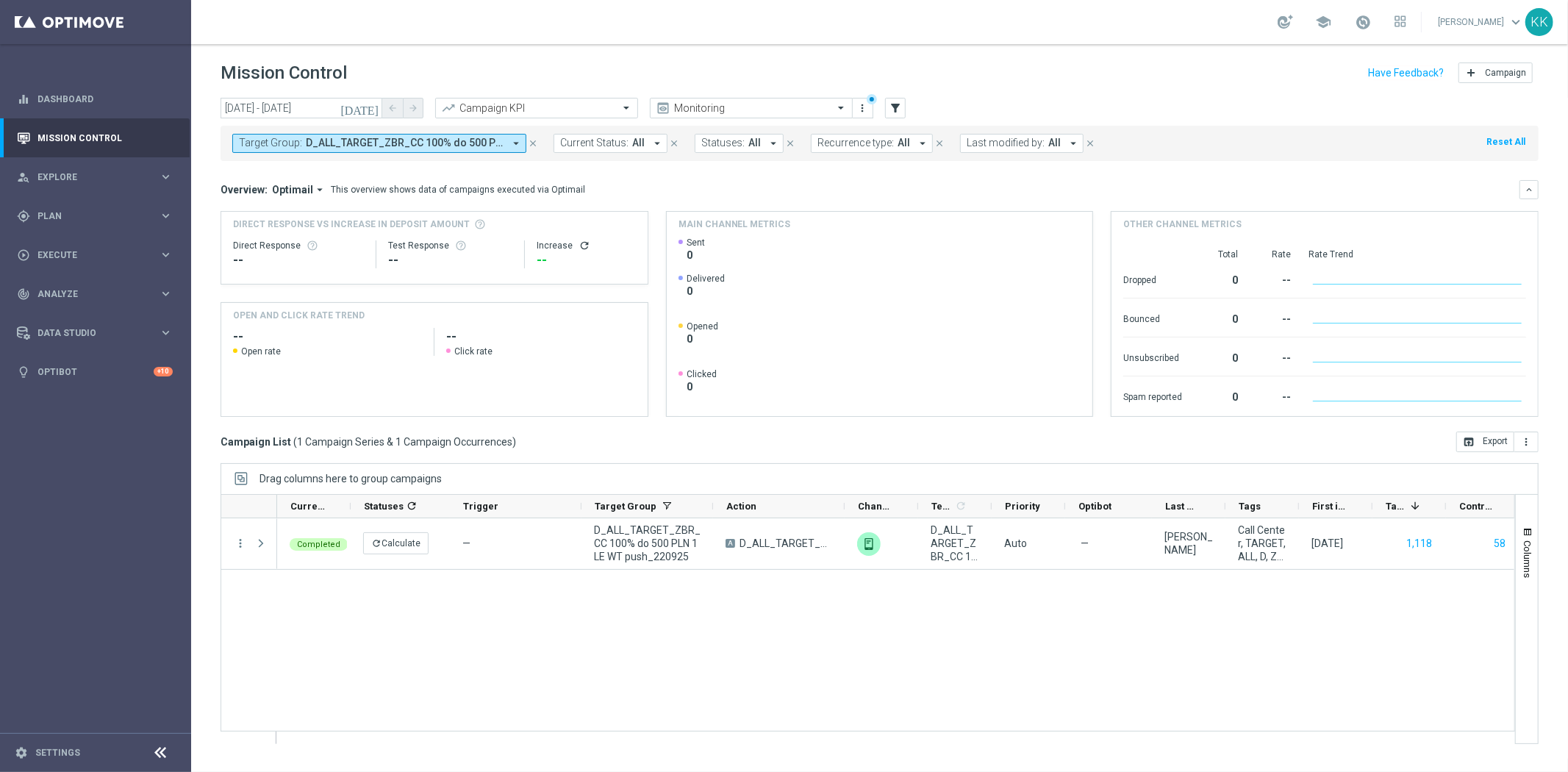
click at [399, 142] on span "D_ALL_TARGET_ZBR_CC 100% do 500 PLN 1 LE WT push_220925" at bounding box center [405, 142] width 198 height 12
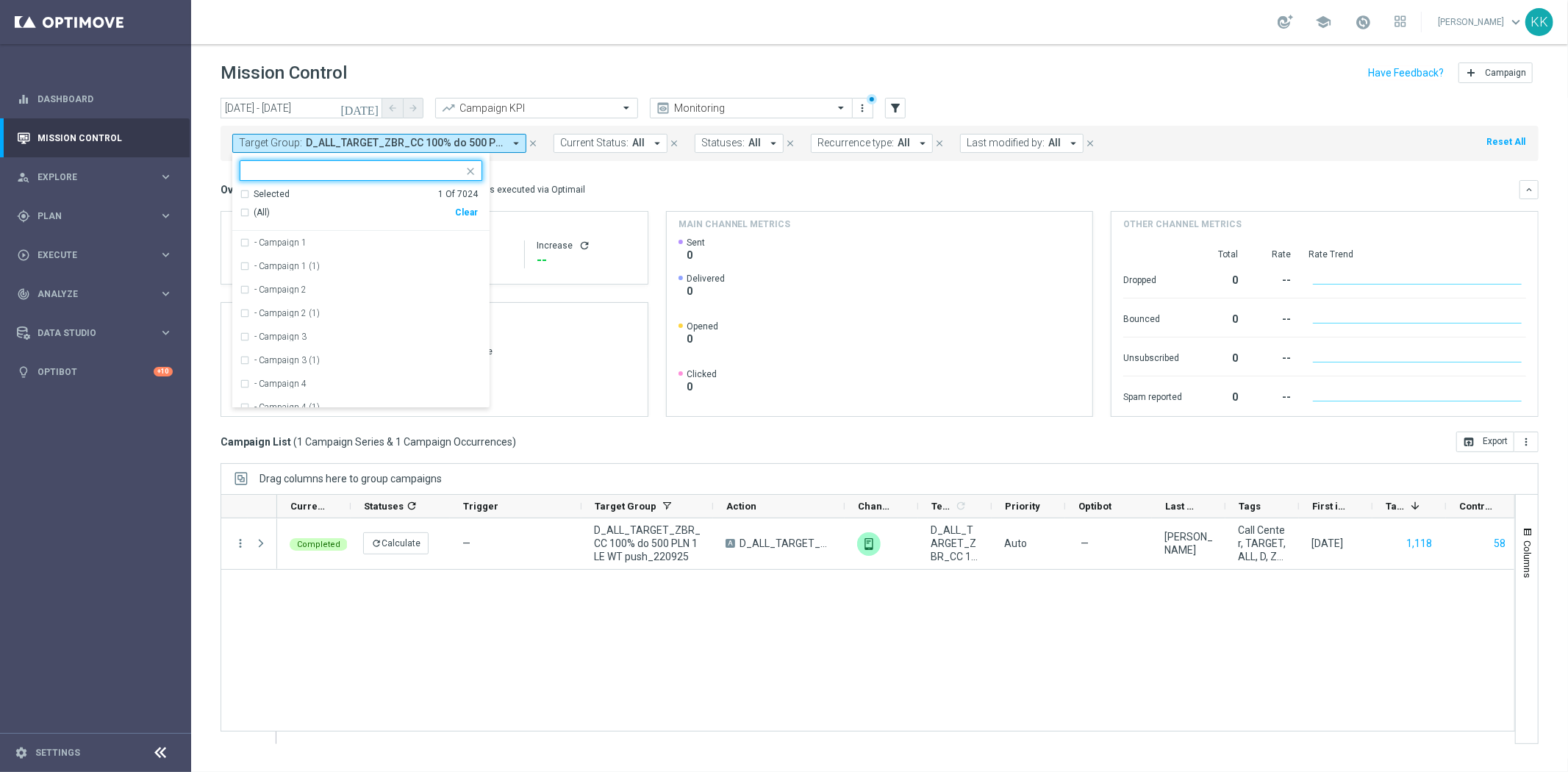
click at [0, 0] on div "Clear" at bounding box center [0, 0] width 0 height 0
click at [403, 168] on input "text" at bounding box center [355, 171] width 215 height 12
paste input "C_ALL_TARGET_ZBR_CC LE 100% do 300PLN WT push_220925"
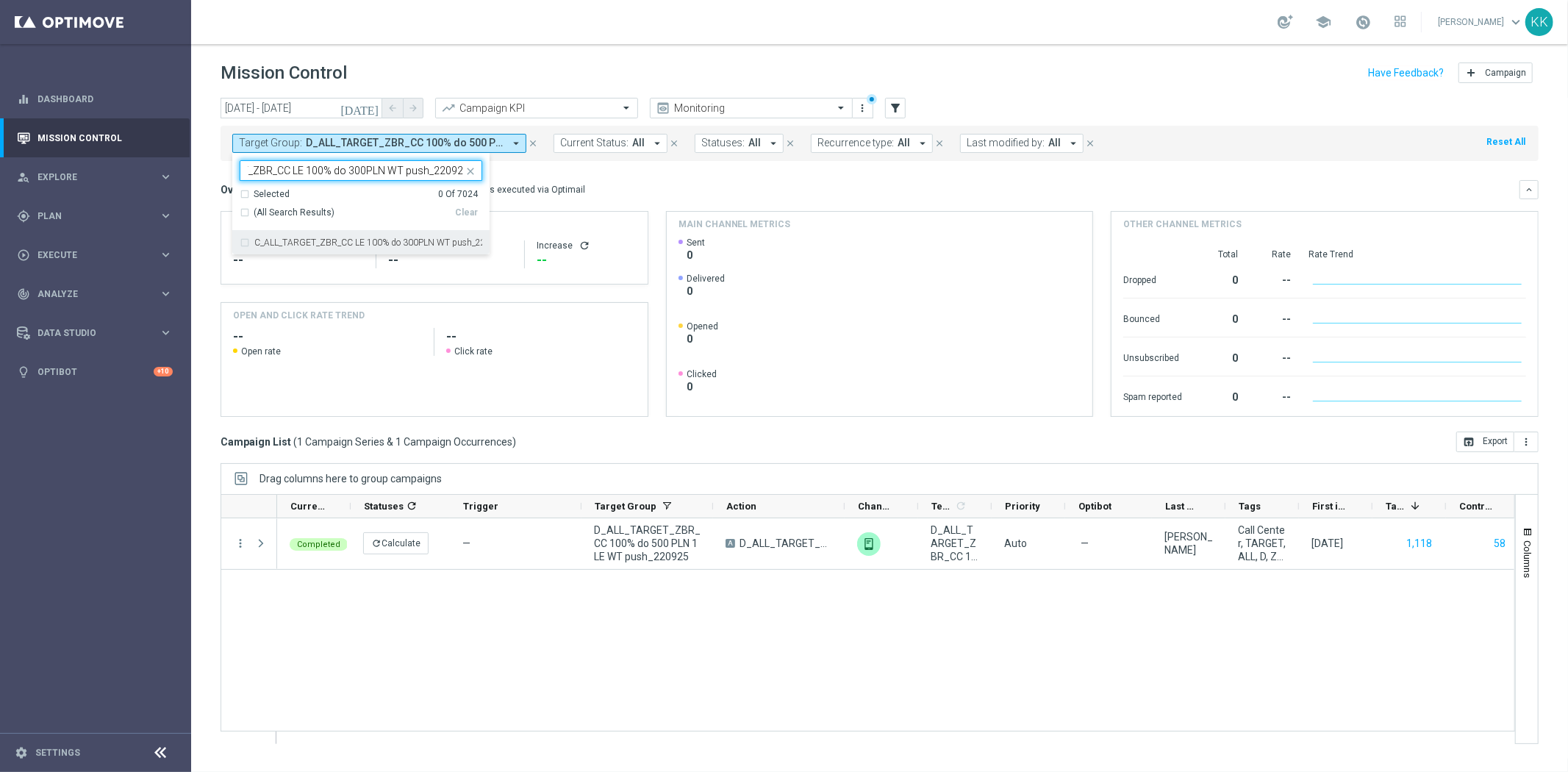
click at [338, 236] on div "C_ALL_TARGET_ZBR_CC LE 100% do 300PLN WT push_220925" at bounding box center [361, 242] width 243 height 24
type input "C_ALL_TARGET_ZBR_CC LE 100% do 300PLN WT push_220925"
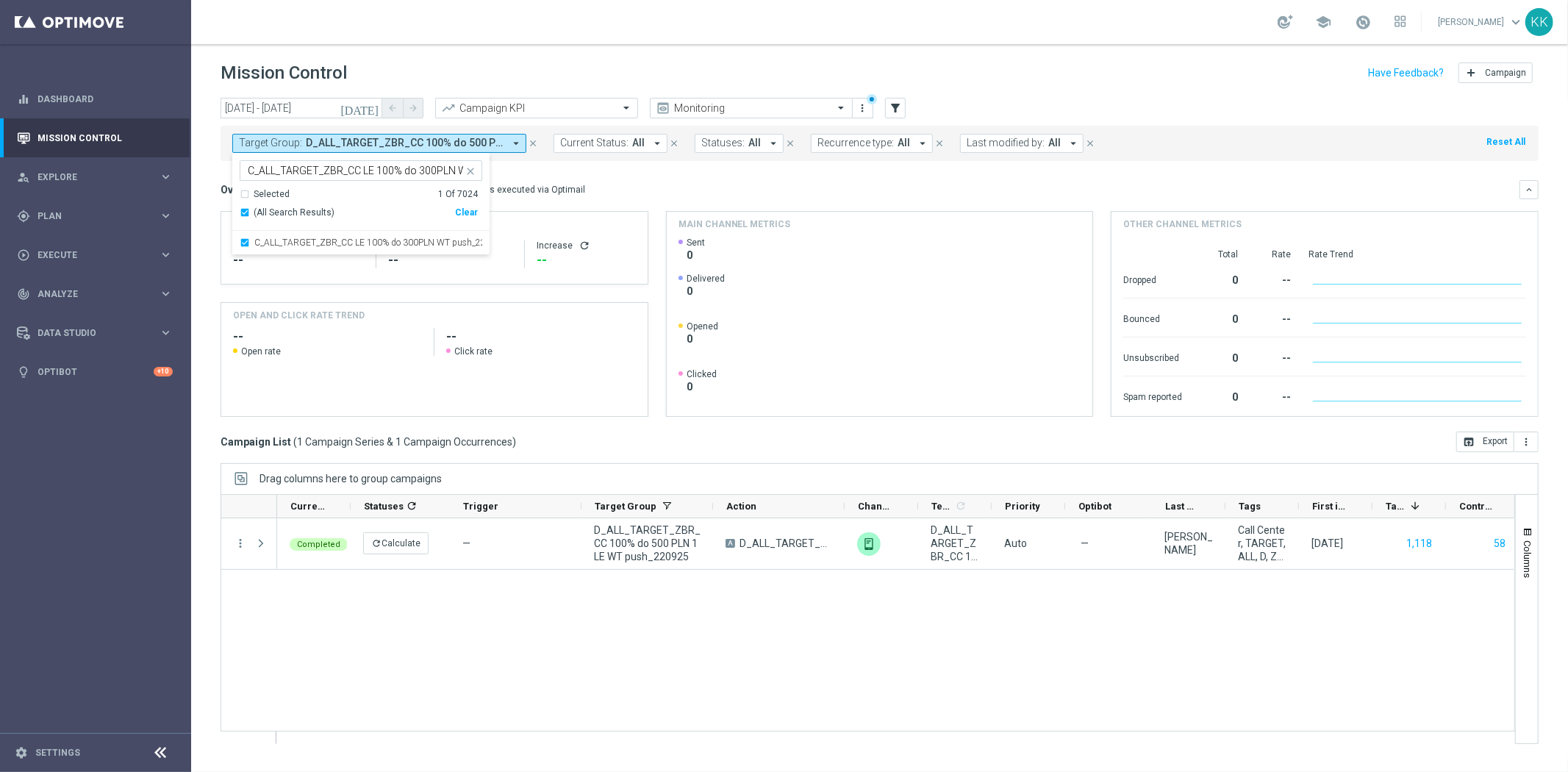
click at [485, 26] on div "school Katarzyna Kamińska keyboard_arrow_down KK" at bounding box center [880, 22] width 1378 height 45
click at [434, 144] on span "C_ALL_TARGET_ZBR_CC LE 100% do 300PLN WT push_220925" at bounding box center [405, 142] width 198 height 12
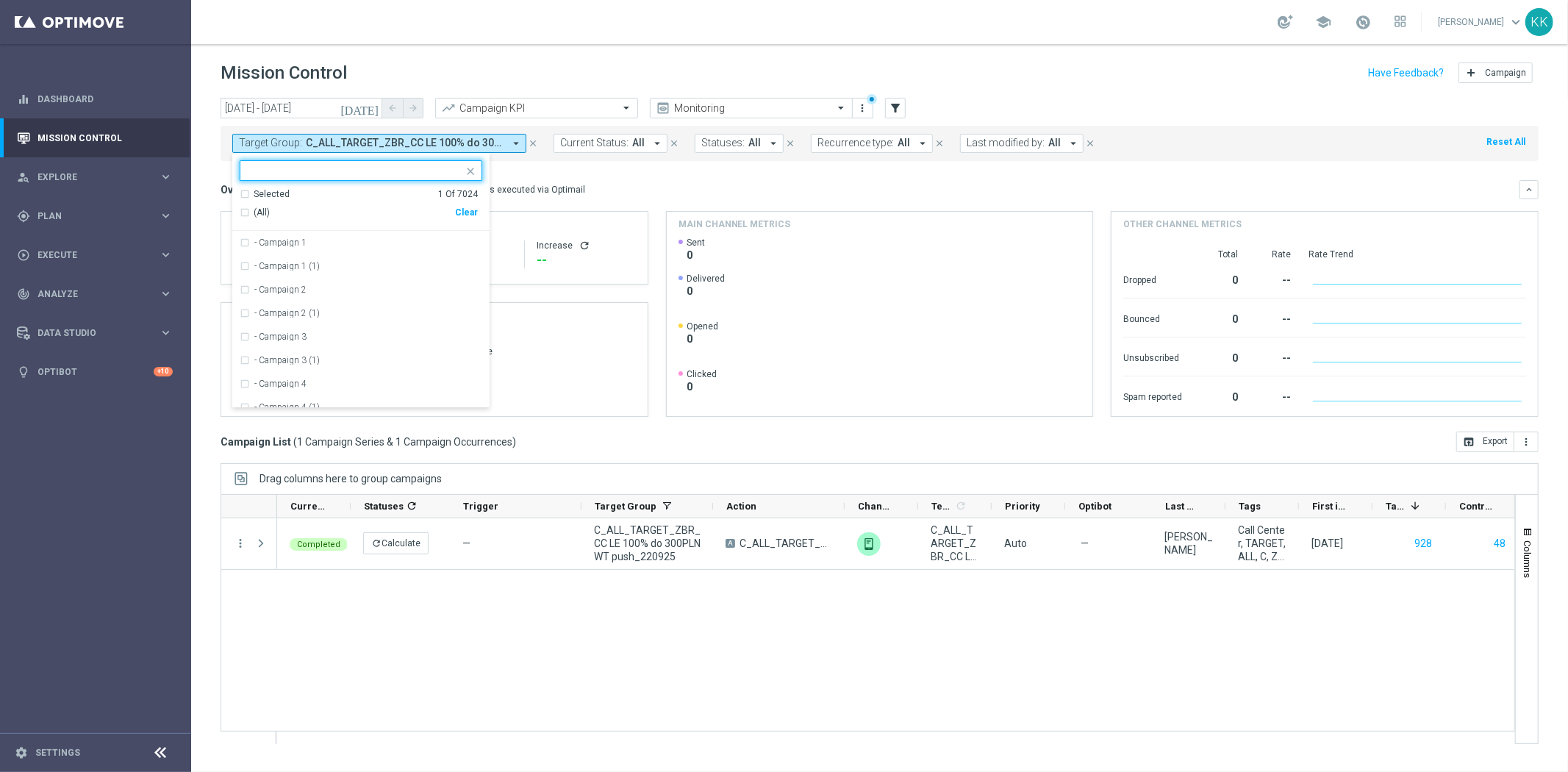
click at [0, 0] on div "Clear" at bounding box center [0, 0] width 0 height 0
click at [376, 173] on input "text" at bounding box center [355, 171] width 215 height 12
paste input "D_MIN-LOW_TARGET_WAGER_50% do 100 PLN_PTLW_230925"
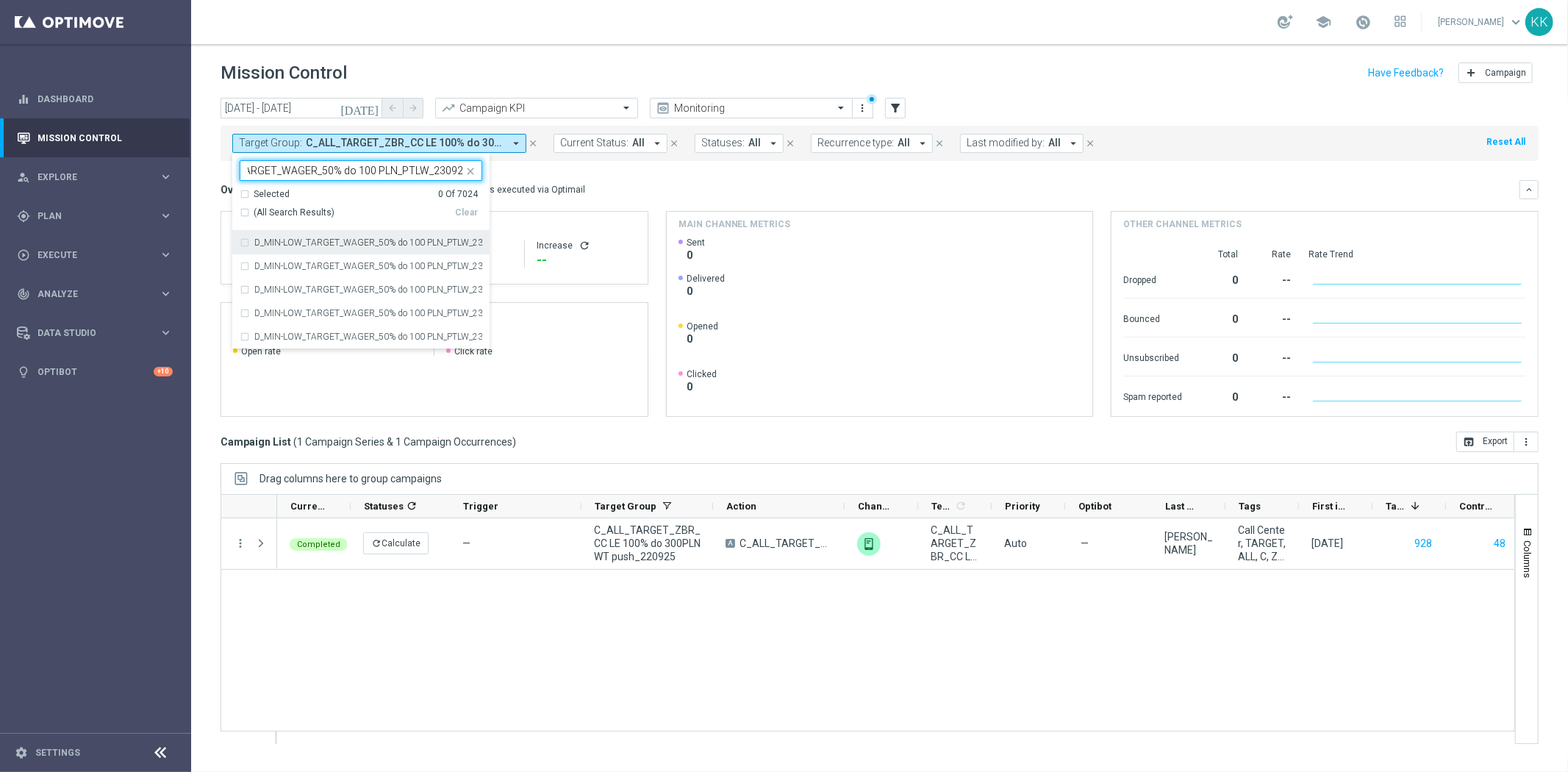
click at [248, 239] on div "D_MIN-LOW_TARGET_WAGER_50% do 100 PLN_PTLW_230925" at bounding box center [361, 242] width 243 height 24
type input "D_MIN-LOW_TARGET_WAGER_50% do 100 PLN_PTLW_230925"
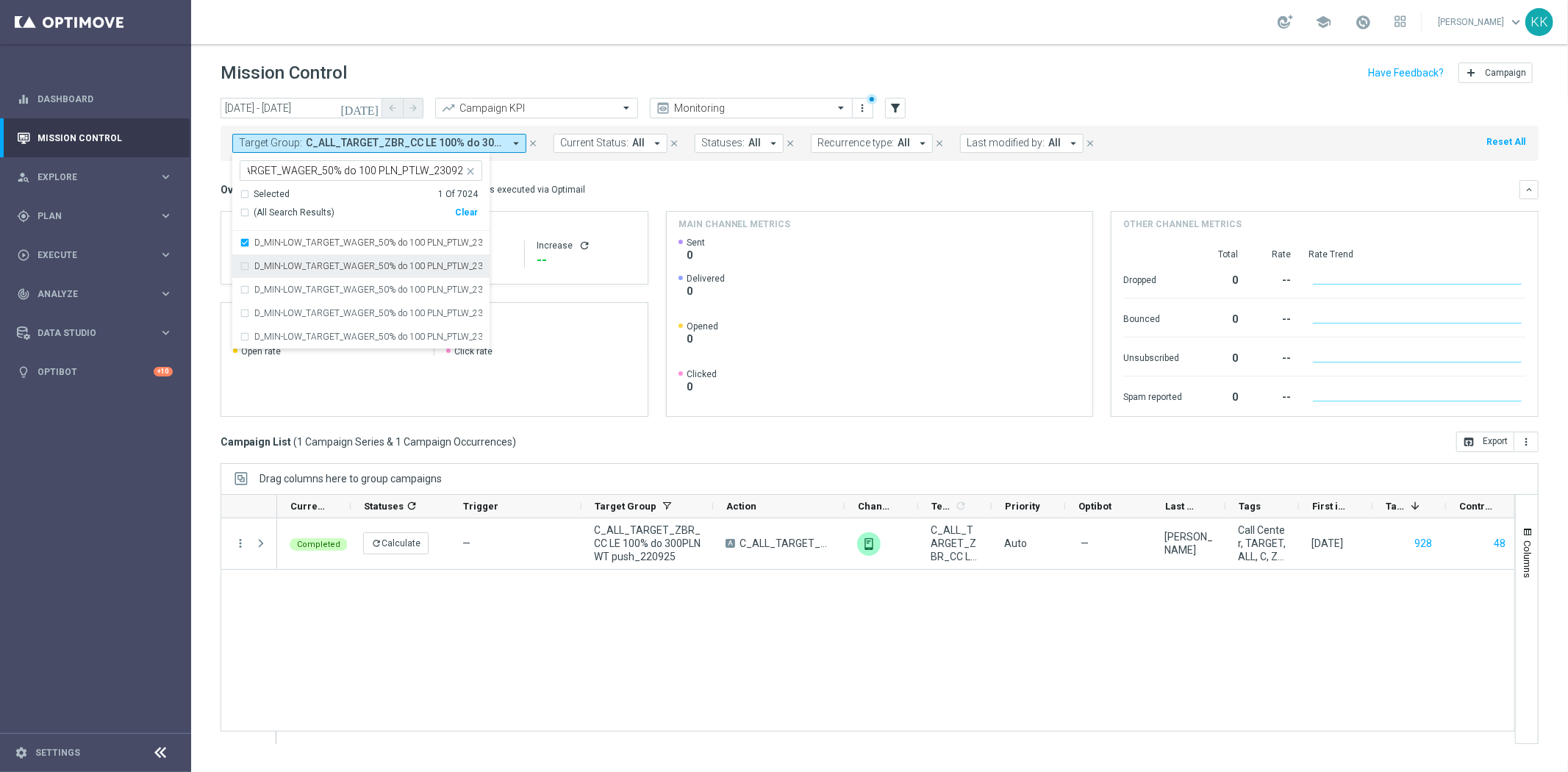
scroll to position [0, 0]
click at [245, 259] on div "D_MIN-LOW_TARGET_WAGER_50% do 100 PLN_PTLW_230925_2" at bounding box center [361, 266] width 243 height 24
click at [708, 39] on div "school Katarzyna Kamińska keyboard_arrow_down KK" at bounding box center [880, 22] width 1378 height 45
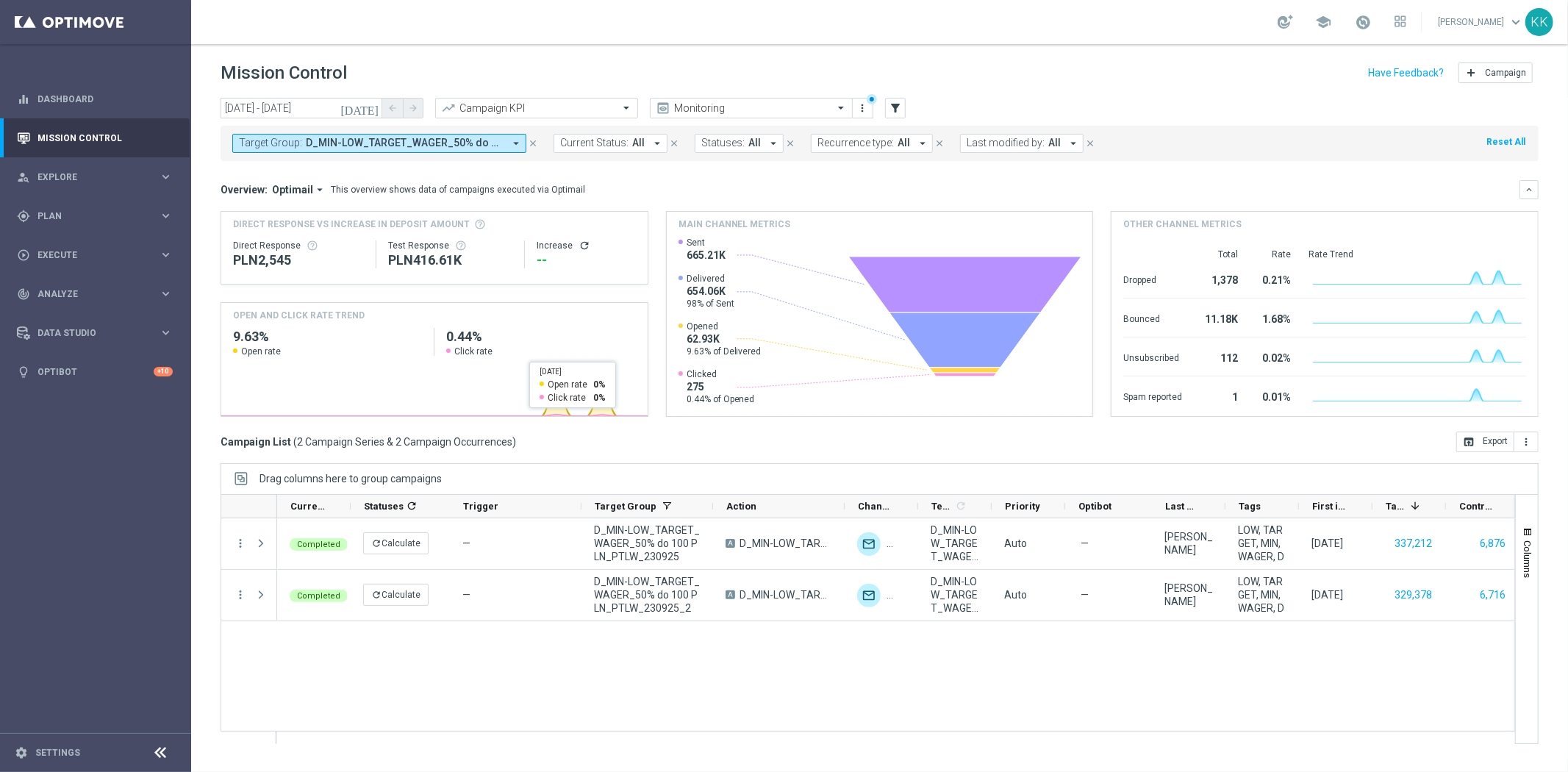
click at [503, 121] on div "Target Group: D_MIN-LOW_TARGET_WAGER_50% do 100 PLN_PTLW_230925, D_MIN-LOW_TARG…" at bounding box center [879, 139] width 1318 height 41
click at [511, 134] on div "Target Group: D_MIN-LOW_TARGET_WAGER_50% do 100 PLN_PTLW_230925, D_MIN-LOW_TARG…" at bounding box center [879, 143] width 1318 height 35
click at [515, 141] on icon "arrow_drop_down" at bounding box center [516, 143] width 13 height 13
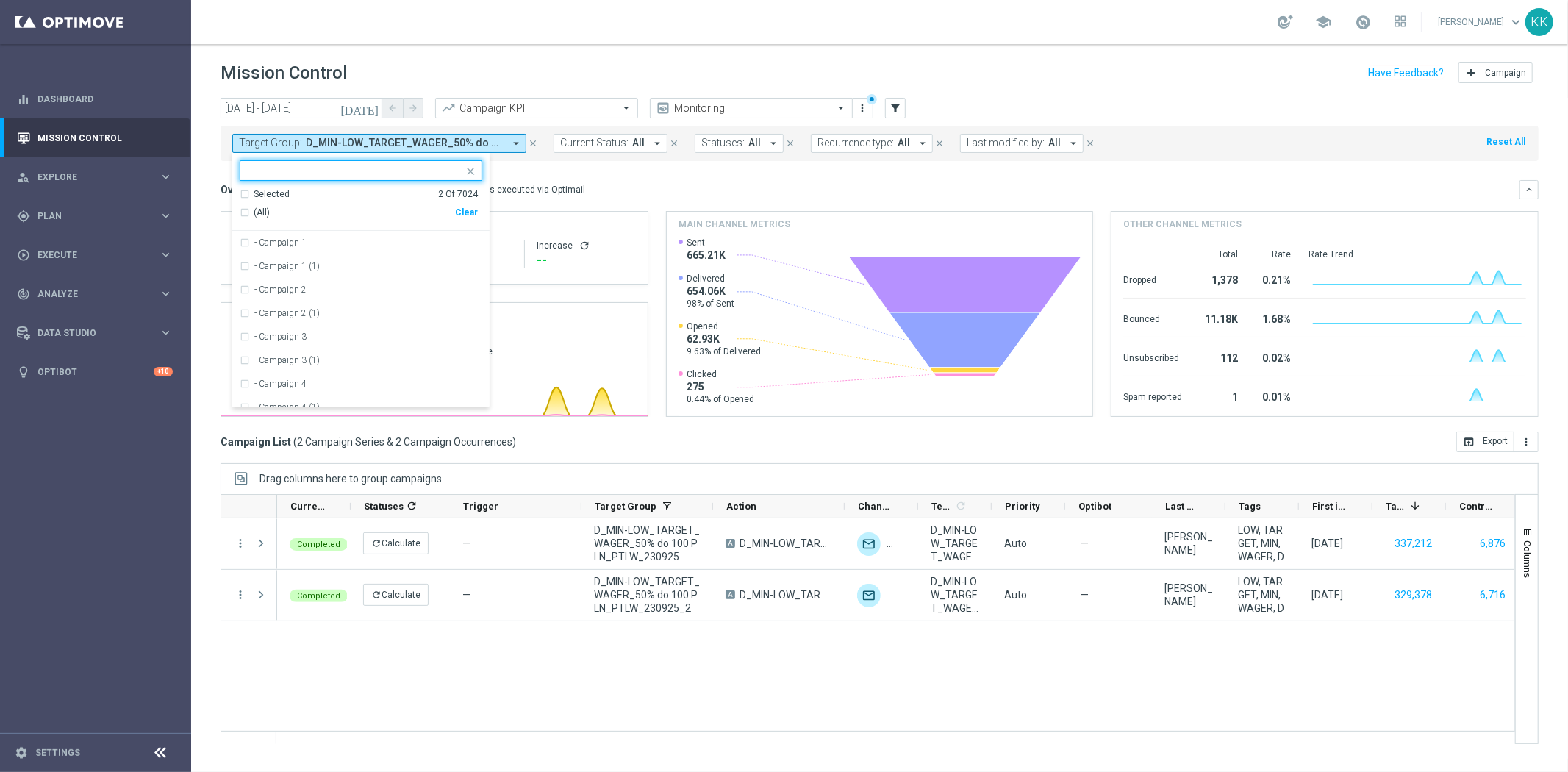
click at [0, 0] on div "Clear" at bounding box center [0, 0] width 0 height 0
click at [329, 166] on input "text" at bounding box center [355, 171] width 215 height 12
paste input "D_MED-HIGH_TARGET_WAGER_100% do 300 PLN_PTLW_230925"
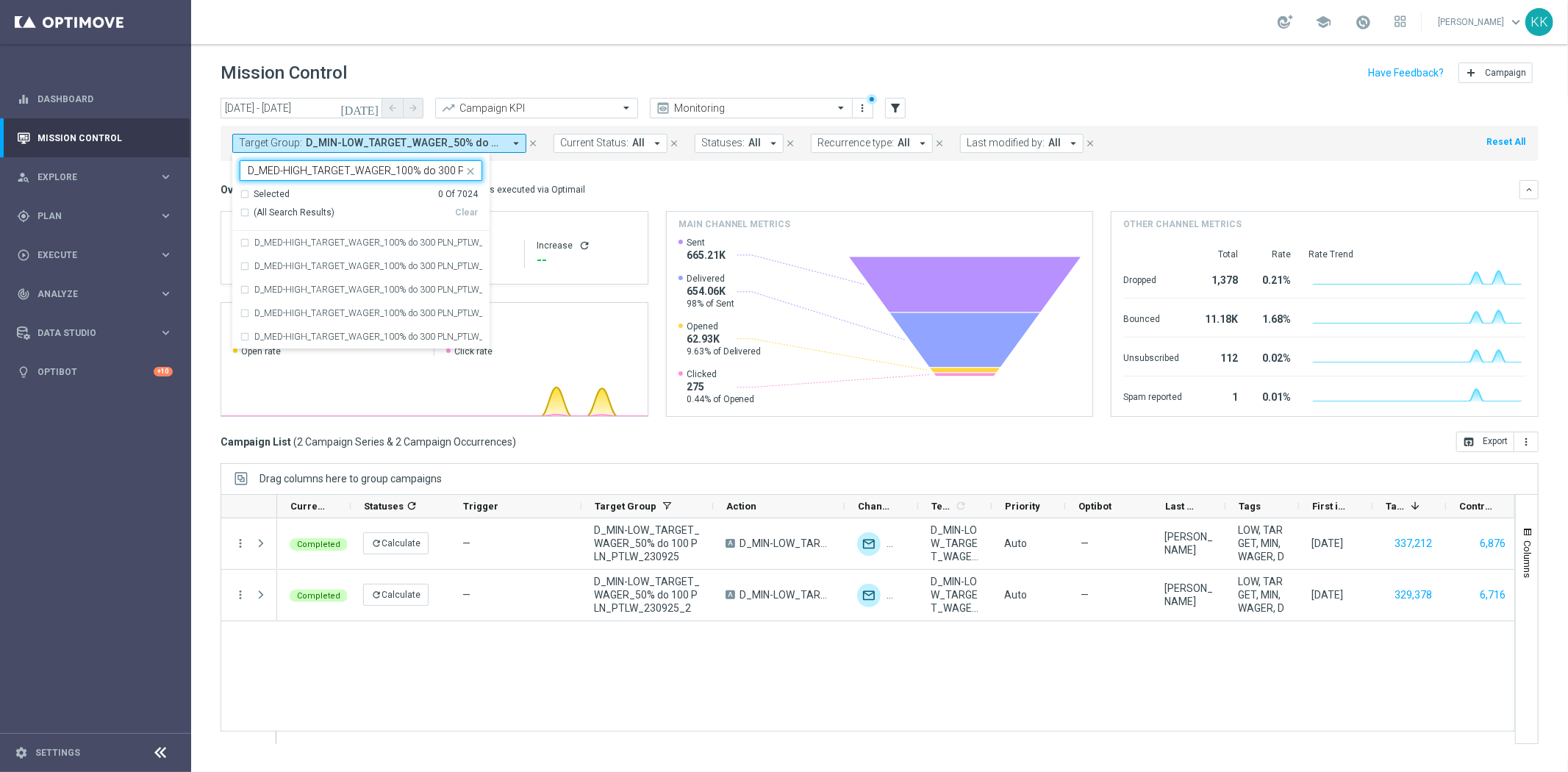
scroll to position [0, 80]
click at [336, 251] on div "D_MED-HIGH_TARGET_WAGER_100% do 300 PLN_PTLW_230925" at bounding box center [361, 242] width 243 height 24
type input "D_MED-HIGH_TARGET_WAGER_100% do 300 PLN_PTLW_230925"
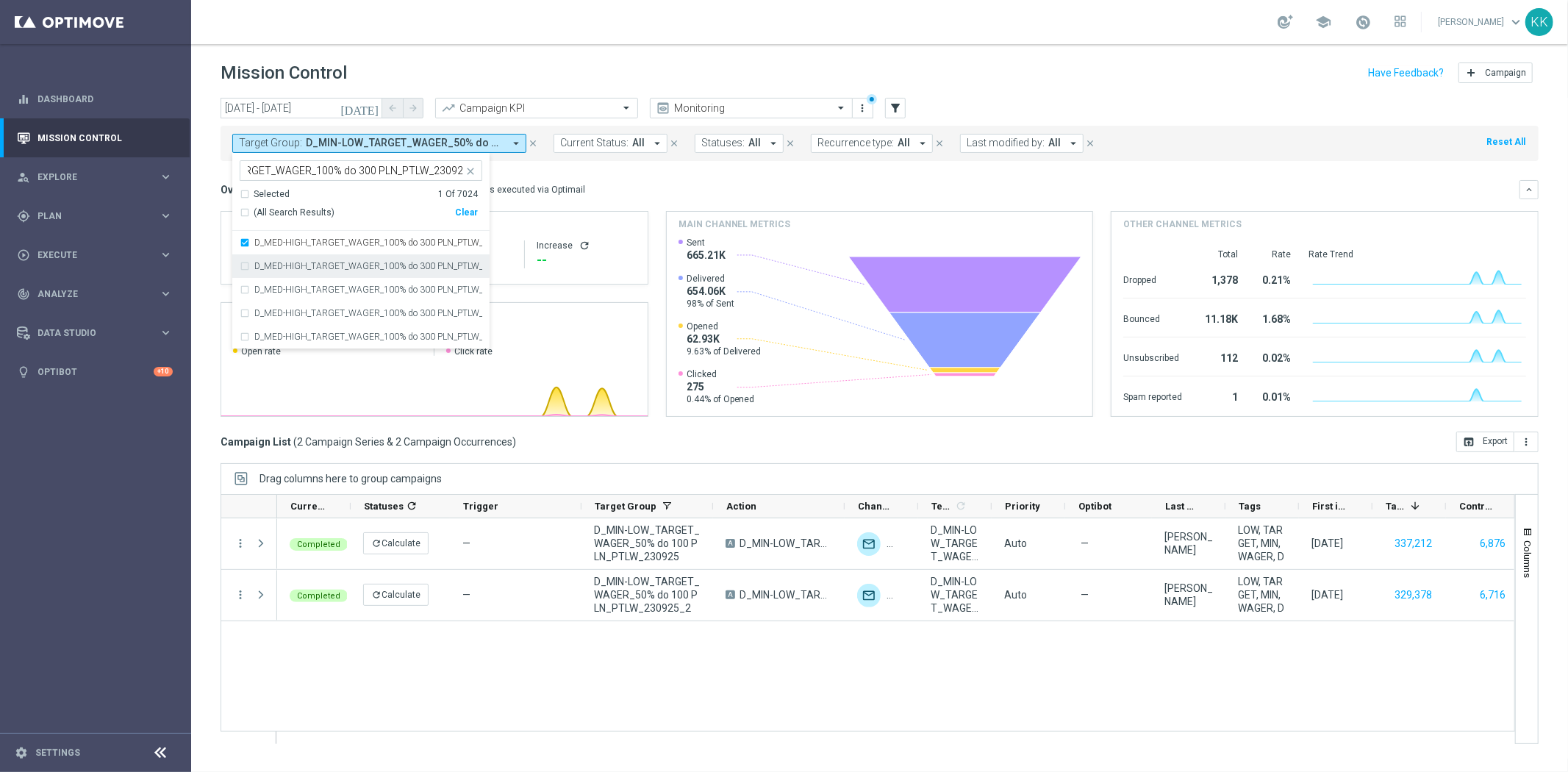
scroll to position [0, 0]
click at [331, 267] on label "D_MED-HIGH_TARGET_WAGER_100% do 300 PLN_PTLW_230925_2" at bounding box center [369, 265] width 228 height 9
click at [619, 67] on div "Mission Control add Campaign" at bounding box center [879, 73] width 1318 height 28
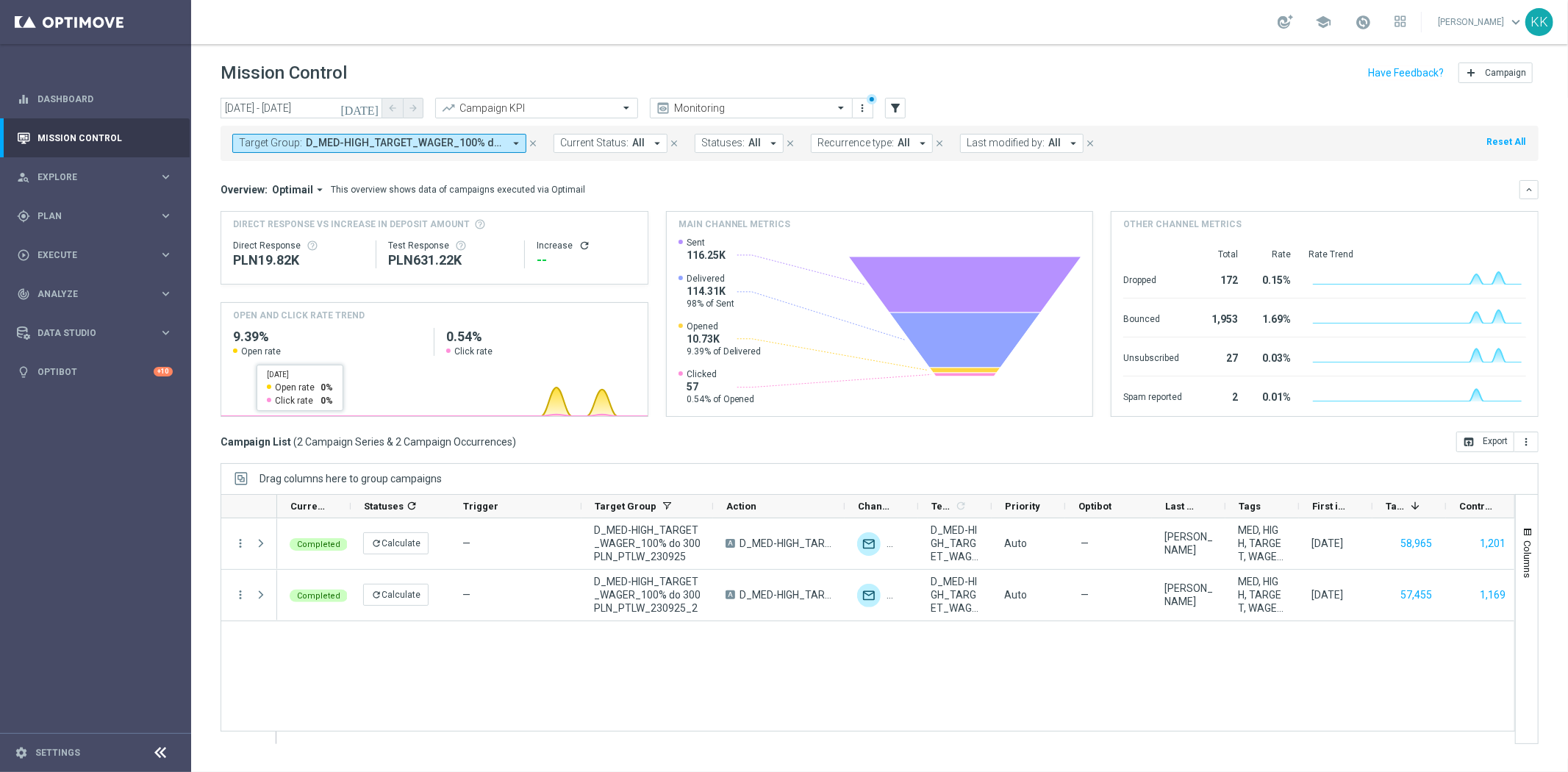
click at [428, 163] on mini-dashboard "Overview: Optimail arrow_drop_down This overview shows data of campaigns execut…" at bounding box center [879, 296] width 1318 height 271
click at [435, 145] on span "D_MED-HIGH_TARGET_WAGER_100% do 300 PLN_PTLW_230925, D_MED-HIGH_TARGET_WAGER_10…" at bounding box center [405, 142] width 198 height 12
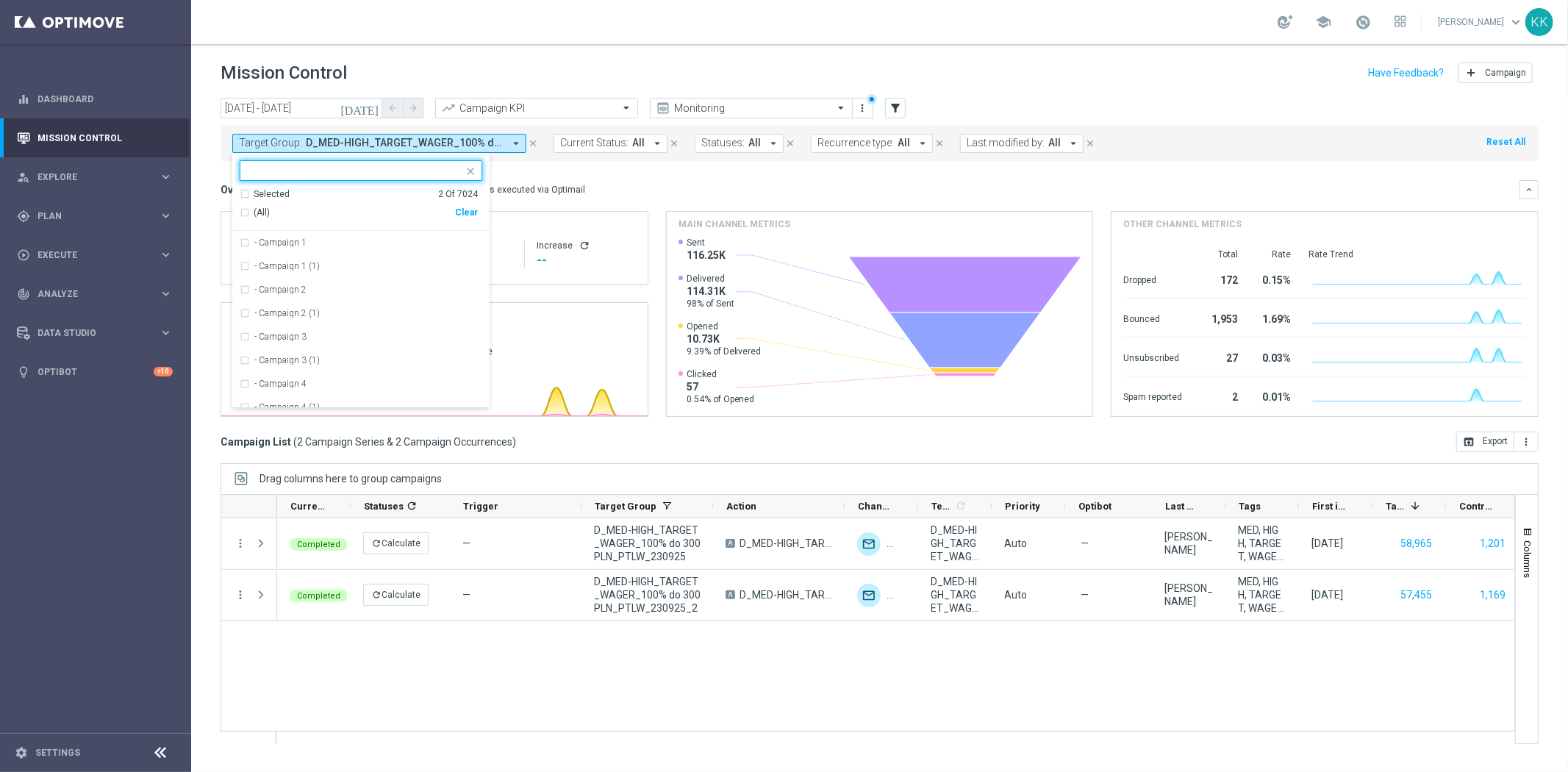
click at [0, 0] on div "Clear" at bounding box center [0, 0] width 0 height 0
click at [409, 184] on ng-select "Selected 0 Of 7024 (All) Clear - Campaign 1 - Campaign 1 (1) - Campaign 2 - Cam…" at bounding box center [361, 284] width 258 height 248
click at [409, 176] on input "text" at bounding box center [355, 171] width 215 height 12
paste input "D_ALL_TARGET_CASHBACK_WTA PEKIN 50% do 300 PLN_230925"
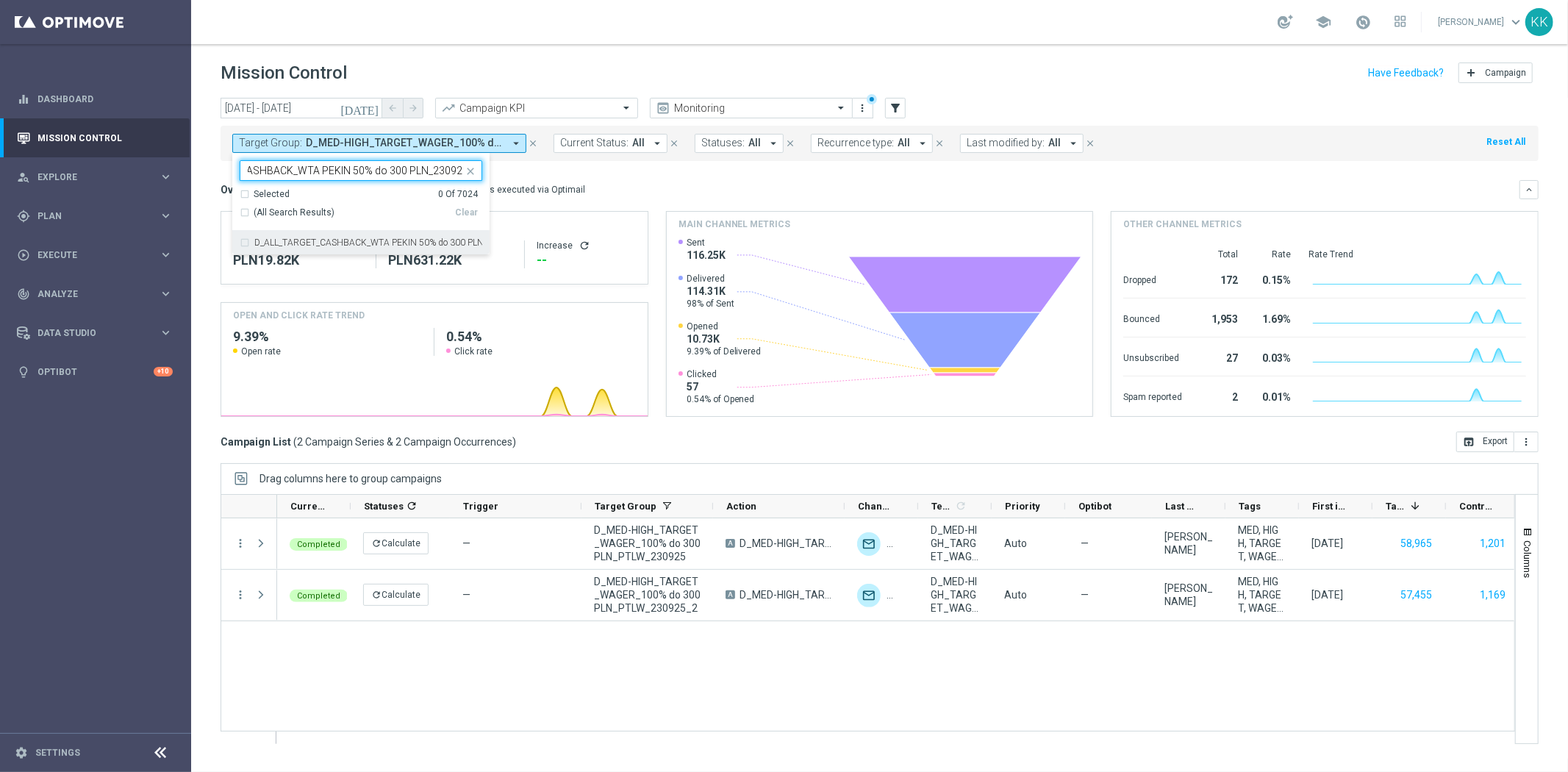
type input "D_ALL_TARGET_CASHBACK_WTA PEKIN 50% do 300 PLN_230925"
click at [306, 255] on div "PLN19.82K" at bounding box center [298, 260] width 131 height 18
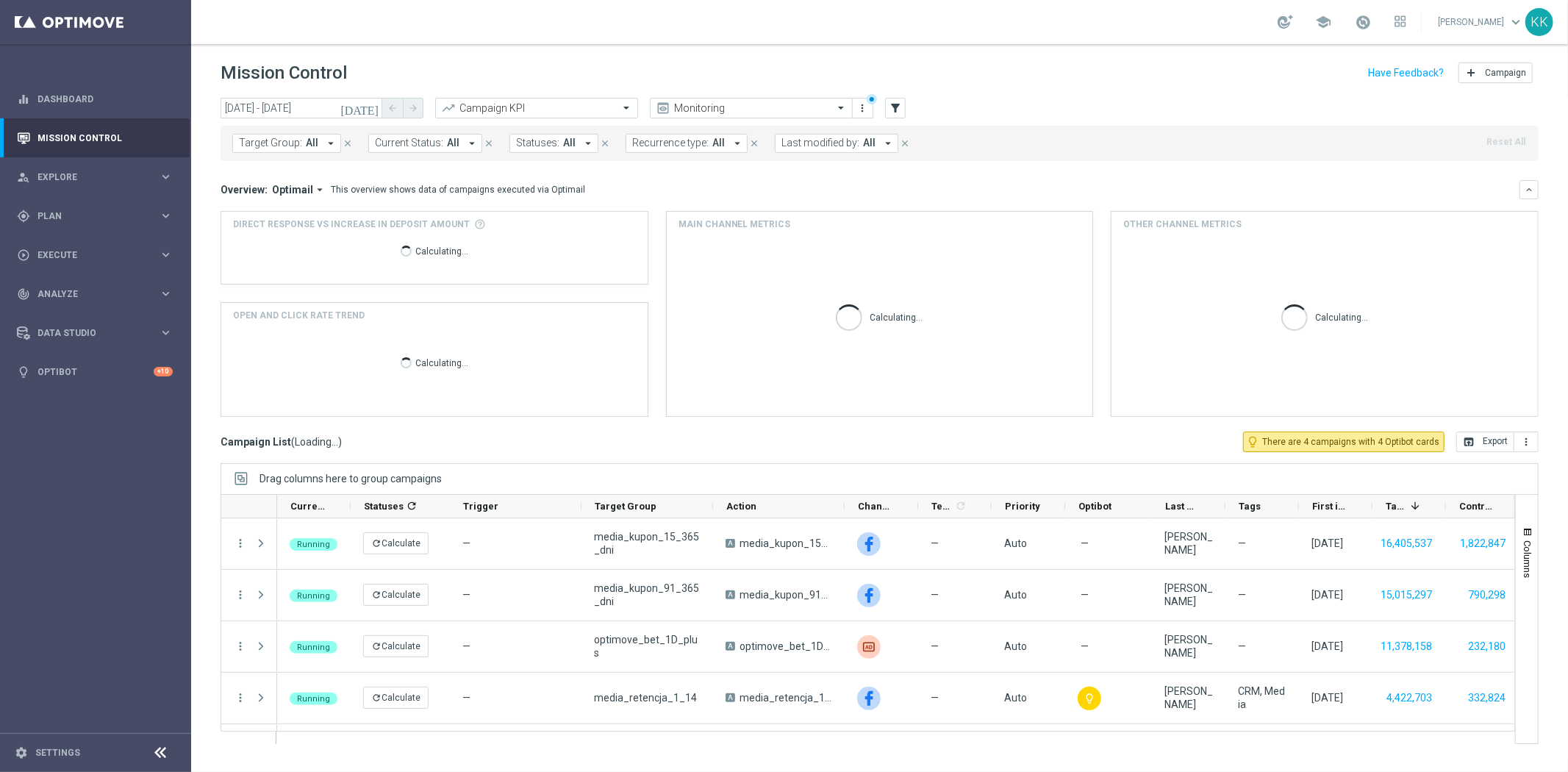
click at [314, 244] on div "Calculating..." at bounding box center [434, 255] width 403 height 47
click at [314, 140] on span "All" at bounding box center [312, 142] width 12 height 12
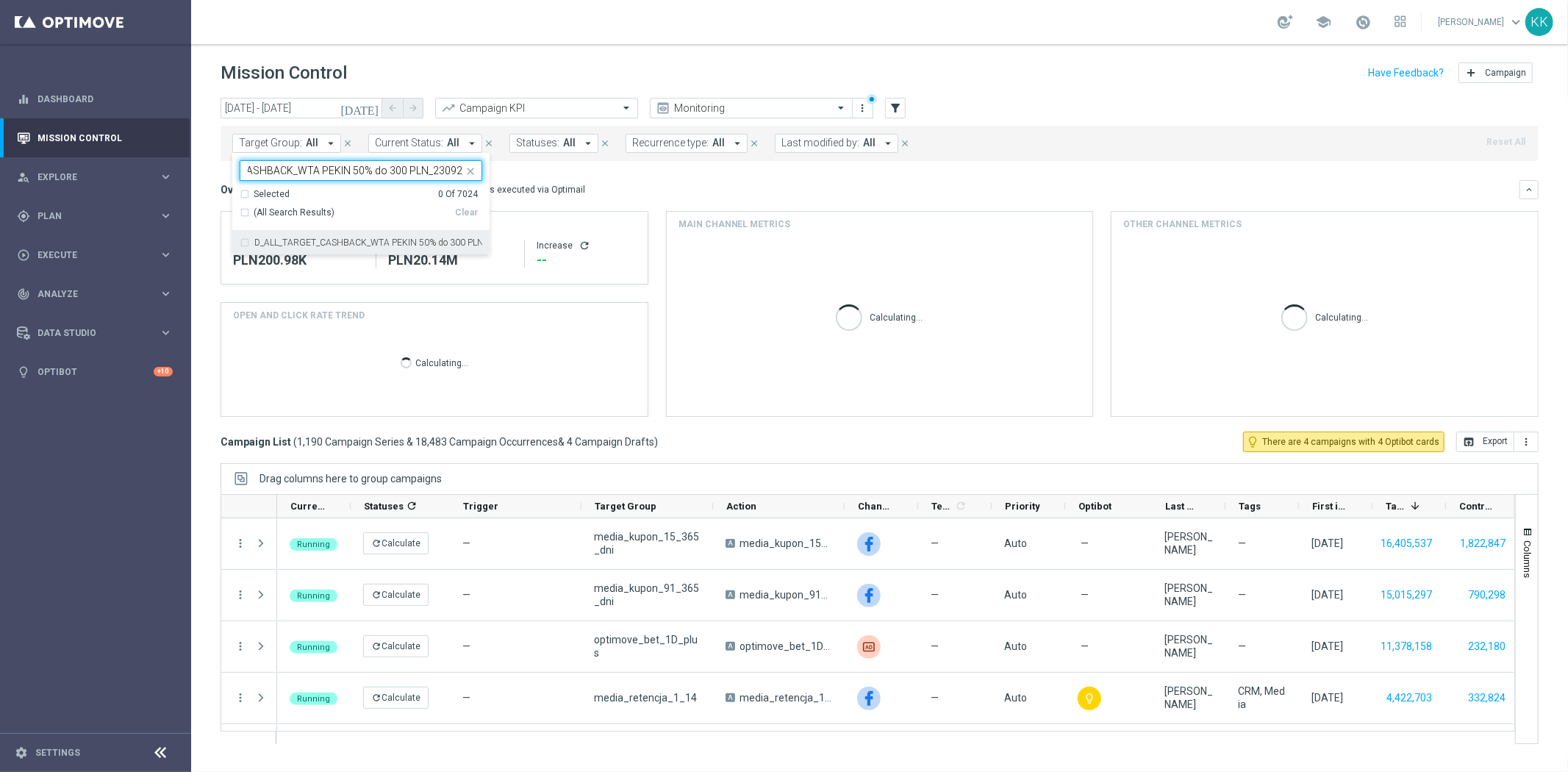
click at [330, 234] on div "D_ALL_TARGET_CASHBACK_WTA PEKIN 50% do 300 PLN_230925" at bounding box center [361, 242] width 243 height 24
type input "D_ALL_TARGET_CASHBACK_WTA PEKIN 50% do 300 PLN_230925"
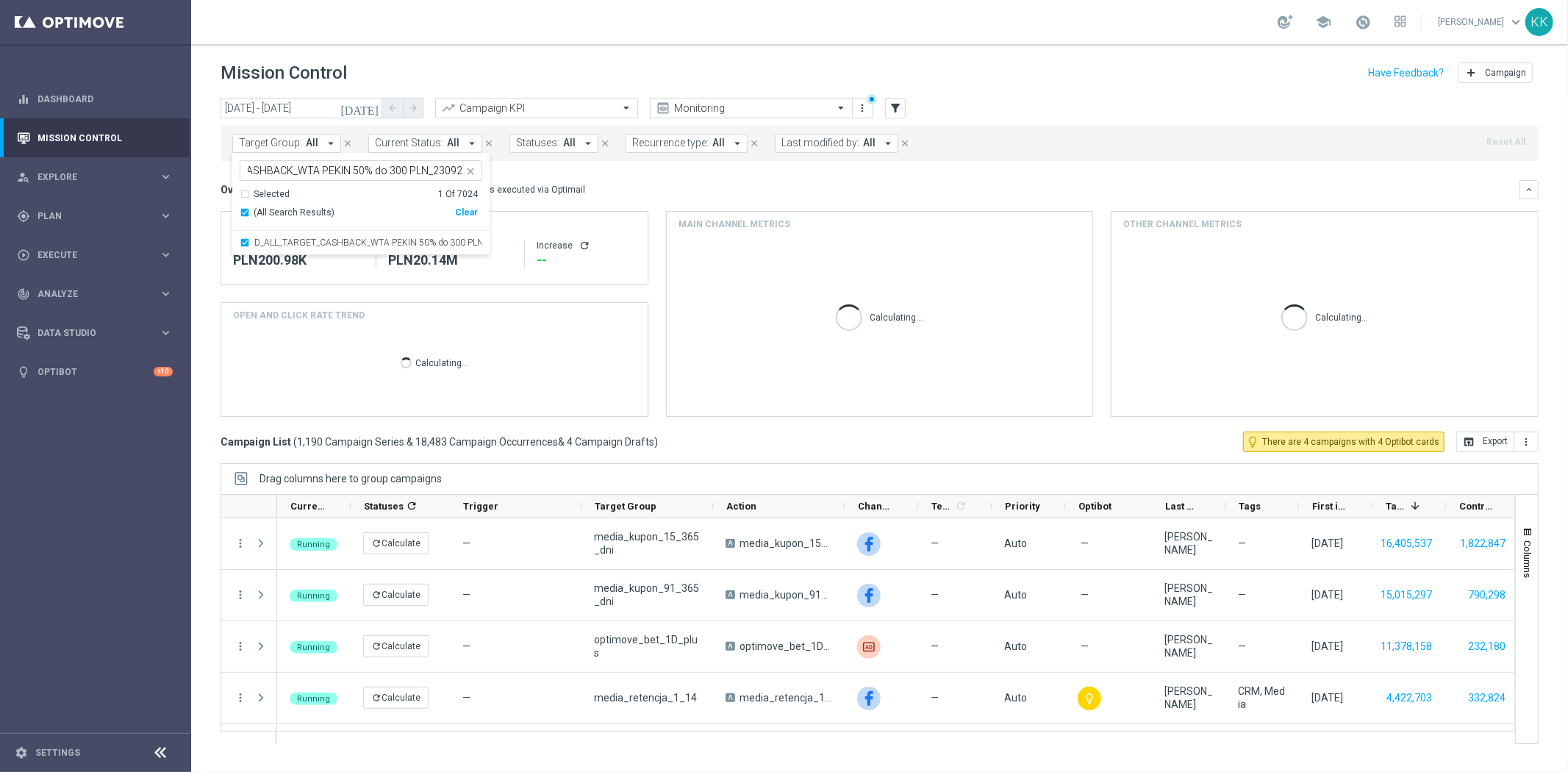
scroll to position [0, 0]
click at [530, 41] on div "school Katarzyna Kamińska keyboard_arrow_down KK" at bounding box center [880, 22] width 1378 height 45
